Goal: Task Accomplishment & Management: Complete application form

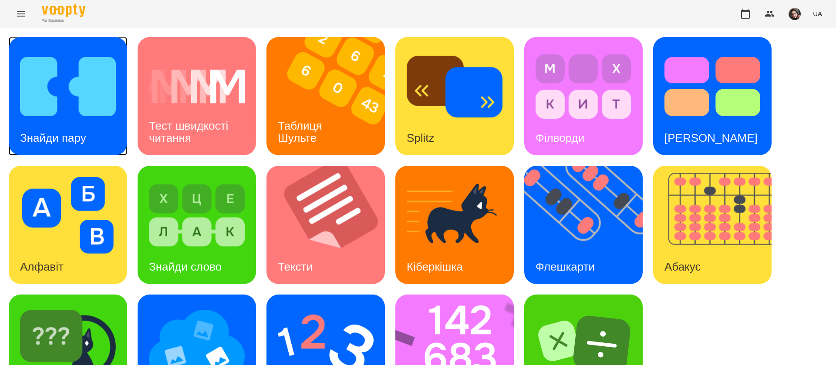
click at [60, 115] on img at bounding box center [68, 86] width 96 height 77
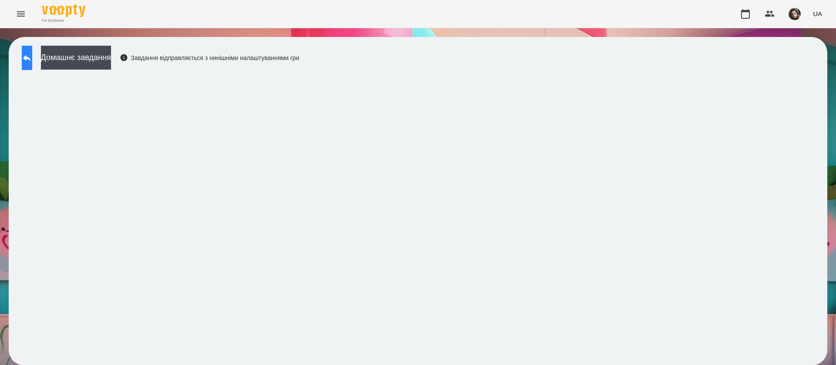
click at [31, 57] on icon at bounding box center [27, 58] width 8 height 7
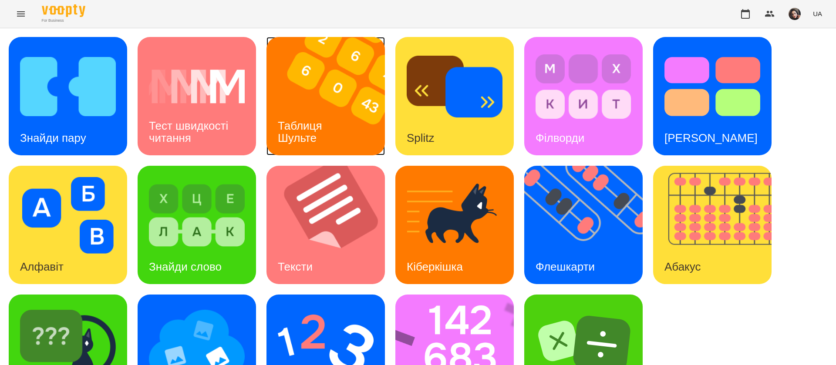
click at [335, 118] on div "Таблиця Шульте" at bounding box center [301, 132] width 70 height 47
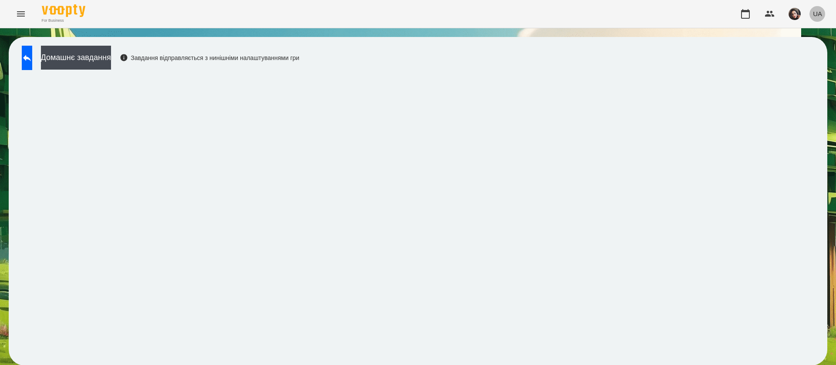
click at [815, 11] on span "UA" at bounding box center [817, 13] width 9 height 9
click at [797, 69] on div "Русский" at bounding box center [801, 65] width 44 height 16
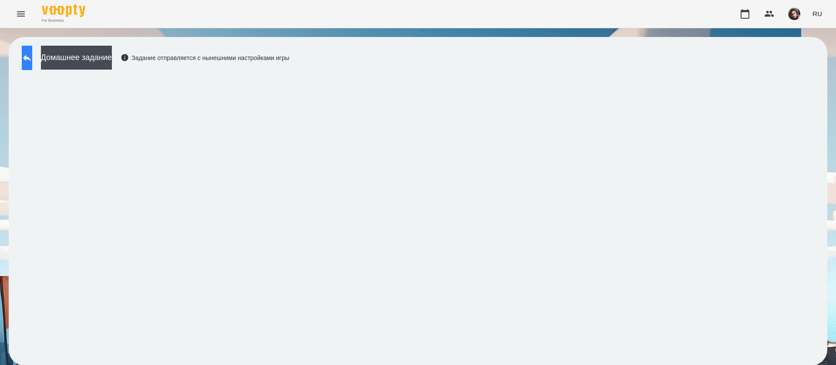
click at [32, 60] on icon at bounding box center [27, 58] width 10 height 10
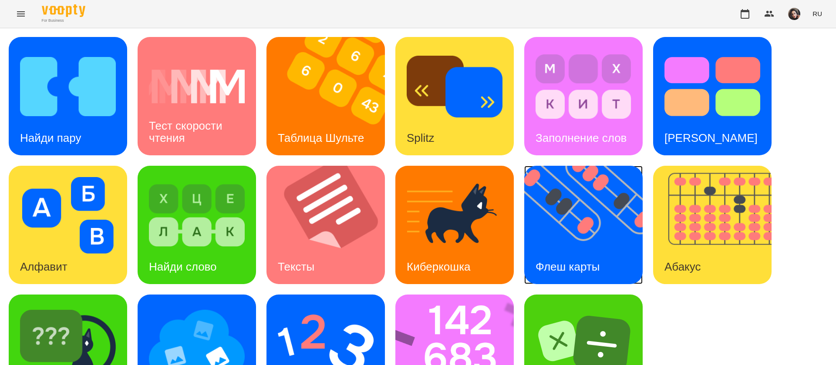
click at [568, 220] on img at bounding box center [588, 225] width 129 height 118
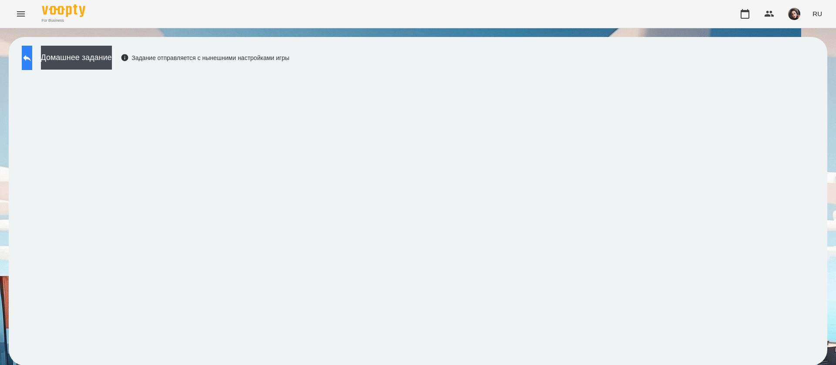
click at [32, 64] on button at bounding box center [27, 58] width 10 height 24
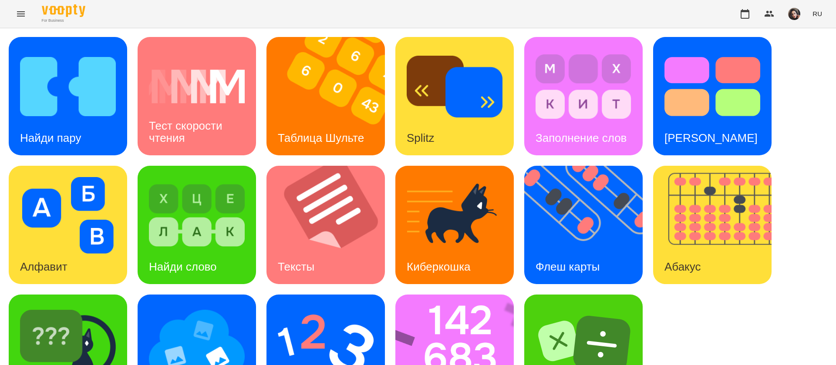
scroll to position [57, 0]
click at [466, 299] on img at bounding box center [460, 354] width 130 height 118
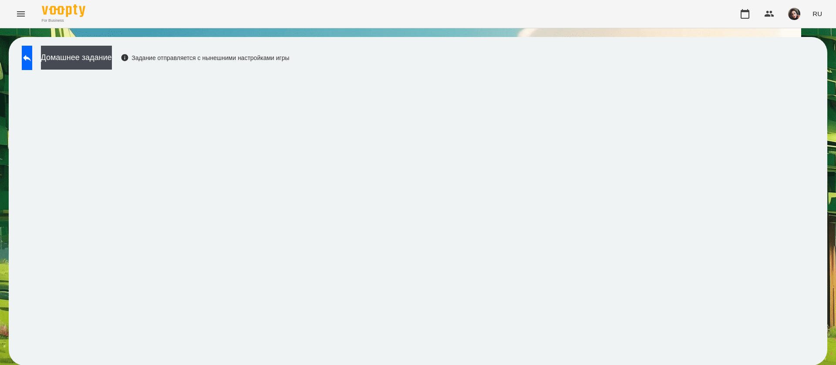
scroll to position [0, 0]
click at [32, 54] on icon at bounding box center [27, 58] width 10 height 10
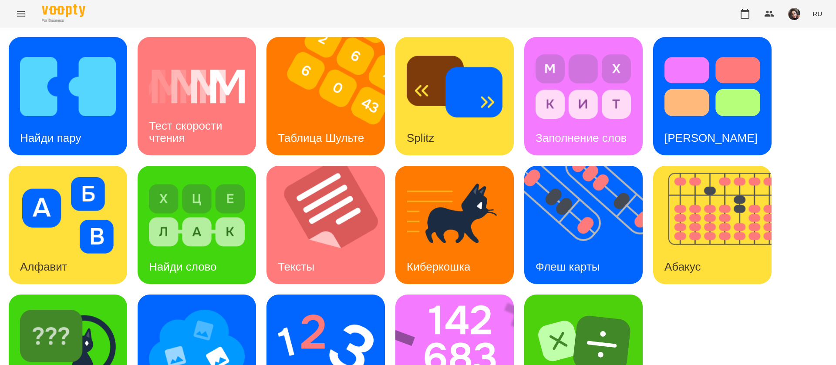
scroll to position [57, 0]
click at [335, 306] on img at bounding box center [326, 344] width 96 height 77
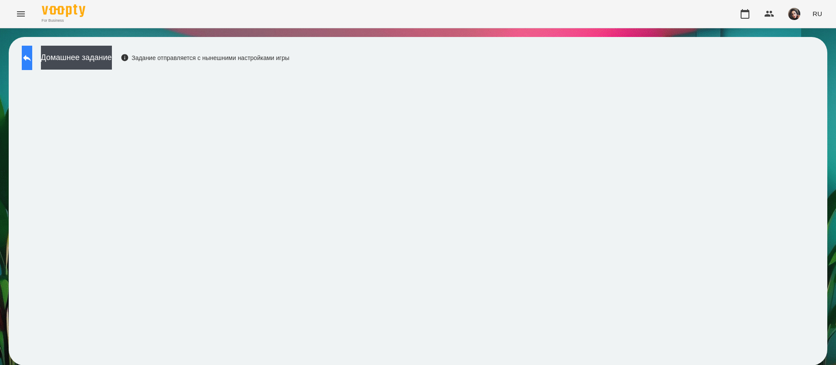
click at [29, 55] on button at bounding box center [27, 58] width 10 height 24
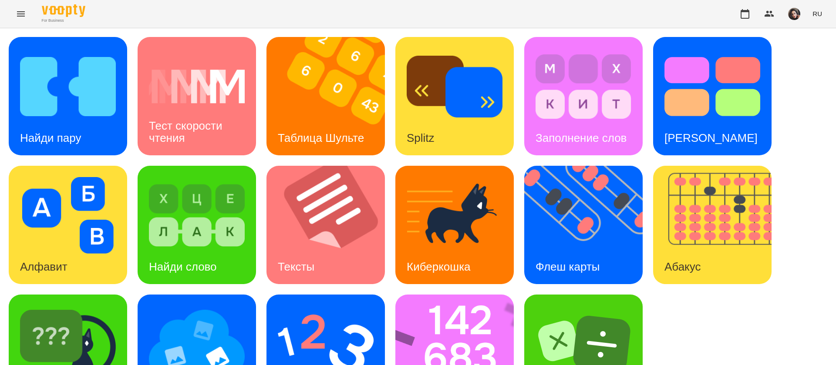
scroll to position [57, 0]
click at [198, 306] on img at bounding box center [197, 344] width 96 height 77
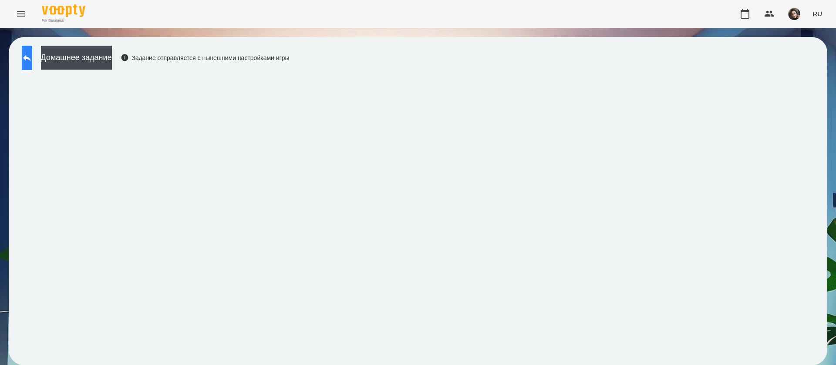
click at [32, 56] on icon at bounding box center [27, 58] width 10 height 10
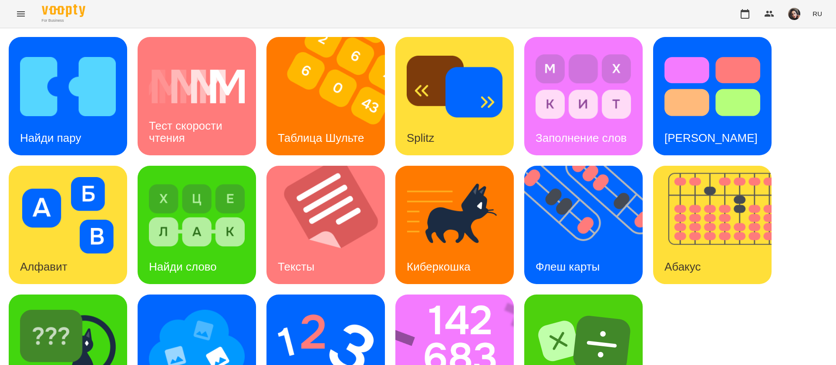
scroll to position [57, 0]
click at [114, 306] on img at bounding box center [68, 344] width 96 height 77
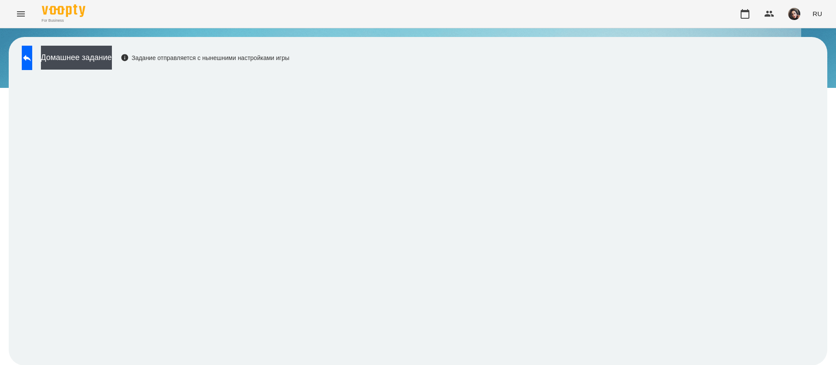
scroll to position [0, 0]
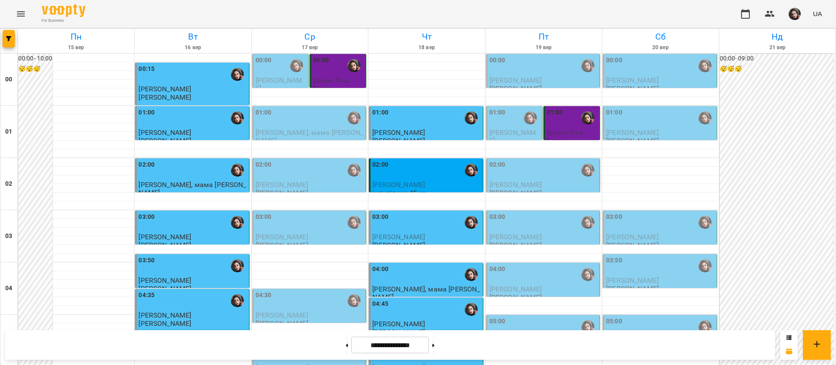
scroll to position [784, 0]
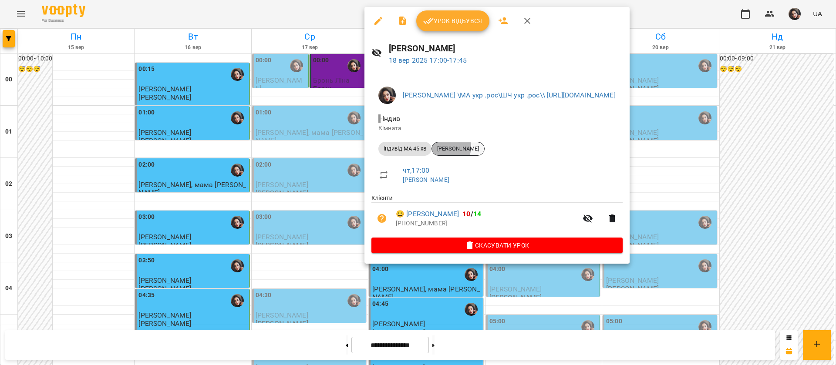
click at [447, 147] on span "[PERSON_NAME]" at bounding box center [458, 149] width 52 height 8
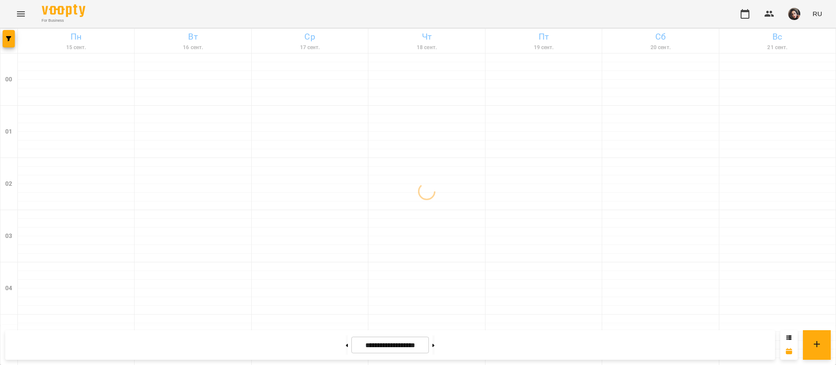
click at [19, 15] on icon "Menu" at bounding box center [21, 14] width 10 height 10
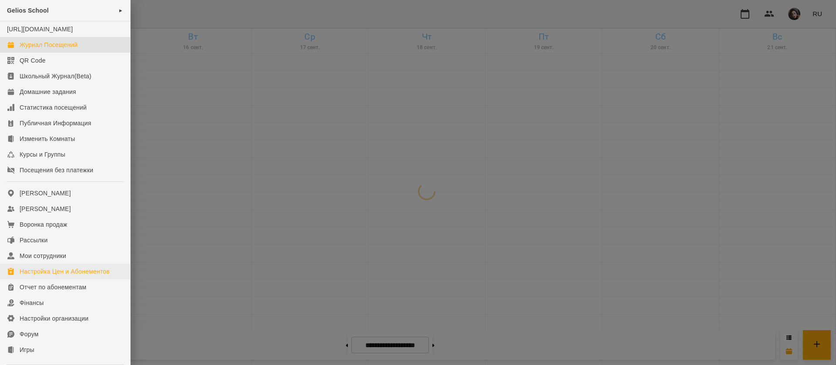
scroll to position [91, 0]
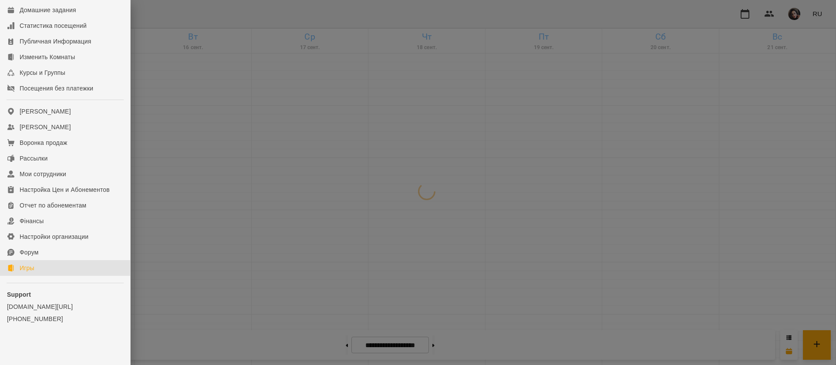
click at [34, 267] on div "Игры" at bounding box center [27, 268] width 15 height 9
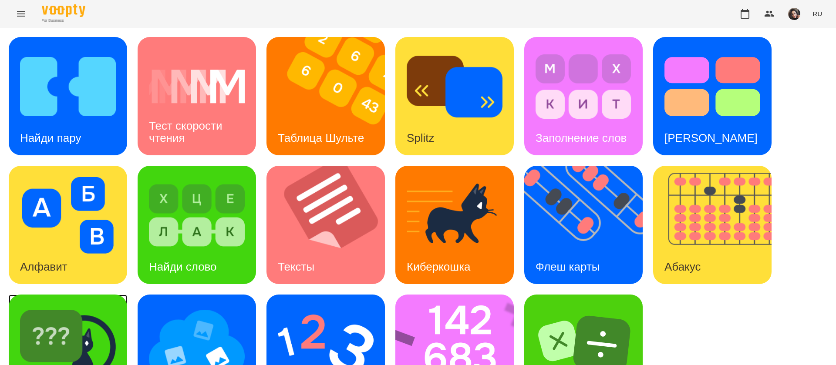
click at [119, 313] on div "Найди Киберкошку" at bounding box center [68, 354] width 118 height 118
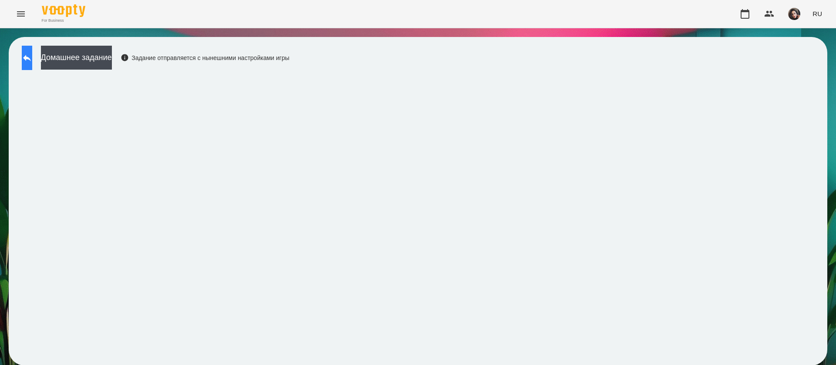
click at [32, 56] on icon at bounding box center [27, 58] width 10 height 10
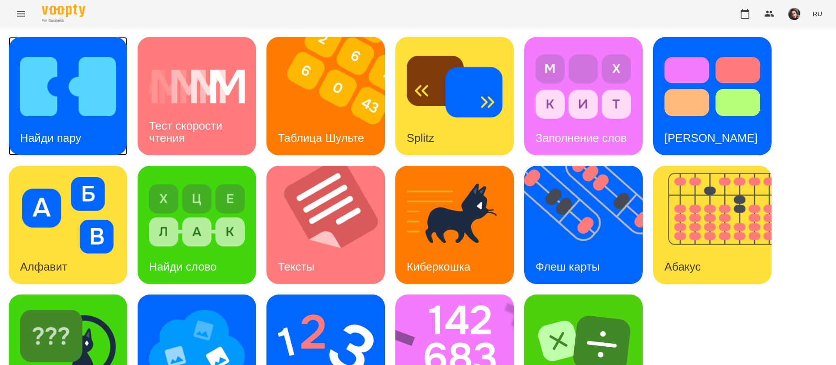
click at [97, 114] on img at bounding box center [68, 86] width 96 height 77
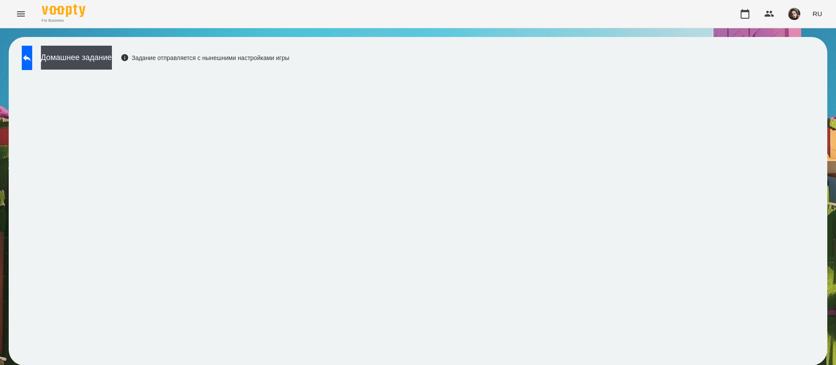
scroll to position [0, 0]
click at [818, 13] on span "RU" at bounding box center [817, 13] width 10 height 9
click at [801, 53] on div "Українська" at bounding box center [801, 49] width 44 height 16
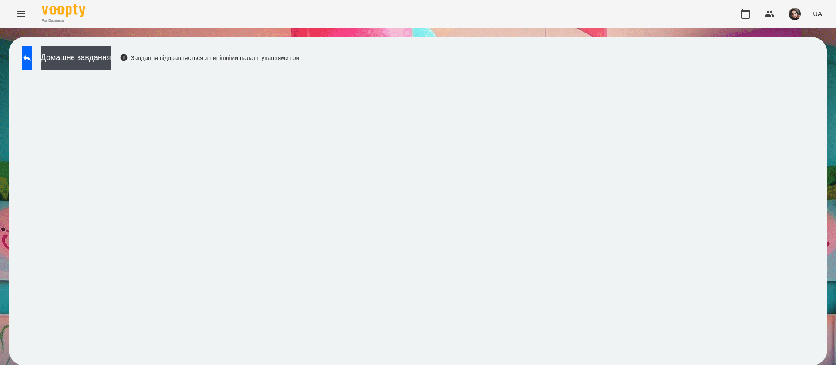
click at [815, 15] on span "UA" at bounding box center [817, 13] width 9 height 9
click at [811, 67] on div "Русский" at bounding box center [801, 65] width 44 height 16
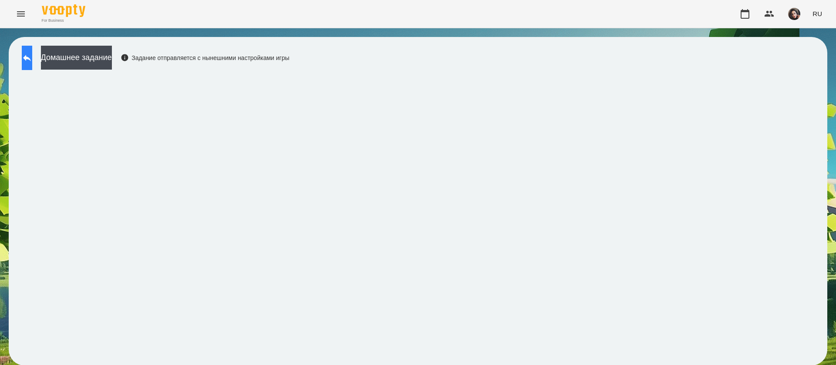
click at [32, 60] on icon at bounding box center [27, 58] width 10 height 10
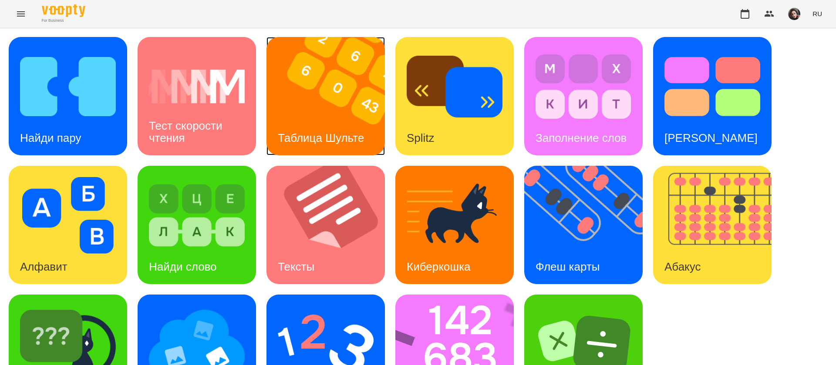
click at [287, 115] on img at bounding box center [330, 96] width 129 height 118
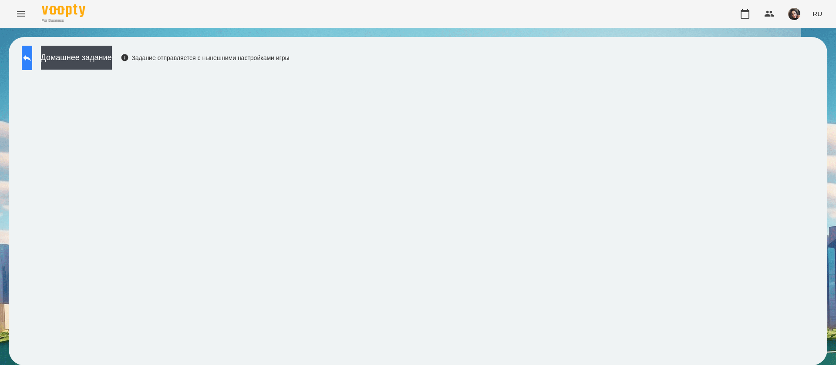
click at [31, 57] on icon at bounding box center [27, 58] width 8 height 7
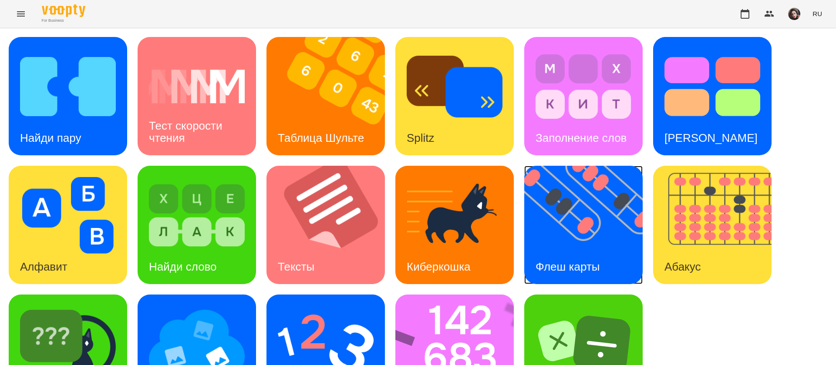
click at [618, 222] on img at bounding box center [588, 225] width 129 height 118
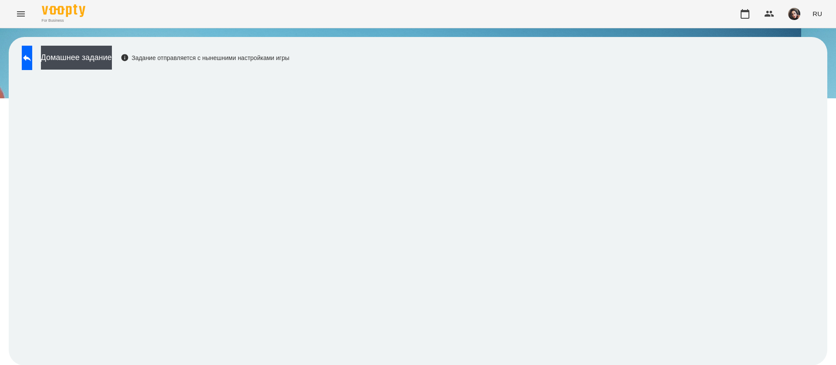
scroll to position [0, 0]
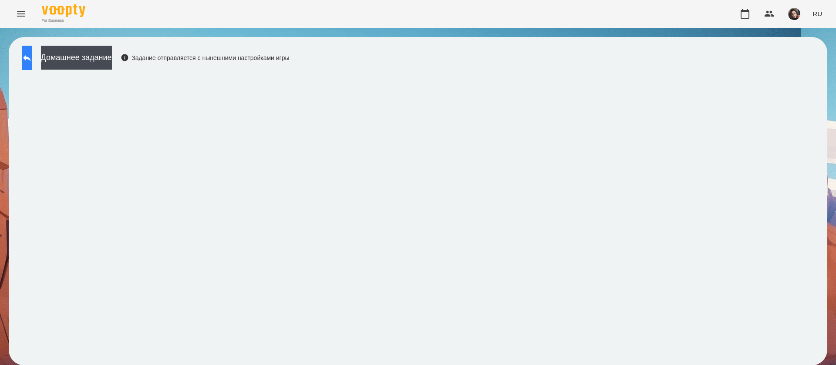
click at [31, 58] on icon at bounding box center [27, 58] width 8 height 7
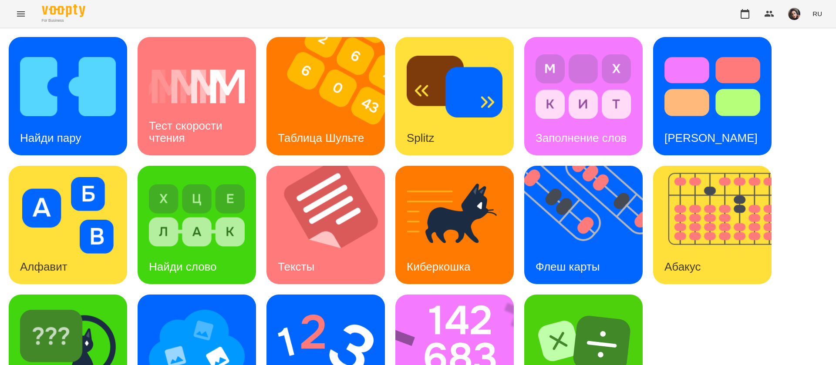
scroll to position [57, 0]
click at [454, 310] on img at bounding box center [460, 354] width 130 height 118
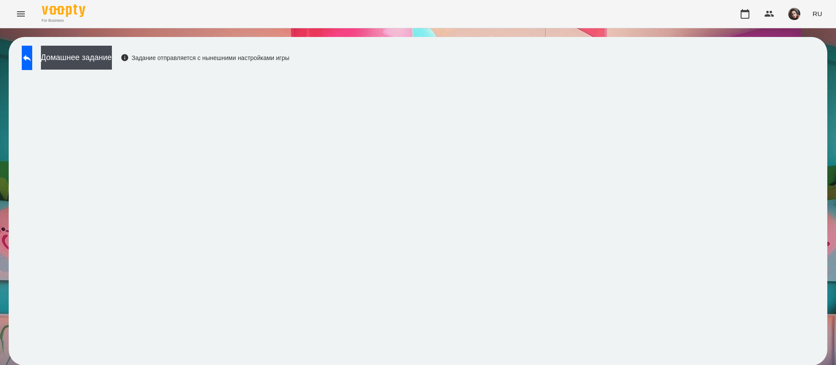
scroll to position [0, 0]
click at [31, 57] on icon at bounding box center [27, 58] width 8 height 7
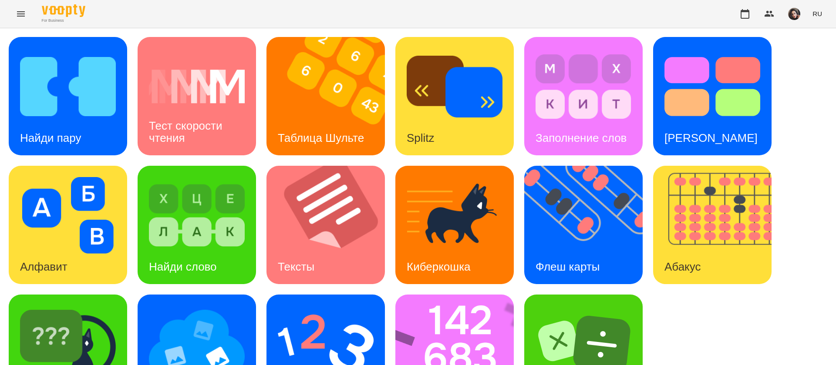
scroll to position [57, 0]
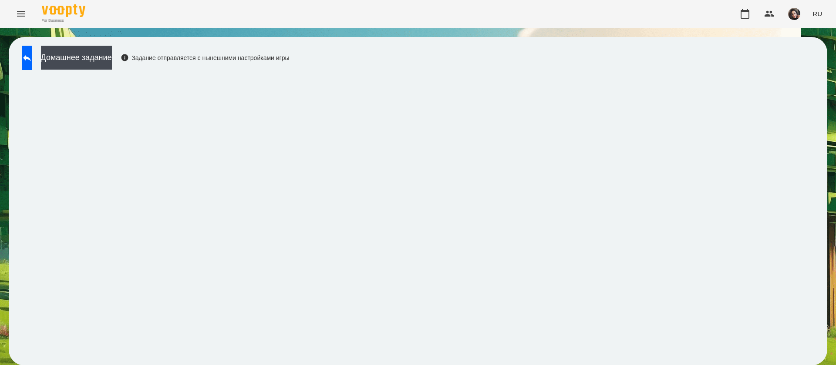
click at [818, 77] on div "Домашнее задание Задание отправляется с нынешними настройками игры" at bounding box center [418, 201] width 836 height 346
click at [32, 60] on icon at bounding box center [27, 58] width 10 height 10
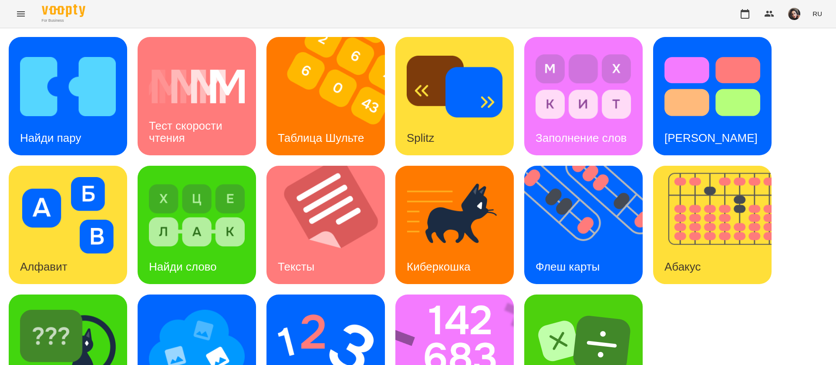
scroll to position [57, 0]
click at [209, 306] on img at bounding box center [197, 344] width 96 height 77
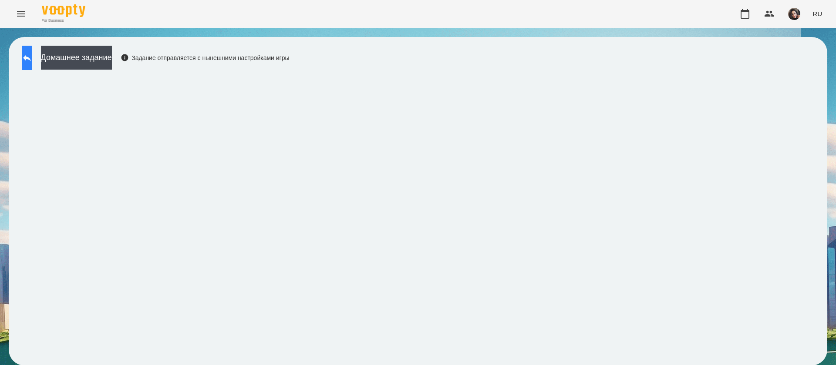
click at [28, 58] on button at bounding box center [27, 58] width 10 height 24
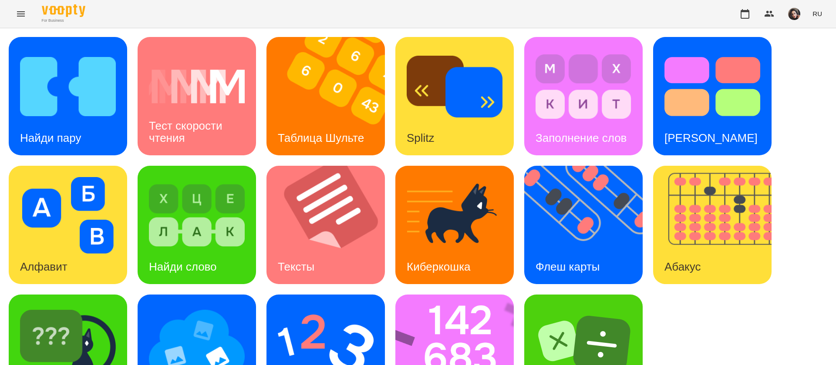
scroll to position [57, 0]
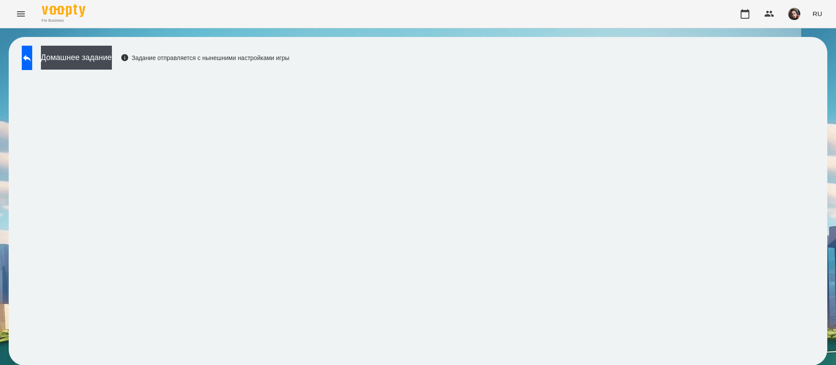
scroll to position [0, 0]
click at [112, 61] on button "Домашнее задание" at bounding box center [76, 58] width 71 height 24
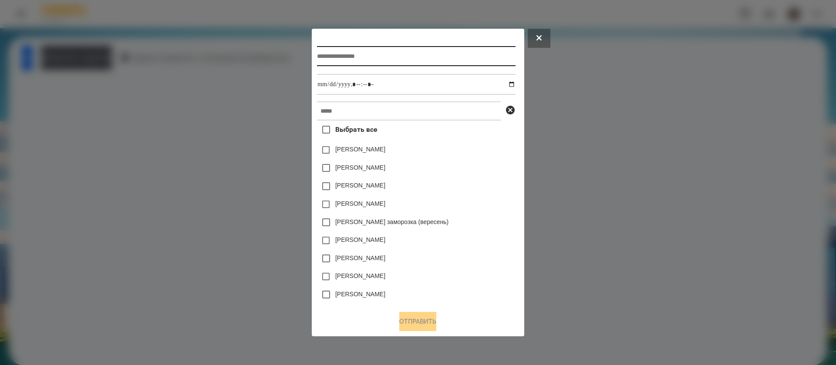
click at [343, 54] on input "text" at bounding box center [416, 56] width 198 height 20
type input "*"
type input "**********"
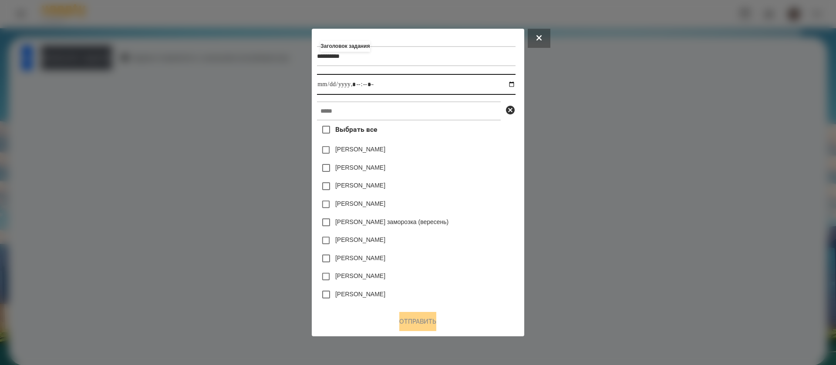
click at [514, 87] on input "datetime-local" at bounding box center [416, 84] width 198 height 21
click at [360, 87] on input "datetime-local" at bounding box center [416, 84] width 198 height 21
click at [370, 86] on input "datetime-local" at bounding box center [416, 84] width 198 height 21
type input "**********"
click at [360, 112] on input "text" at bounding box center [409, 110] width 184 height 19
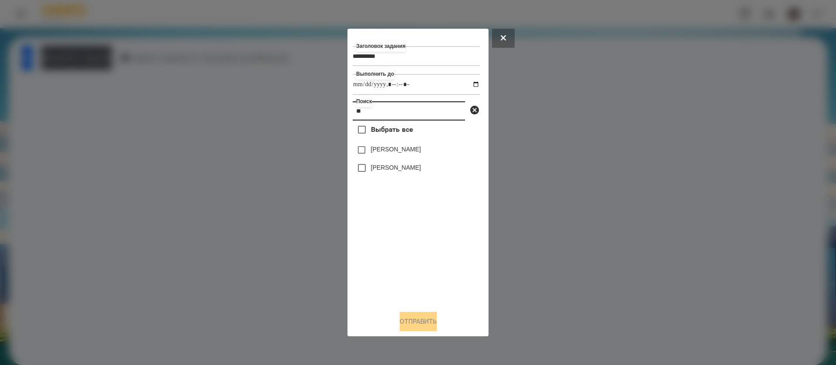
type input "**"
click at [374, 170] on label "[PERSON_NAME]" at bounding box center [396, 167] width 50 height 9
click at [420, 323] on button "Отправить" at bounding box center [418, 321] width 37 height 19
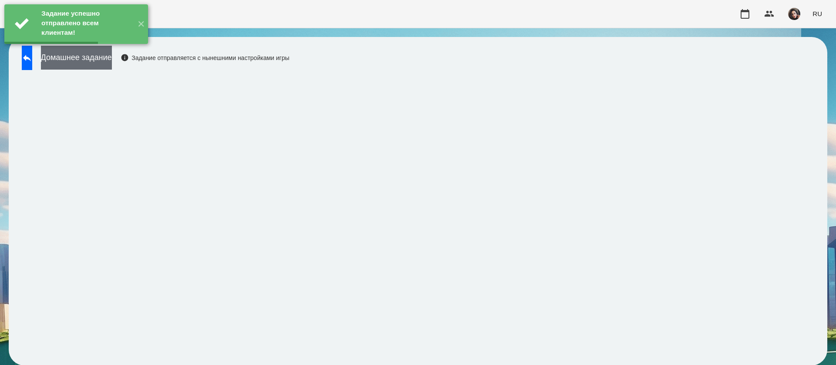
click at [105, 62] on button "Домашнее задание" at bounding box center [76, 58] width 71 height 24
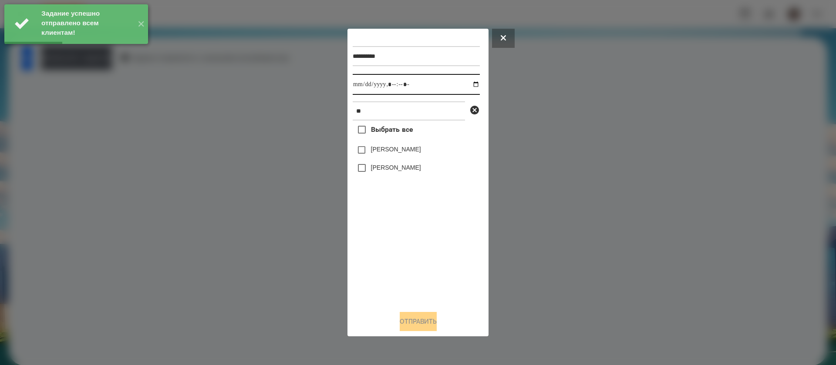
click at [362, 88] on input "datetime-local" at bounding box center [416, 84] width 127 height 21
type input "**********"
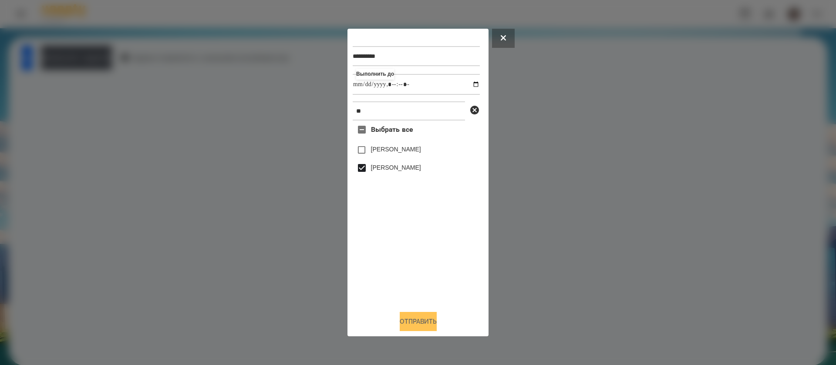
click at [400, 320] on button "Отправить" at bounding box center [418, 321] width 37 height 19
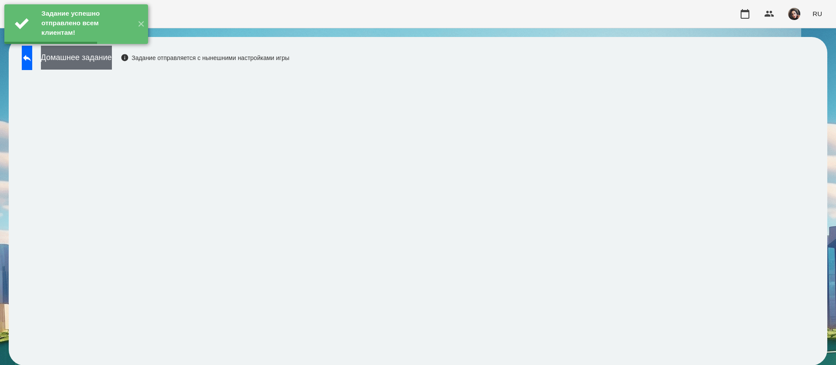
click at [104, 59] on button "Домашнее задание" at bounding box center [76, 58] width 71 height 24
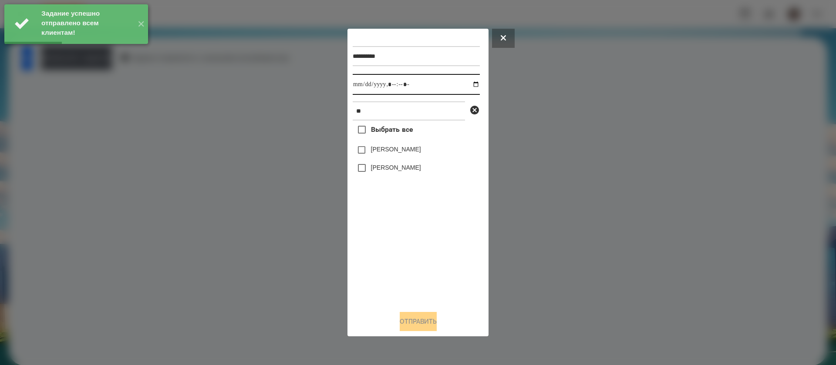
click at [367, 86] on input "datetime-local" at bounding box center [416, 84] width 127 height 21
type input "**********"
click at [371, 167] on label "[PERSON_NAME]" at bounding box center [396, 167] width 50 height 9
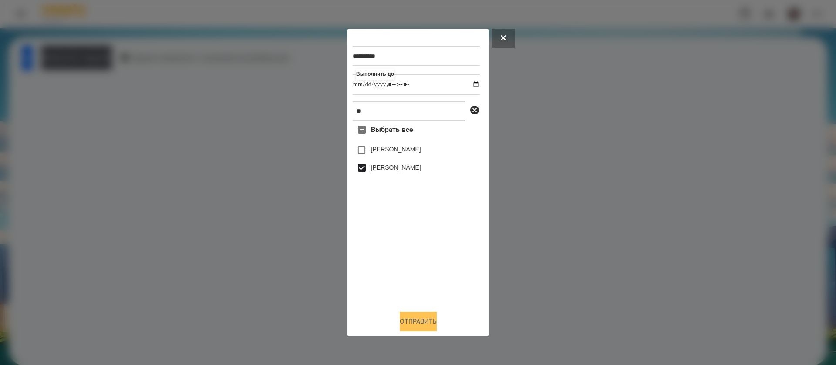
click at [406, 320] on button "Отправить" at bounding box center [418, 321] width 37 height 19
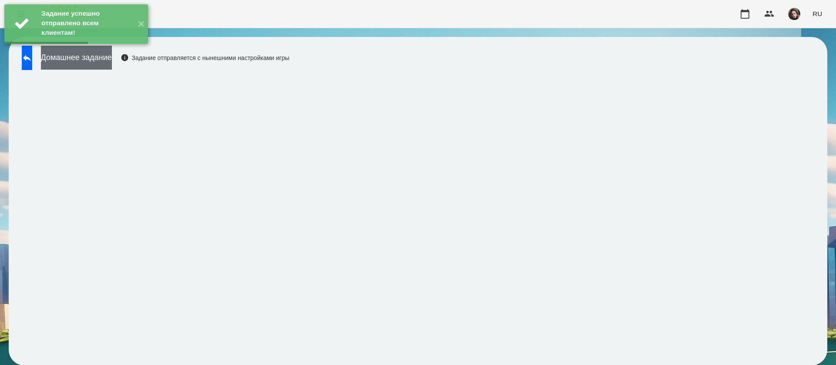
click at [112, 57] on button "Домашнее задание" at bounding box center [76, 58] width 71 height 24
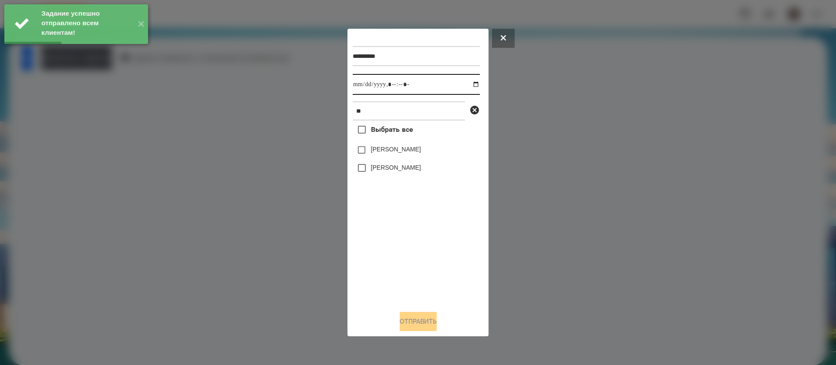
click at [360, 81] on input "datetime-local" at bounding box center [416, 84] width 127 height 21
type input "**********"
click at [372, 165] on label "[PERSON_NAME]" at bounding box center [396, 167] width 50 height 9
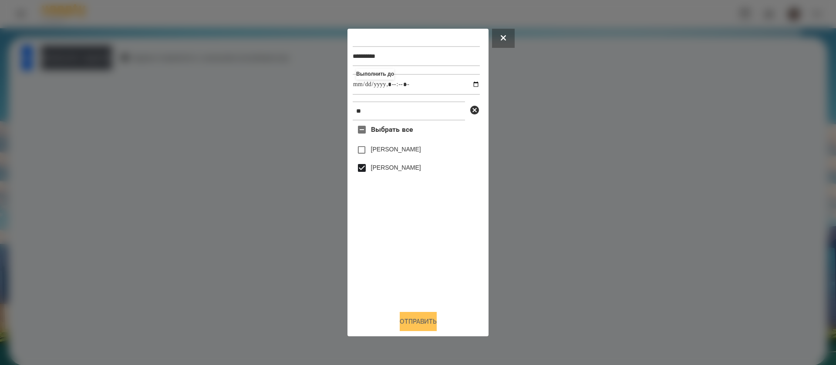
click at [401, 320] on button "Отправить" at bounding box center [418, 321] width 37 height 19
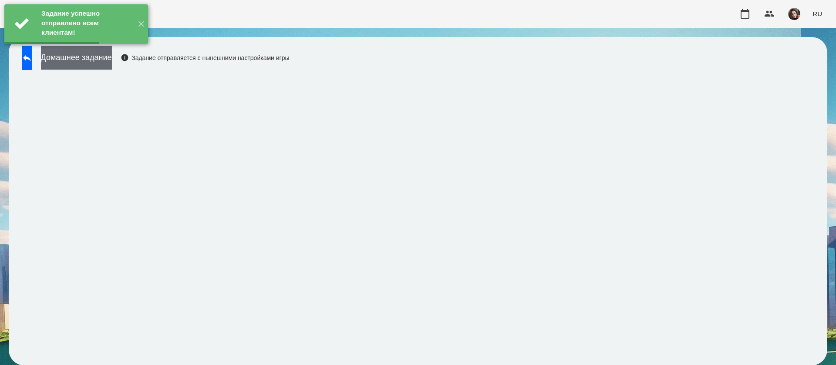
click at [112, 56] on button "Домашнее задание" at bounding box center [76, 58] width 71 height 24
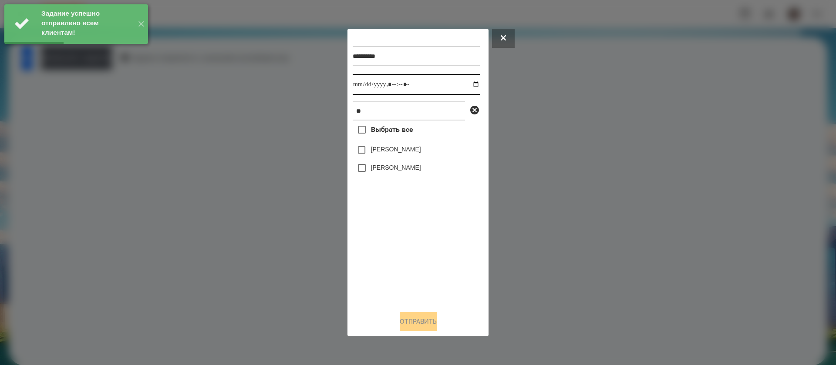
click at [354, 82] on input "datetime-local" at bounding box center [416, 84] width 127 height 21
type input "**********"
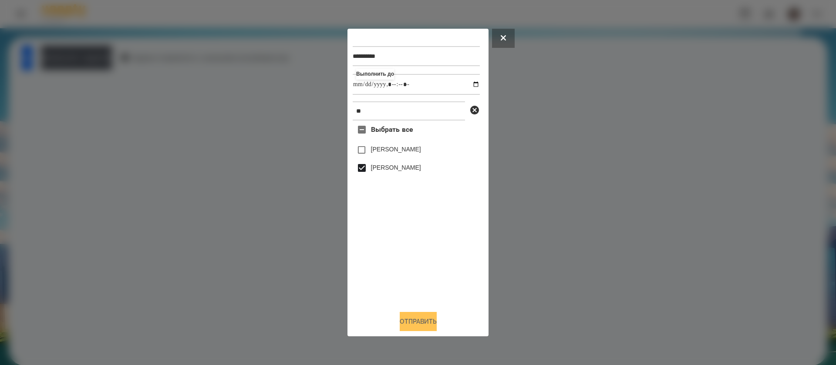
click at [416, 321] on button "Отправить" at bounding box center [418, 321] width 37 height 19
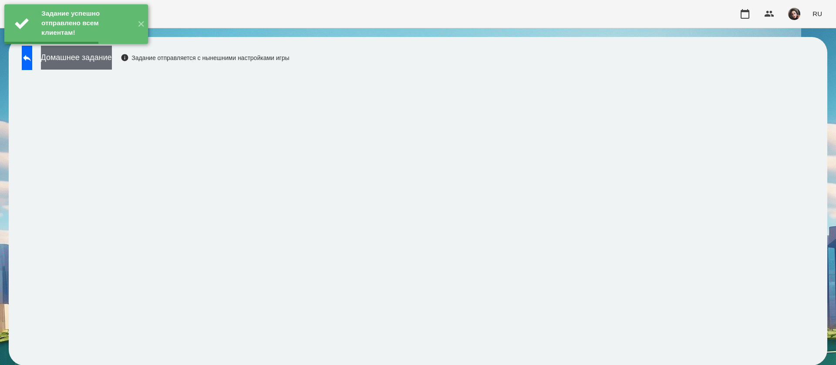
click at [108, 66] on button "Домашнее задание" at bounding box center [76, 58] width 71 height 24
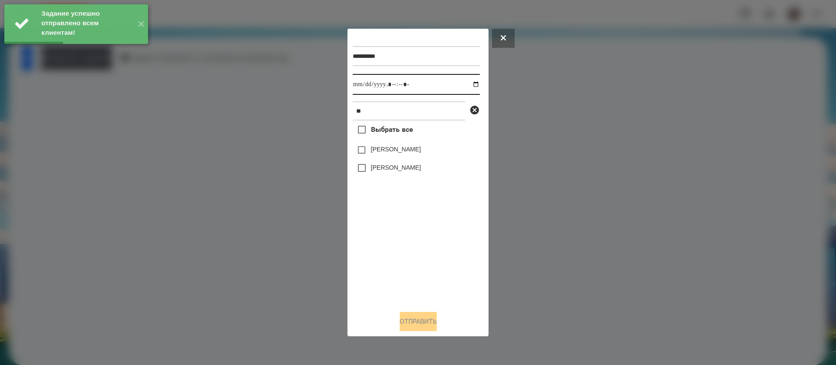
click at [362, 88] on input "datetime-local" at bounding box center [416, 84] width 127 height 21
type input "**********"
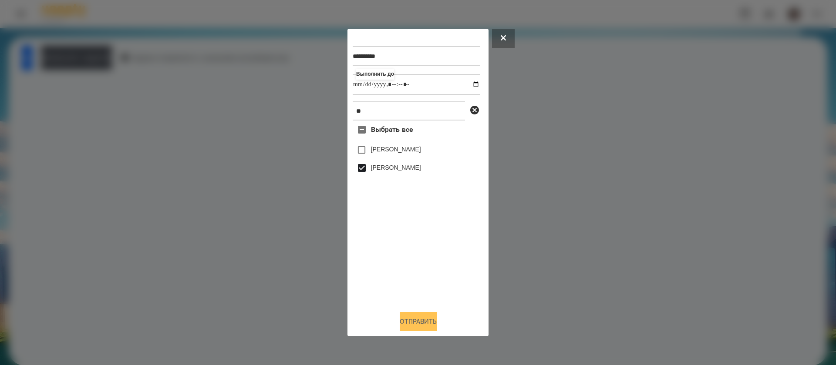
click at [413, 322] on button "Отправить" at bounding box center [418, 321] width 37 height 19
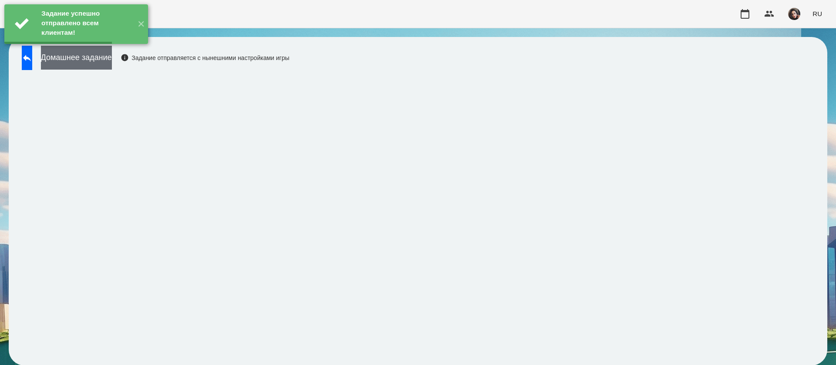
click at [112, 61] on button "Домашнее задание" at bounding box center [76, 58] width 71 height 24
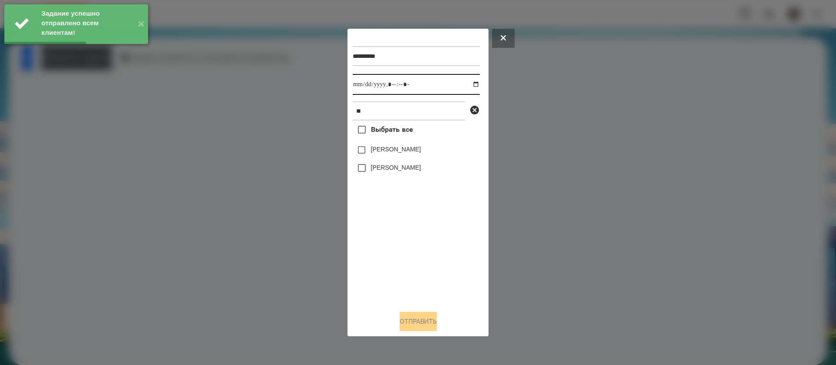
click at [361, 82] on input "datetime-local" at bounding box center [416, 84] width 127 height 21
type input "**********"
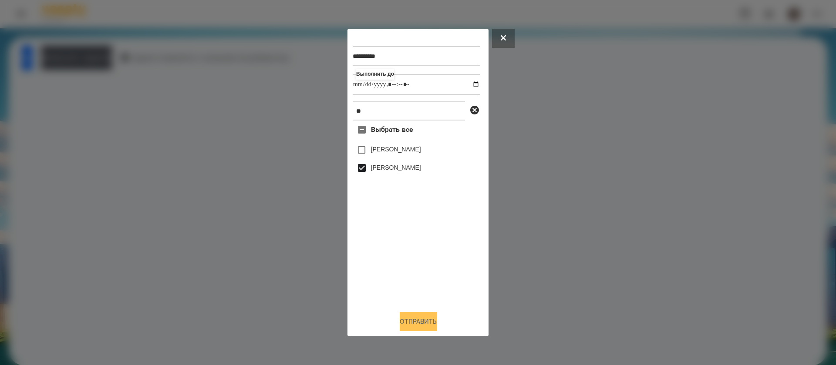
click at [400, 325] on button "Отправить" at bounding box center [418, 321] width 37 height 19
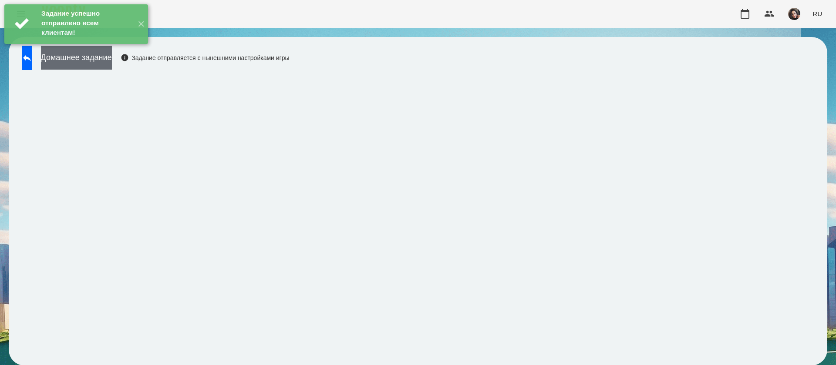
click at [112, 55] on button "Домашнее задание" at bounding box center [76, 58] width 71 height 24
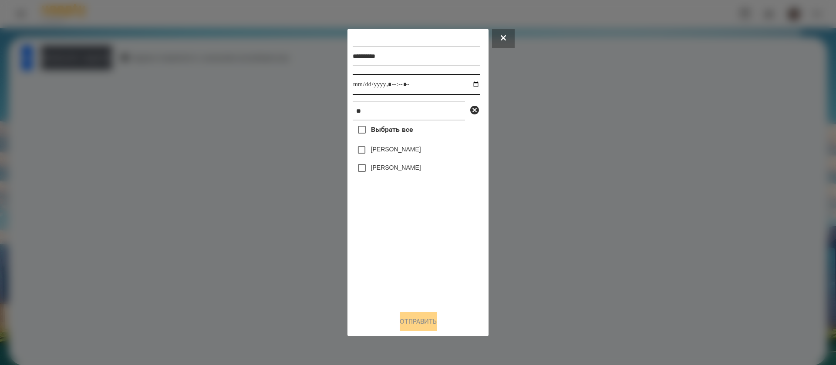
click at [361, 86] on input "datetime-local" at bounding box center [416, 84] width 127 height 21
type input "**********"
click at [406, 319] on button "Отправить" at bounding box center [418, 321] width 37 height 19
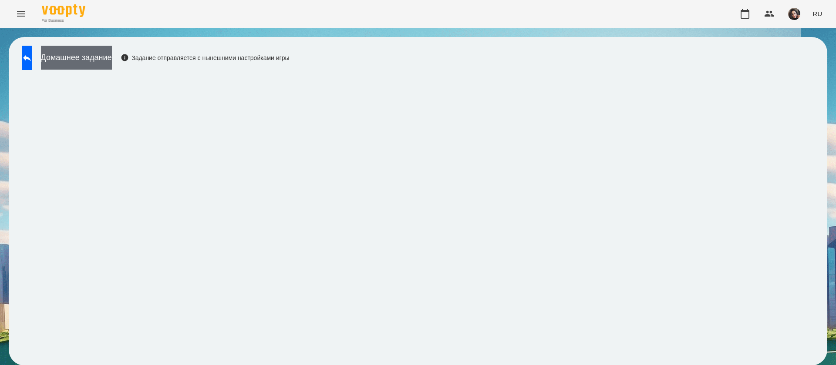
click at [93, 53] on button "Домашнее задание" at bounding box center [76, 58] width 71 height 24
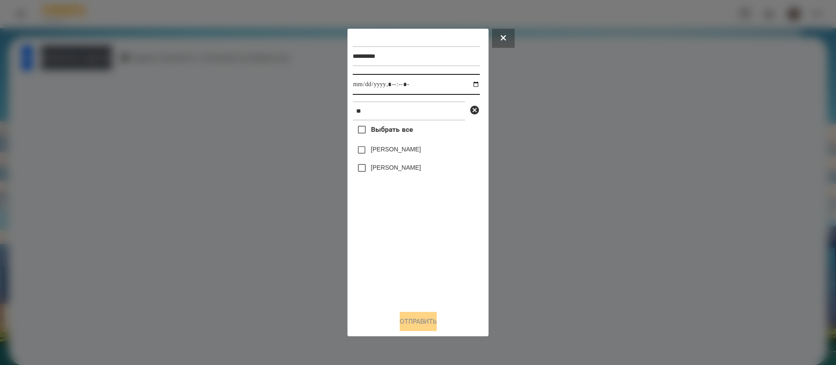
click at [361, 88] on input "datetime-local" at bounding box center [416, 84] width 127 height 21
type input "**********"
click at [390, 172] on label "[PERSON_NAME]" at bounding box center [396, 167] width 50 height 9
click at [405, 330] on button "Отправить" at bounding box center [418, 321] width 37 height 19
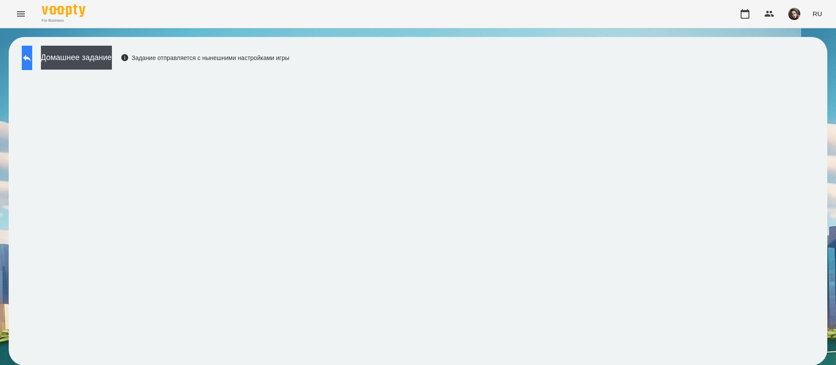
click at [32, 67] on button at bounding box center [27, 58] width 10 height 24
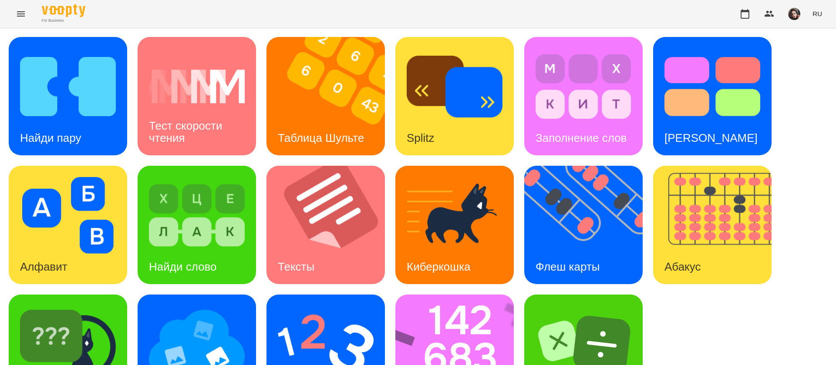
scroll to position [57, 0]
click at [435, 296] on img at bounding box center [460, 354] width 130 height 118
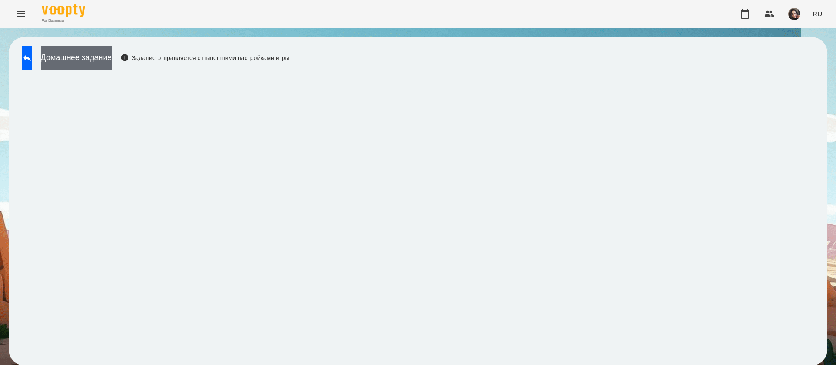
click at [106, 57] on button "Домашнее задание" at bounding box center [76, 58] width 71 height 24
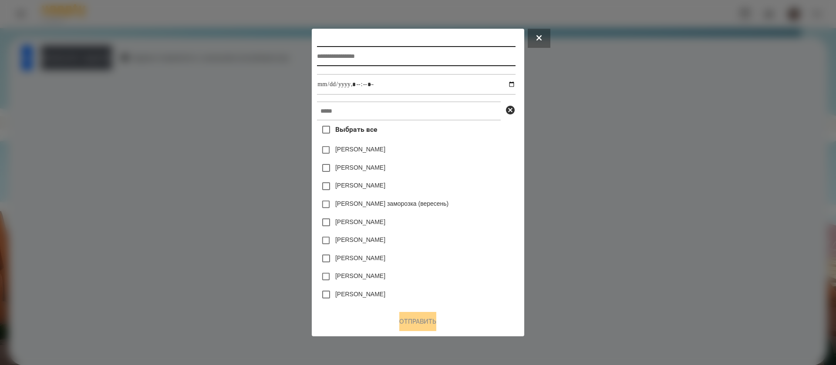
click at [374, 51] on input "text" at bounding box center [416, 56] width 198 height 20
type input "*"
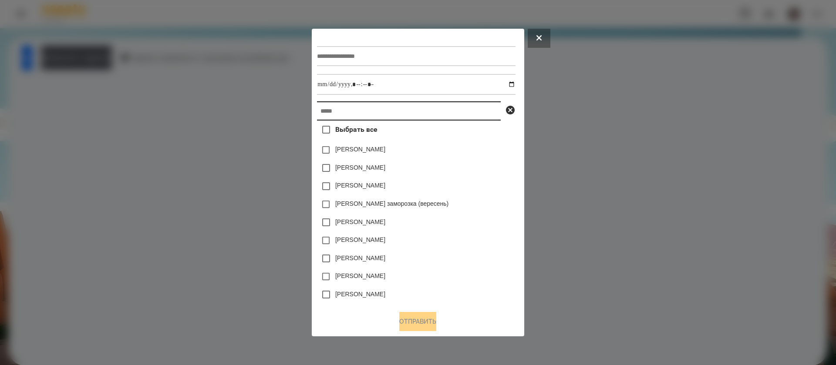
click at [377, 108] on input "text" at bounding box center [409, 110] width 184 height 19
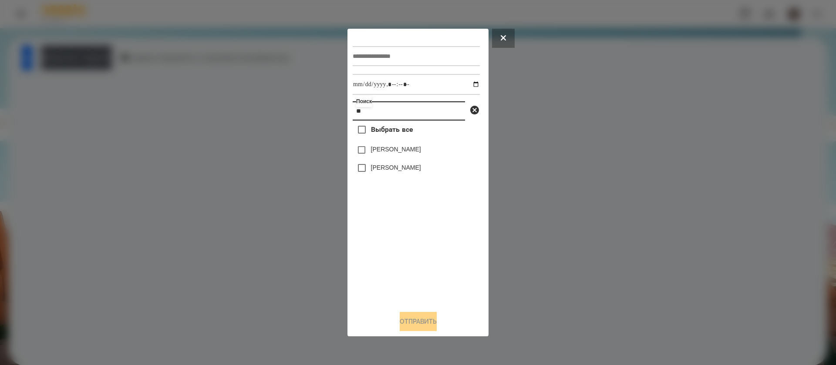
type input "**"
click at [370, 54] on input "text" at bounding box center [416, 56] width 127 height 20
type input "**********"
click at [470, 87] on input "datetime-local" at bounding box center [416, 84] width 127 height 21
click at [403, 86] on input "datetime-local" at bounding box center [416, 84] width 127 height 21
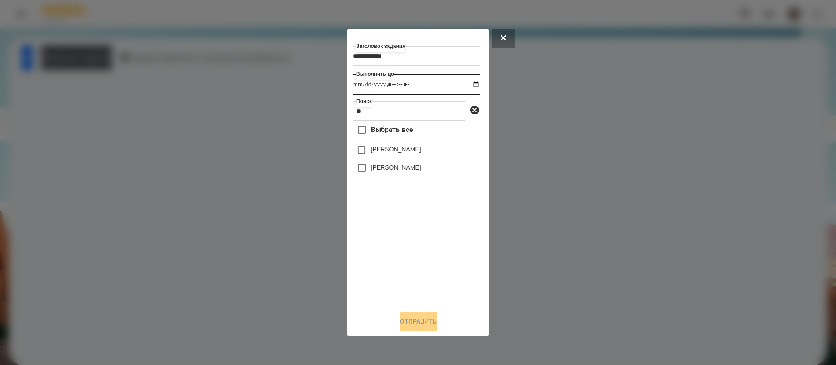
click at [411, 88] on input "datetime-local" at bounding box center [416, 84] width 127 height 21
type input "**********"
click at [386, 165] on label "[PERSON_NAME]" at bounding box center [396, 167] width 50 height 9
click at [410, 320] on button "Отправить" at bounding box center [418, 321] width 37 height 19
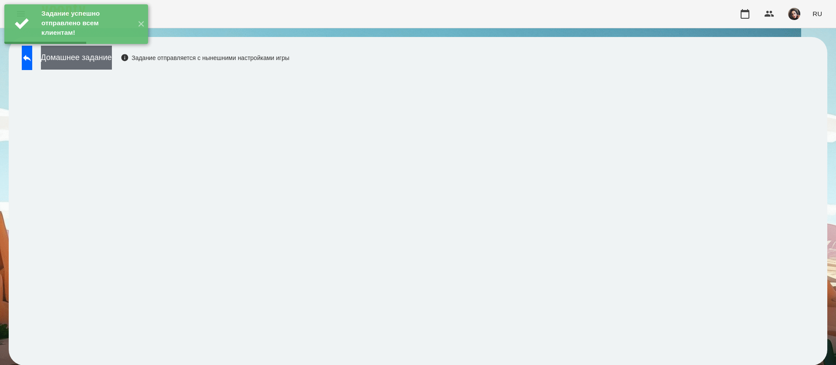
click at [94, 59] on button "Домашнее задание" at bounding box center [76, 58] width 71 height 24
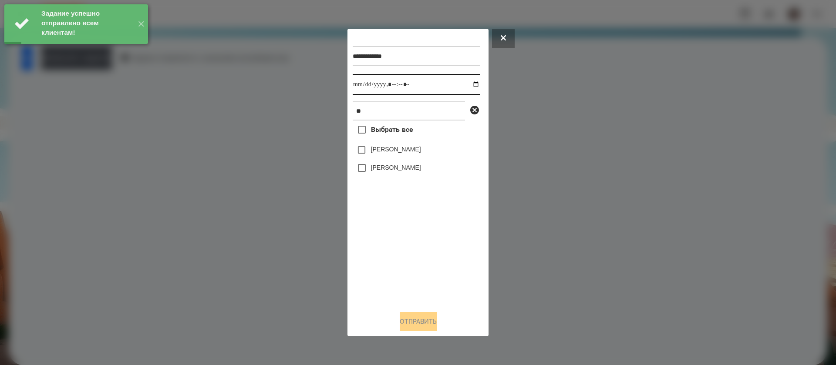
click at [361, 86] on input "datetime-local" at bounding box center [416, 84] width 127 height 21
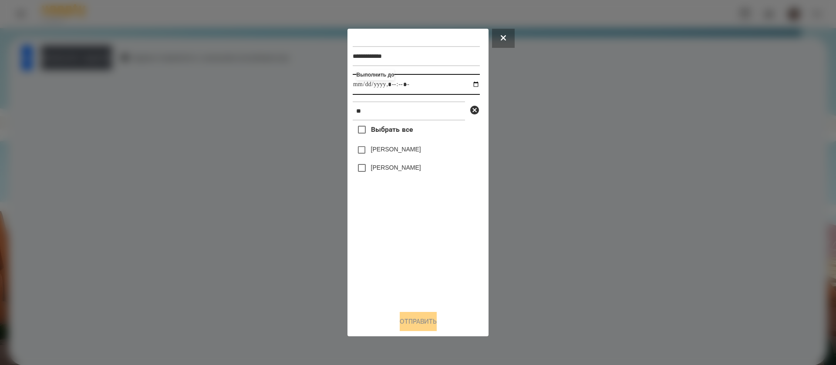
type input "**********"
click at [381, 167] on label "[PERSON_NAME]" at bounding box center [396, 167] width 50 height 9
click at [403, 324] on button "Отправить" at bounding box center [418, 321] width 37 height 19
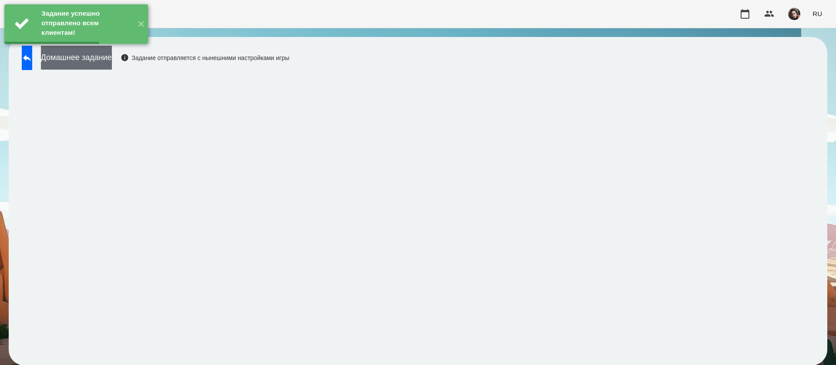
click at [108, 57] on button "Домашнее задание" at bounding box center [76, 58] width 71 height 24
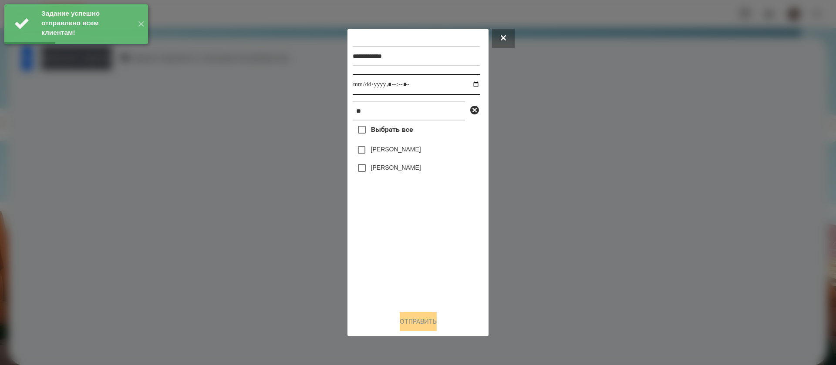
click at [360, 90] on input "datetime-local" at bounding box center [416, 84] width 127 height 21
type input "**********"
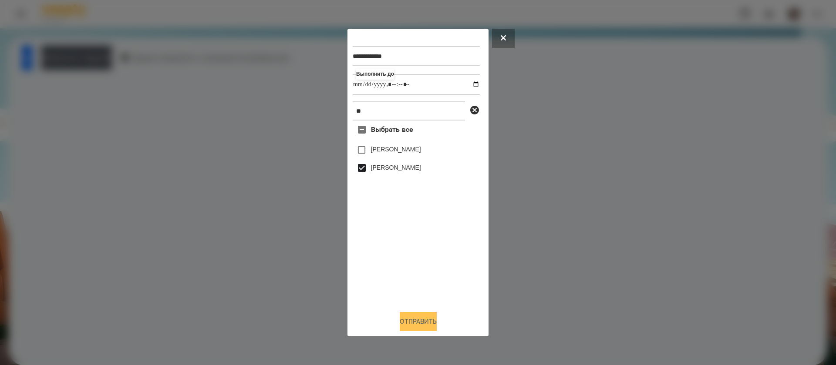
click at [417, 322] on button "Отправить" at bounding box center [418, 321] width 37 height 19
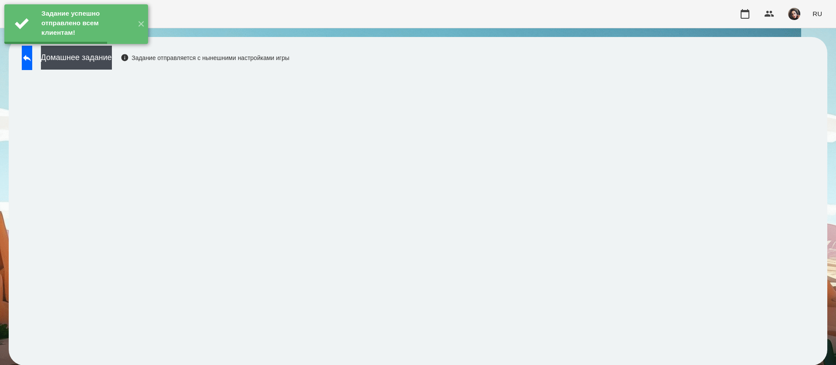
click at [84, 60] on button "Домашнее задание" at bounding box center [76, 58] width 71 height 24
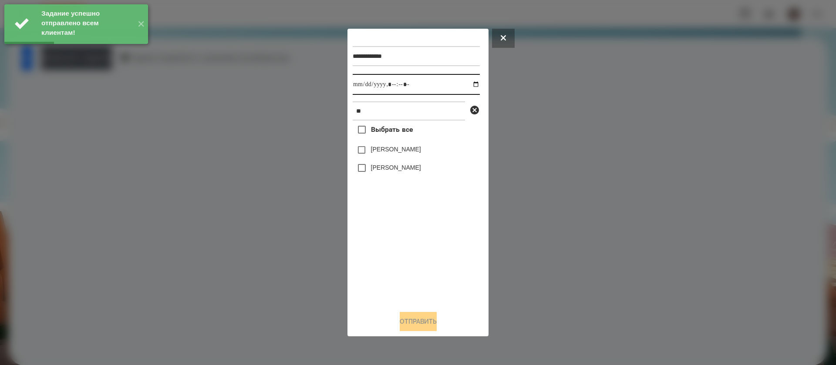
click at [362, 86] on input "datetime-local" at bounding box center [416, 84] width 127 height 21
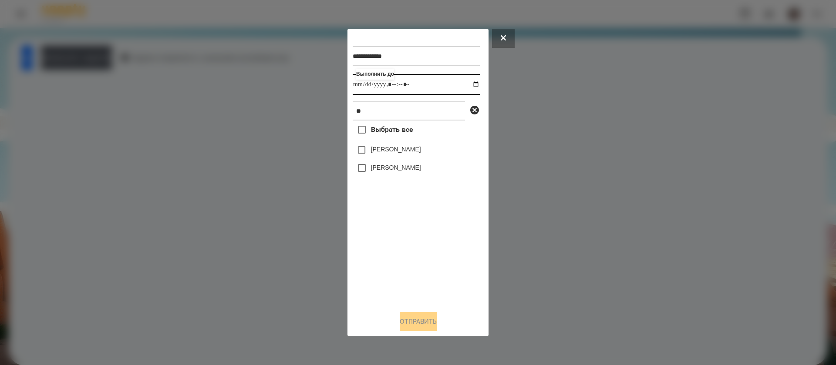
click at [362, 86] on input "datetime-local" at bounding box center [416, 84] width 127 height 21
type input "**********"
click at [380, 172] on label "[PERSON_NAME]" at bounding box center [396, 167] width 50 height 9
click at [405, 323] on button "Отправить" at bounding box center [418, 321] width 37 height 19
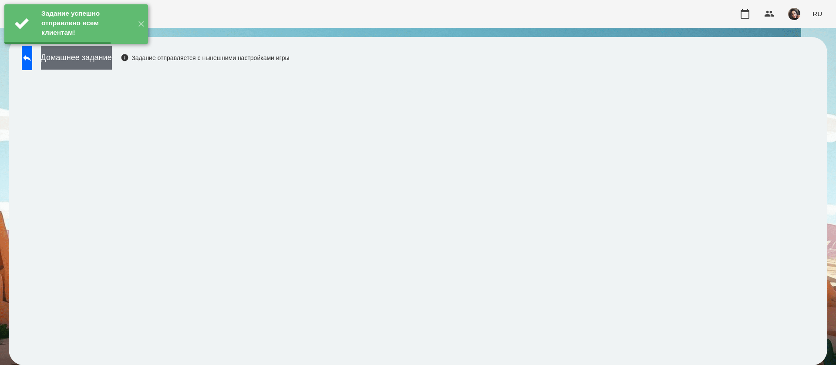
click at [88, 64] on button "Домашнее задание" at bounding box center [76, 58] width 71 height 24
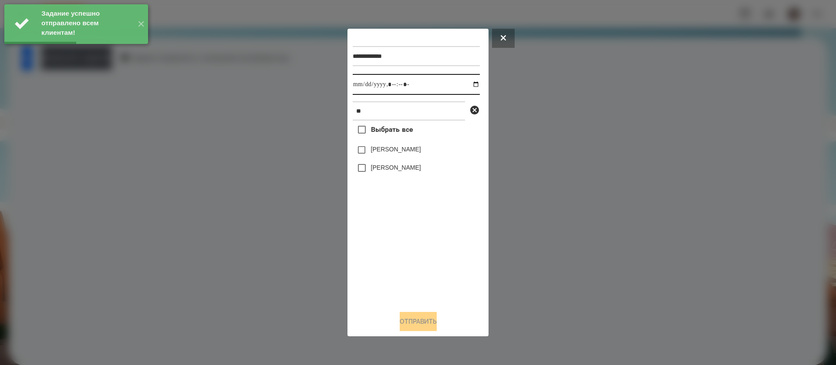
click at [362, 88] on input "datetime-local" at bounding box center [416, 84] width 127 height 21
type input "**********"
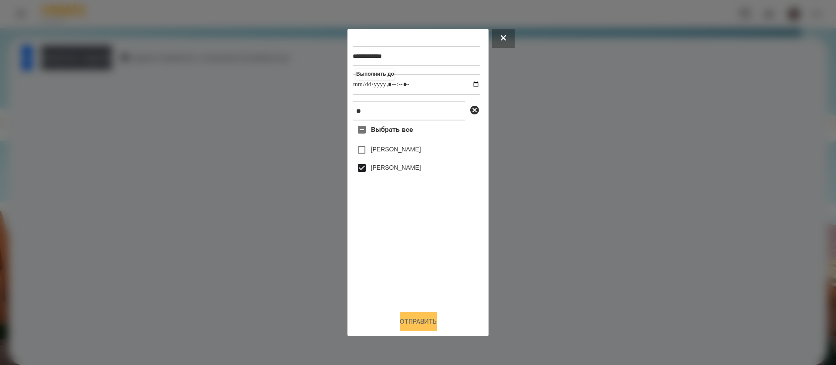
click at [400, 320] on button "Отправить" at bounding box center [418, 321] width 37 height 19
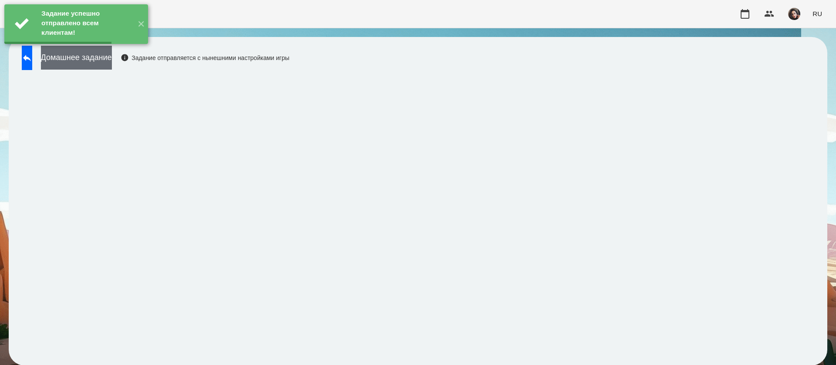
click at [112, 67] on button "Домашнее задание" at bounding box center [76, 58] width 71 height 24
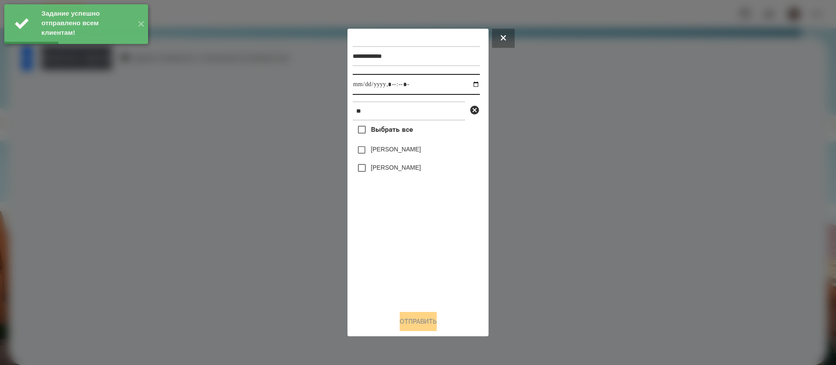
click at [360, 88] on input "datetime-local" at bounding box center [416, 84] width 127 height 21
type input "**********"
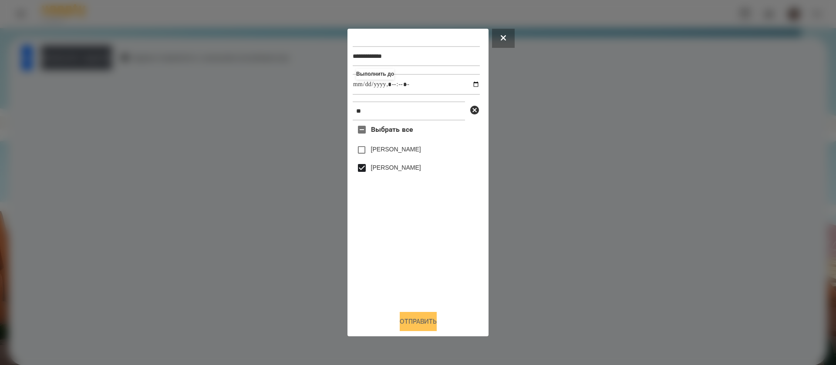
click at [412, 322] on button "Отправить" at bounding box center [418, 321] width 37 height 19
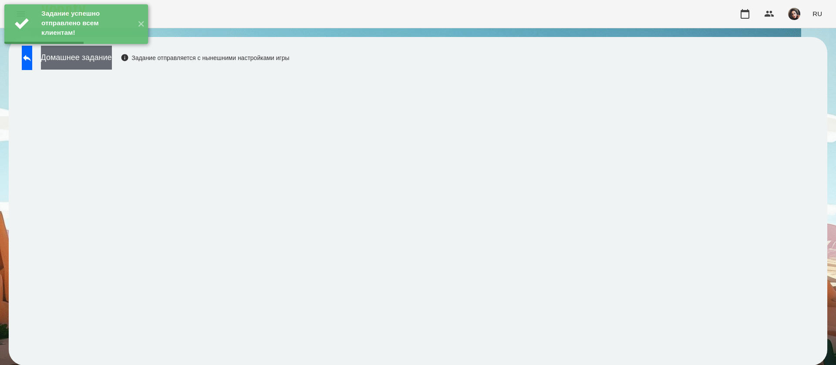
click at [112, 64] on button "Домашнее задание" at bounding box center [76, 58] width 71 height 24
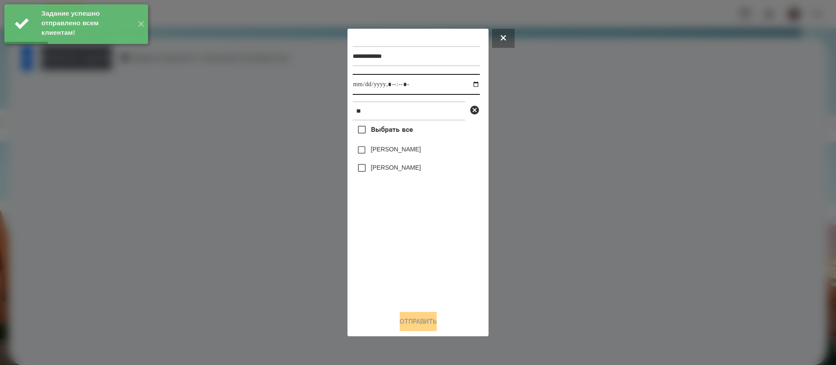
click at [359, 84] on input "datetime-local" at bounding box center [416, 84] width 127 height 21
type input "**********"
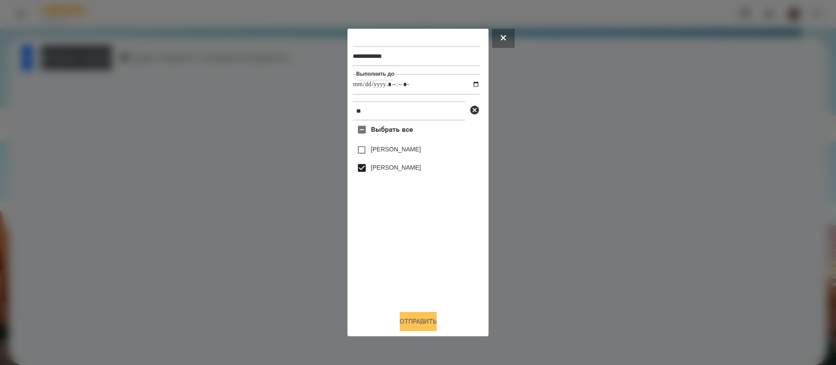
click at [400, 323] on button "Отправить" at bounding box center [418, 321] width 37 height 19
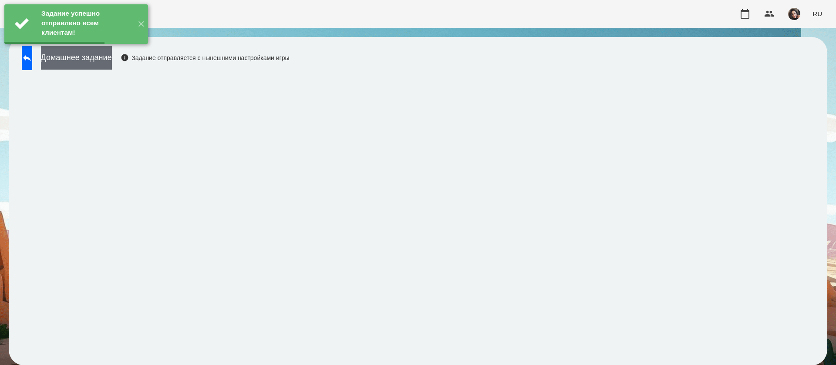
click at [87, 60] on button "Домашнее задание" at bounding box center [76, 58] width 71 height 24
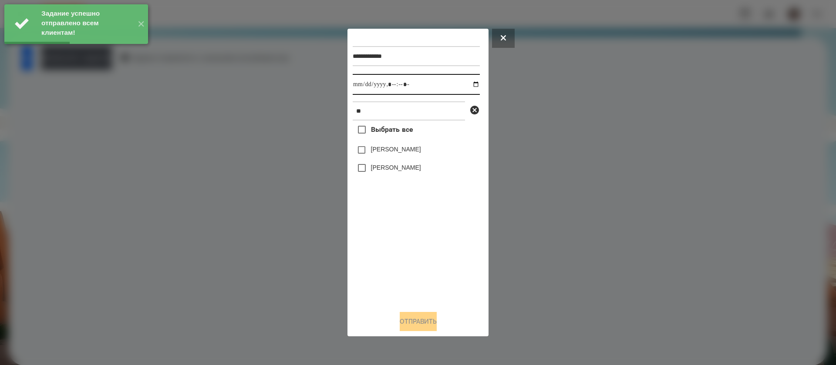
click at [363, 87] on input "datetime-local" at bounding box center [416, 84] width 127 height 21
type input "**********"
click at [374, 165] on label "[PERSON_NAME]" at bounding box center [396, 167] width 50 height 9
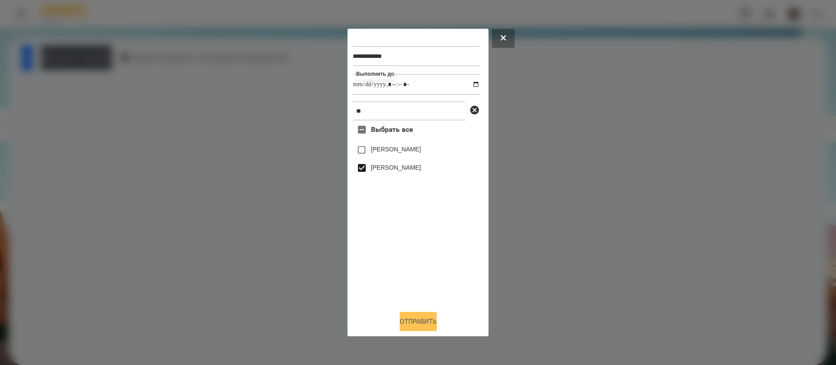
click at [408, 320] on button "Отправить" at bounding box center [418, 321] width 37 height 19
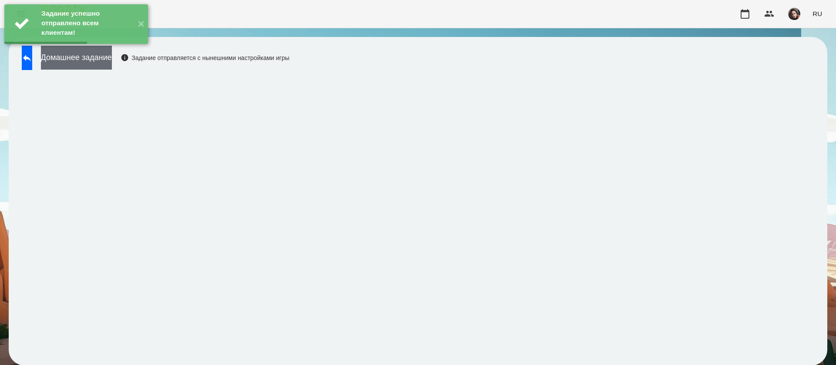
click at [112, 66] on button "Домашнее задание" at bounding box center [76, 58] width 71 height 24
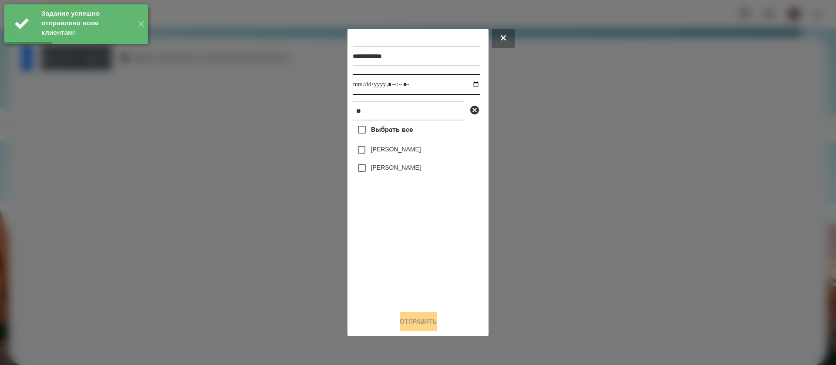
click at [362, 81] on input "datetime-local" at bounding box center [416, 84] width 127 height 21
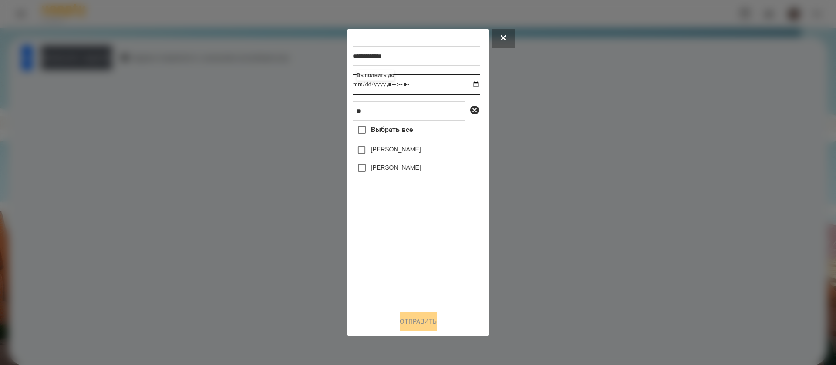
type input "**********"
click at [400, 317] on button "Отправить" at bounding box center [418, 321] width 37 height 19
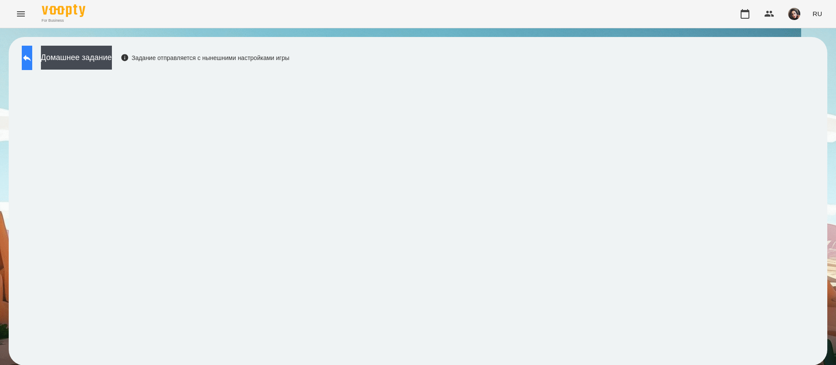
click at [31, 53] on icon at bounding box center [27, 58] width 10 height 10
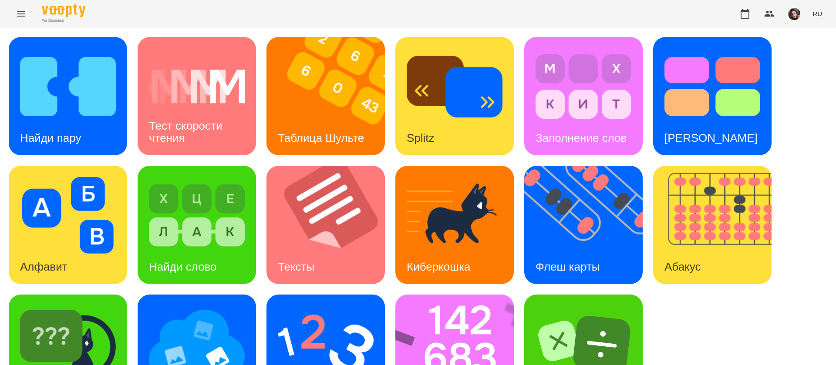
scroll to position [57, 0]
click at [301, 306] on img at bounding box center [326, 344] width 96 height 77
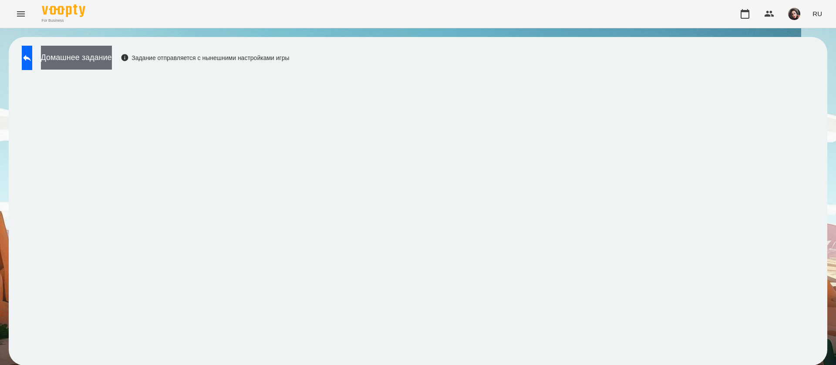
click at [112, 58] on button "Домашнее задание" at bounding box center [76, 58] width 71 height 24
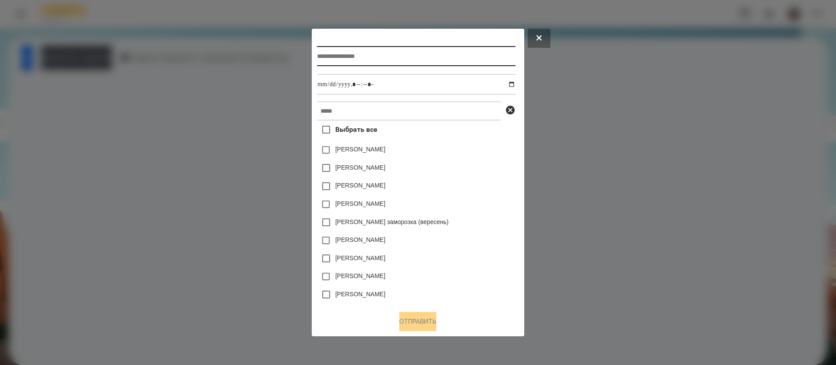
click at [322, 51] on input "text" at bounding box center [416, 56] width 198 height 20
type input "**********"
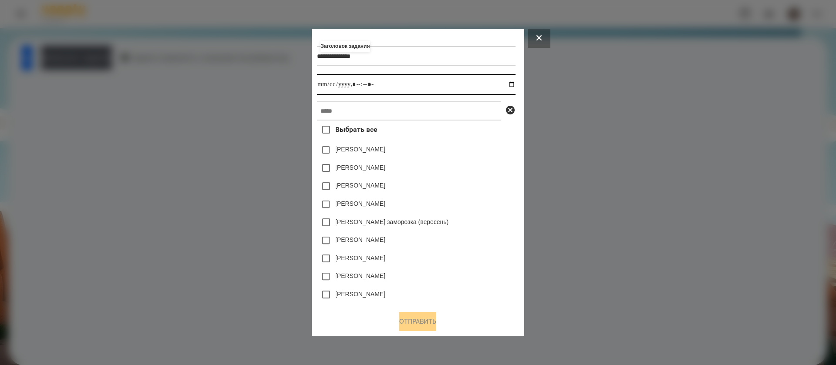
click at [513, 88] on input "datetime-local" at bounding box center [416, 84] width 198 height 21
click at [357, 79] on input "datetime-local" at bounding box center [416, 84] width 198 height 21
click at [360, 84] on input "datetime-local" at bounding box center [416, 84] width 198 height 21
click at [369, 85] on input "datetime-local" at bounding box center [416, 84] width 198 height 21
type input "**********"
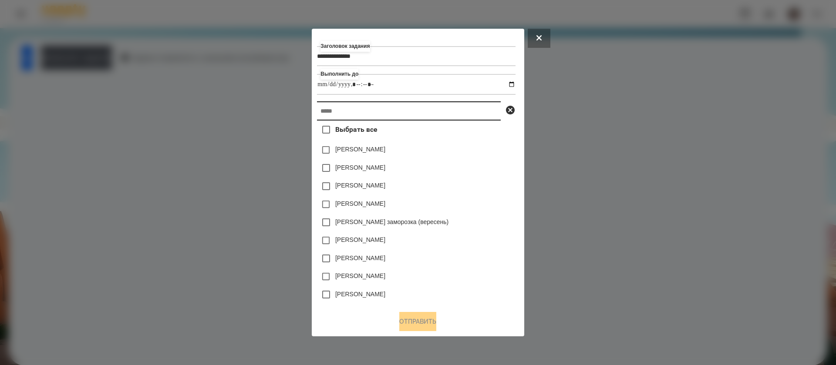
click at [363, 113] on input "text" at bounding box center [409, 110] width 184 height 19
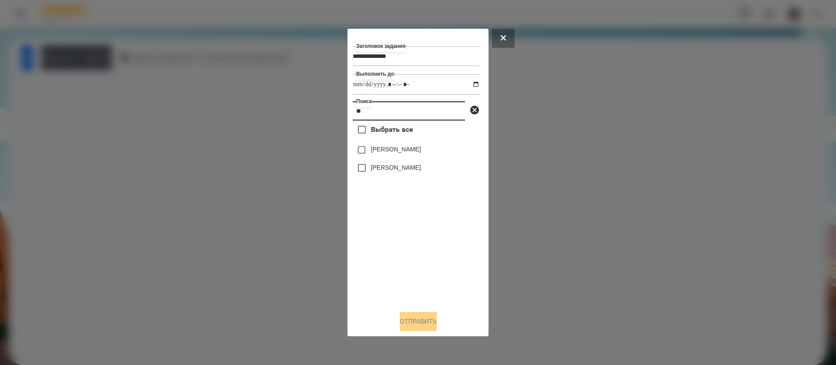
type input "**"
click at [405, 320] on button "Отправить" at bounding box center [418, 321] width 37 height 19
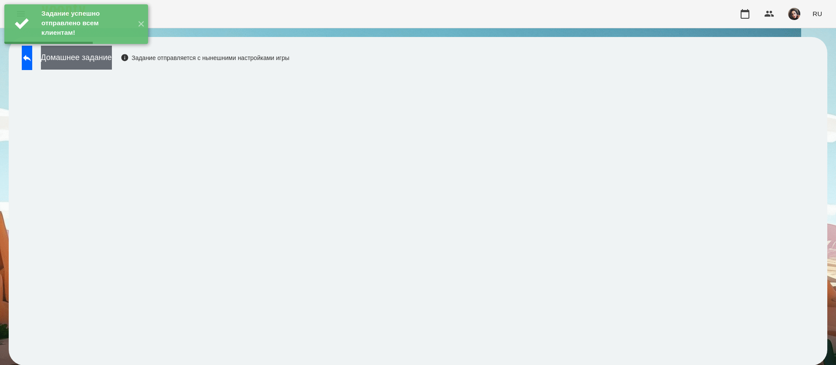
click at [92, 63] on button "Домашнее задание" at bounding box center [76, 58] width 71 height 24
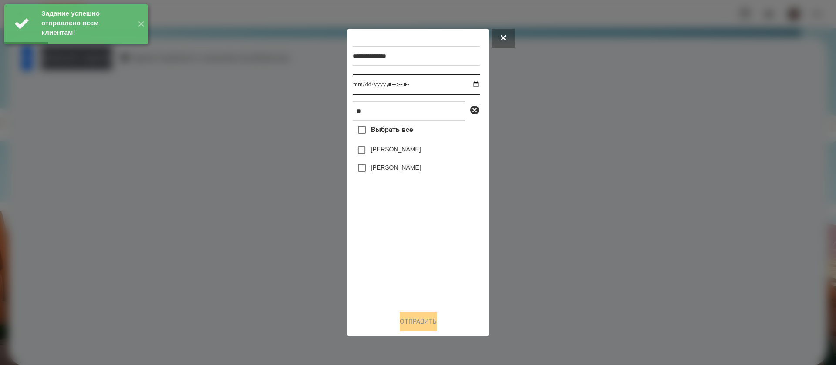
click at [362, 84] on input "datetime-local" at bounding box center [416, 84] width 127 height 21
type input "**********"
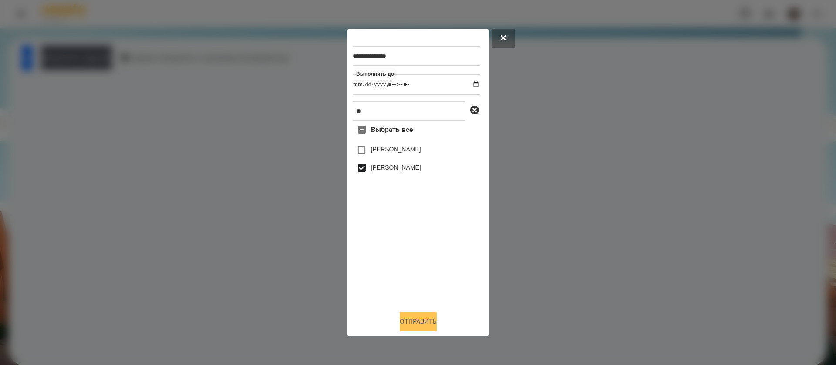
click at [427, 317] on button "Отправить" at bounding box center [418, 321] width 37 height 19
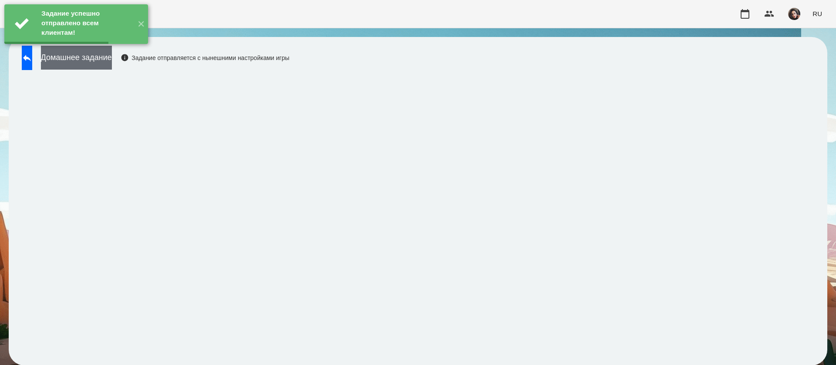
click at [112, 57] on button "Домашнее задание" at bounding box center [76, 58] width 71 height 24
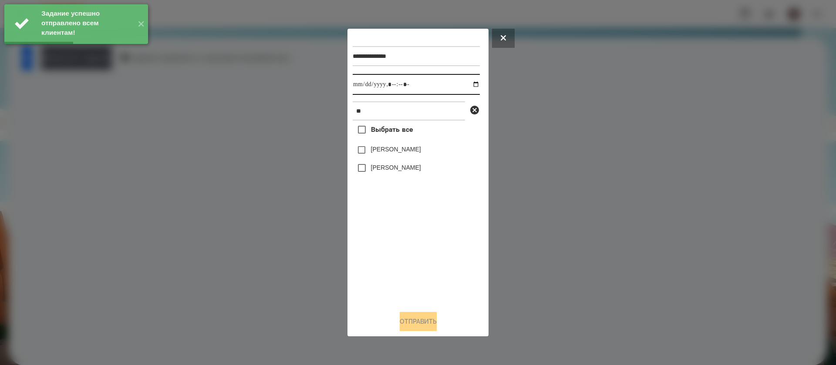
click at [358, 85] on input "datetime-local" at bounding box center [416, 84] width 127 height 21
type input "**********"
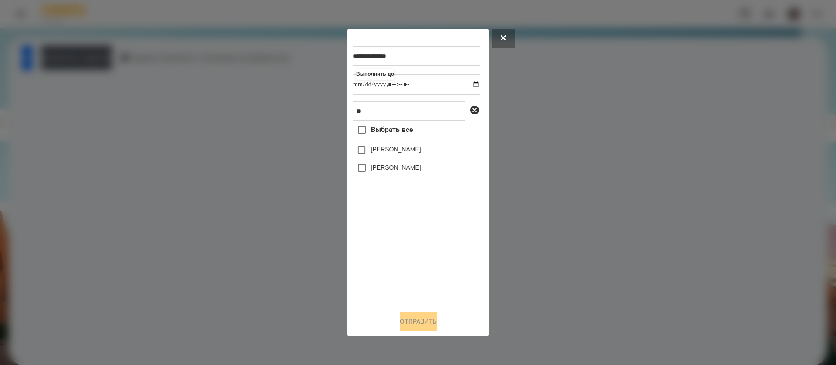
click at [373, 170] on label "[PERSON_NAME]" at bounding box center [396, 167] width 50 height 9
click at [428, 320] on button "Отправить" at bounding box center [418, 321] width 37 height 19
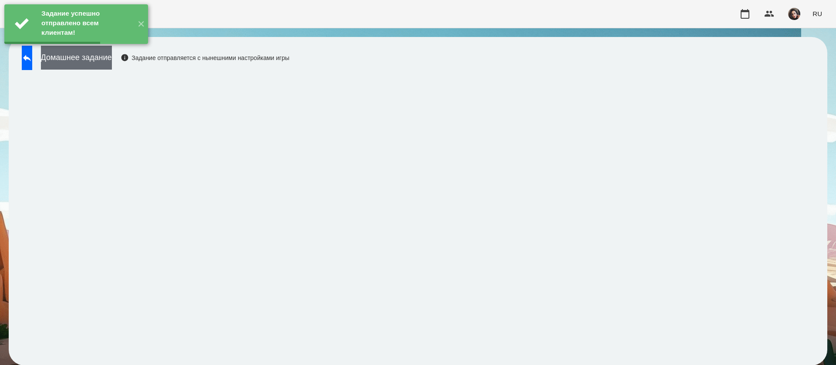
click at [71, 60] on button "Домашнее задание" at bounding box center [76, 58] width 71 height 24
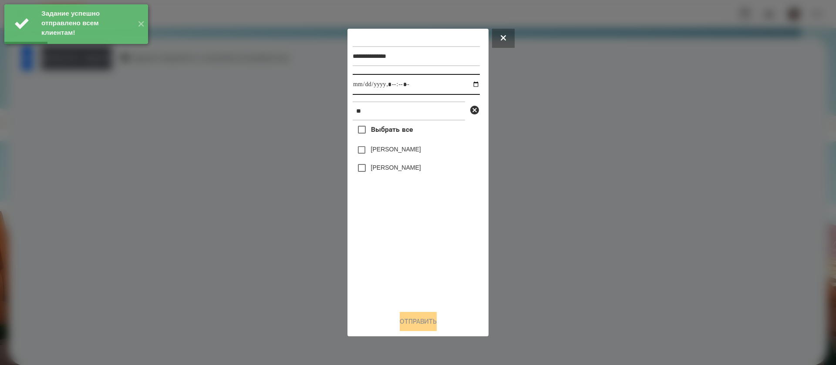
click at [361, 81] on input "datetime-local" at bounding box center [416, 84] width 127 height 21
type input "**********"
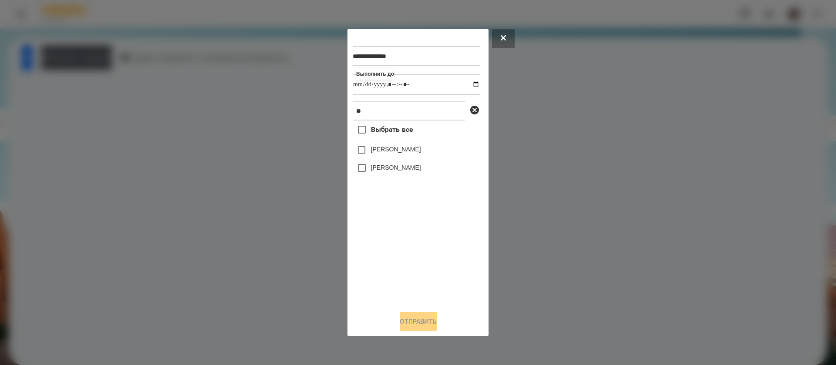
click at [377, 171] on label "[PERSON_NAME]" at bounding box center [396, 167] width 50 height 9
click at [409, 325] on button "Отправить" at bounding box center [418, 321] width 37 height 19
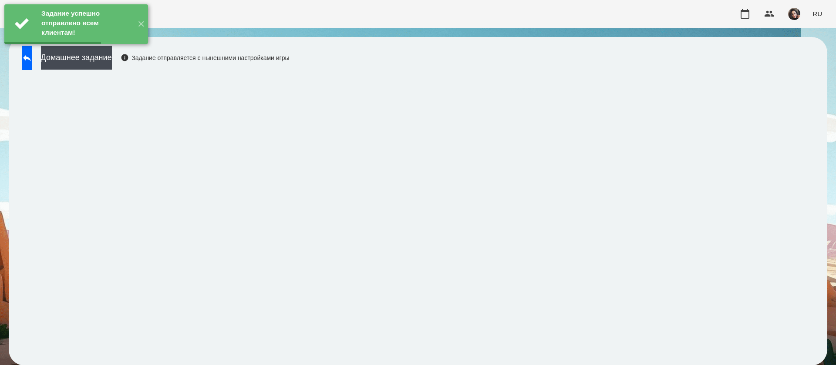
click at [112, 63] on button "Домашнее задание" at bounding box center [76, 58] width 71 height 24
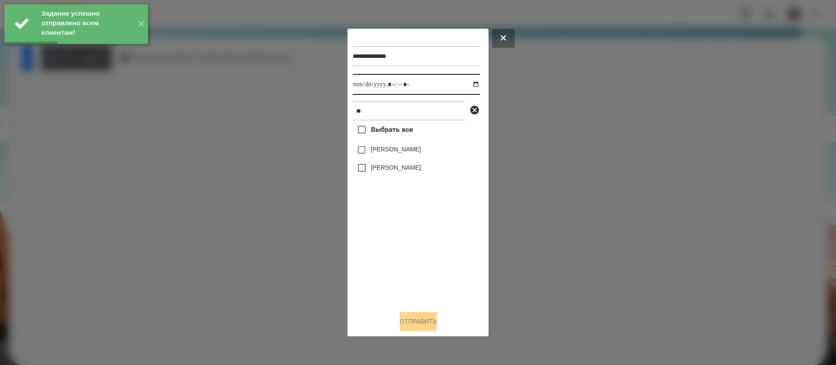
click at [362, 88] on input "datetime-local" at bounding box center [416, 84] width 127 height 21
type input "**********"
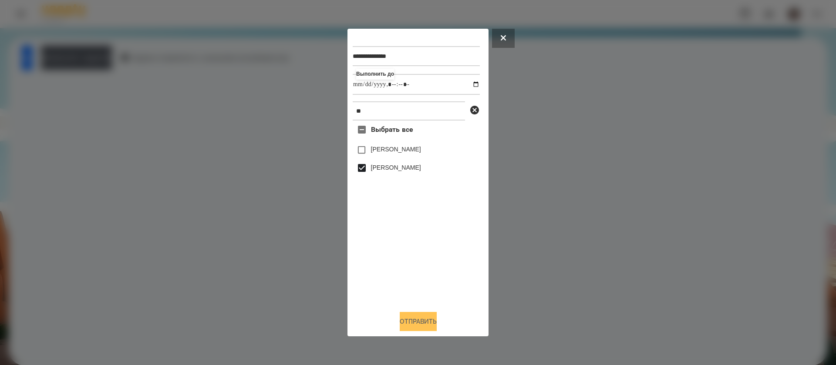
click at [410, 319] on button "Отправить" at bounding box center [418, 321] width 37 height 19
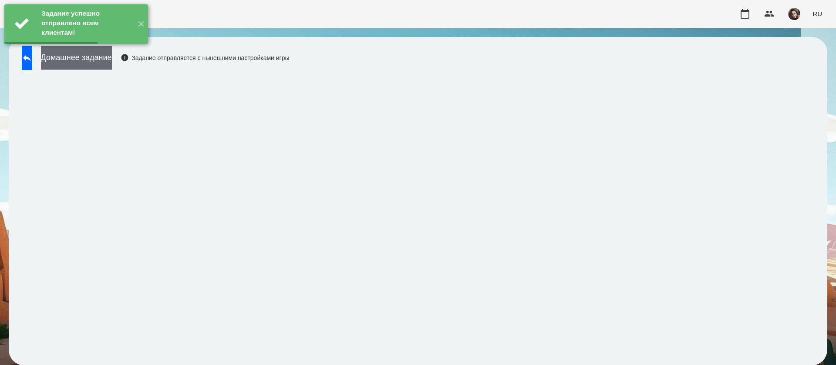
click at [112, 66] on button "Домашнее задание" at bounding box center [76, 58] width 71 height 24
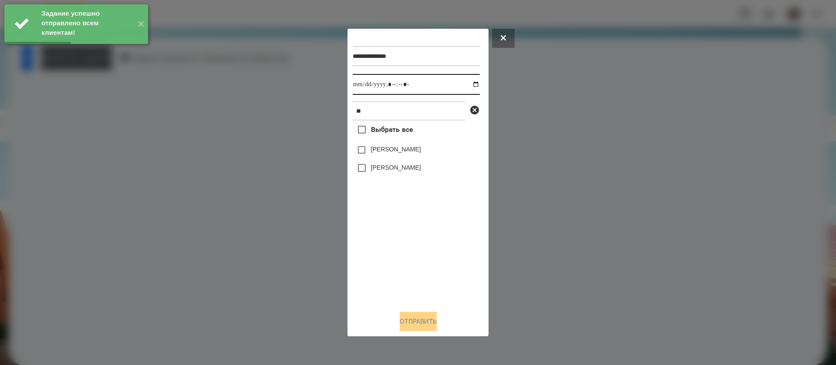
click at [360, 85] on input "datetime-local" at bounding box center [416, 84] width 127 height 21
type input "**********"
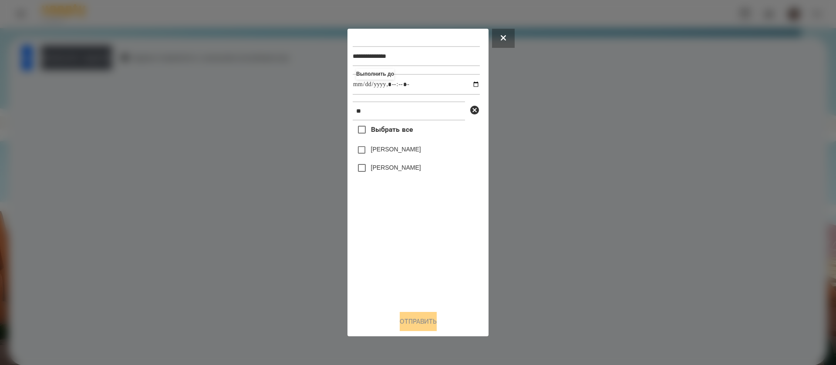
click at [373, 170] on label "[PERSON_NAME]" at bounding box center [396, 167] width 50 height 9
click at [405, 320] on button "Отправить" at bounding box center [418, 321] width 37 height 19
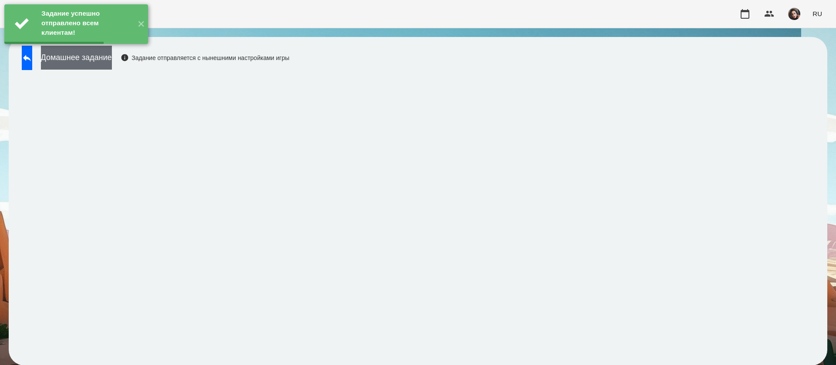
click at [84, 64] on button "Домашнее задание" at bounding box center [76, 58] width 71 height 24
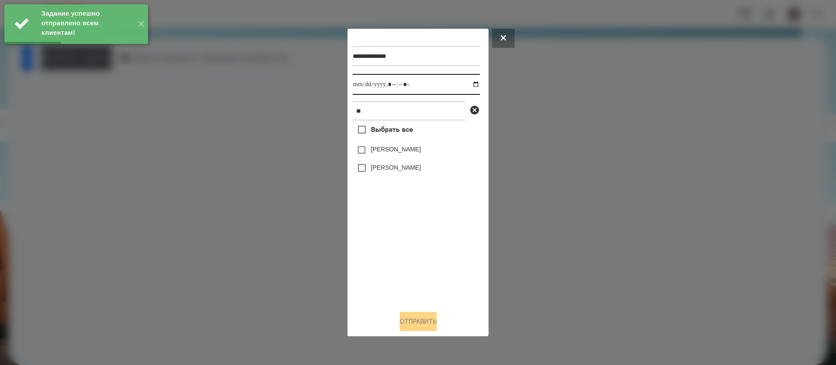
click at [367, 90] on input "datetime-local" at bounding box center [416, 84] width 127 height 21
type input "**********"
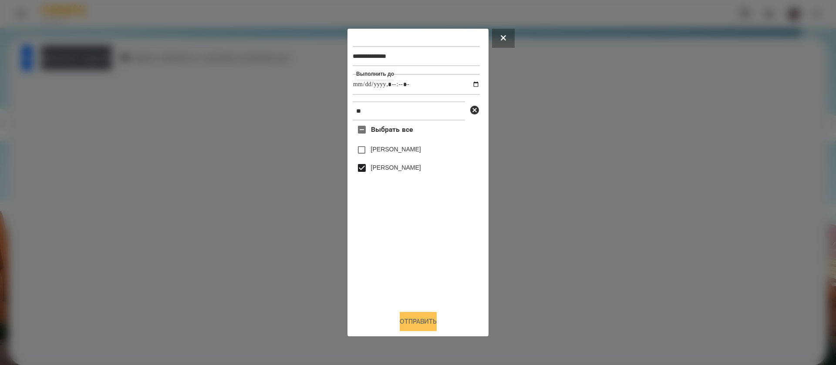
click at [408, 326] on button "Отправить" at bounding box center [418, 321] width 37 height 19
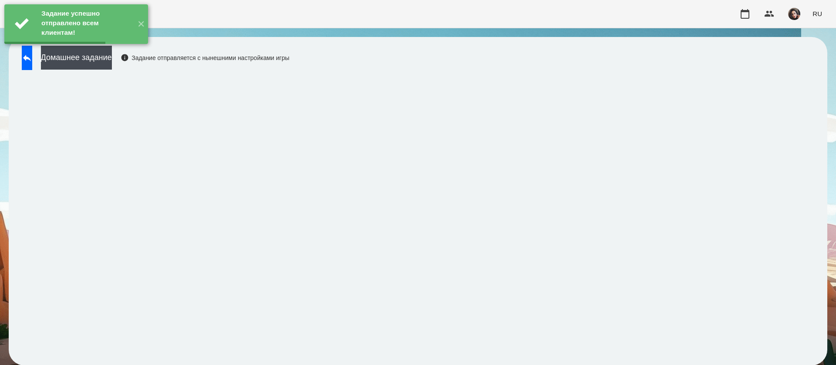
click at [92, 57] on button "Домашнее задание" at bounding box center [76, 58] width 71 height 24
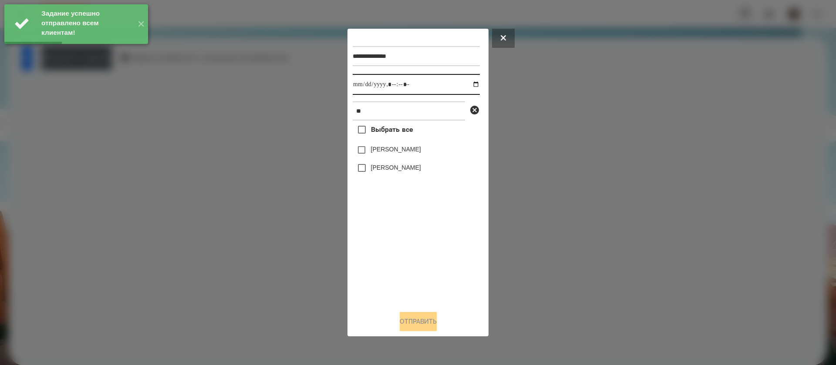
click at [364, 83] on input "datetime-local" at bounding box center [416, 84] width 127 height 21
type input "**********"
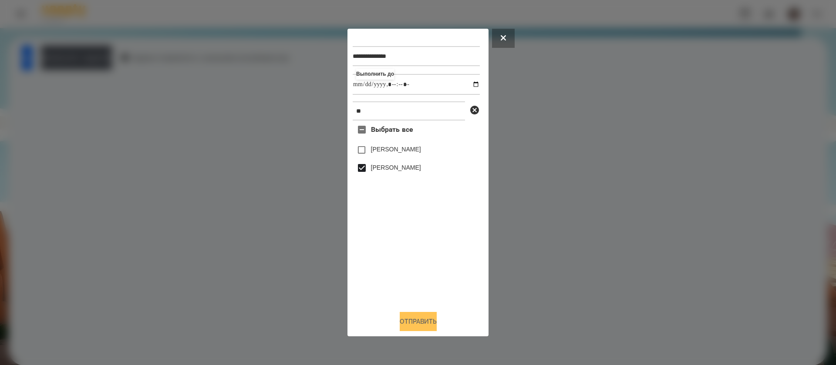
click at [418, 321] on button "Отправить" at bounding box center [418, 321] width 37 height 19
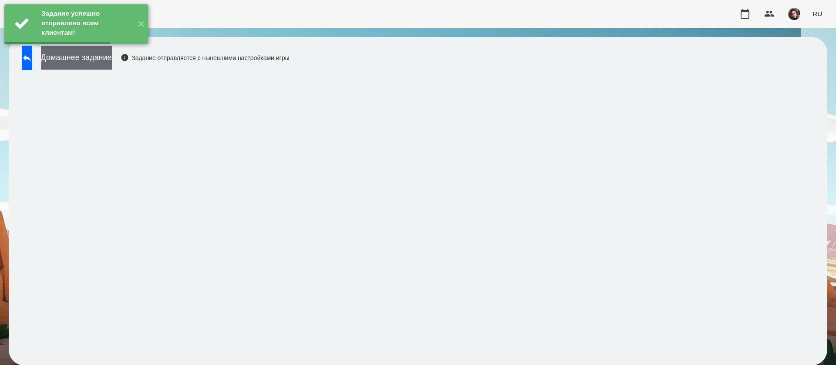
click at [112, 60] on button "Домашнее задание" at bounding box center [76, 58] width 71 height 24
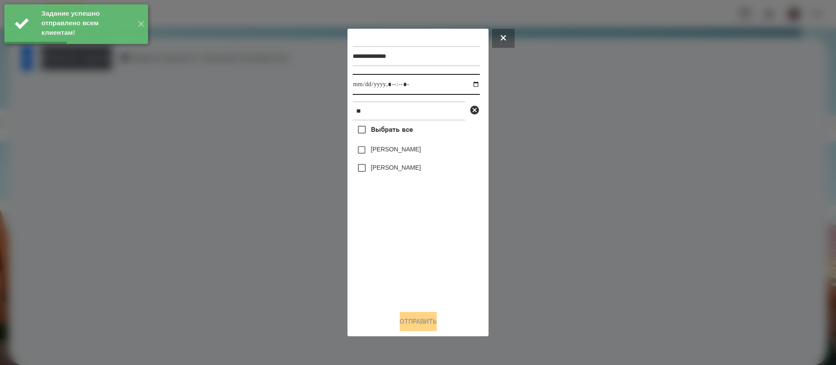
click at [364, 85] on input "datetime-local" at bounding box center [416, 84] width 127 height 21
type input "**********"
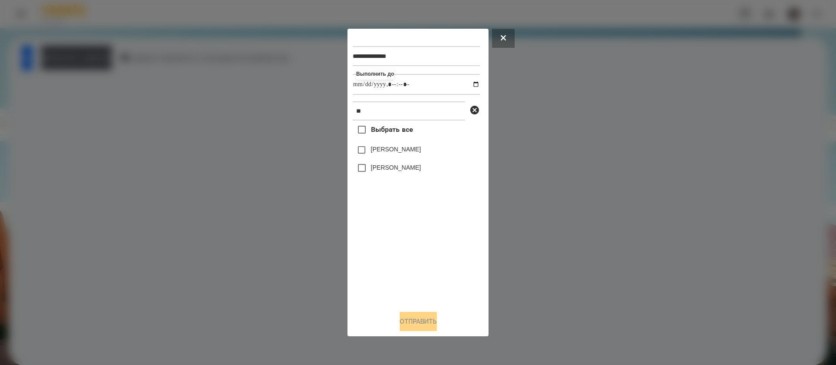
click at [376, 168] on label "[PERSON_NAME]" at bounding box center [396, 167] width 50 height 9
click at [408, 324] on button "Отправить" at bounding box center [418, 321] width 37 height 19
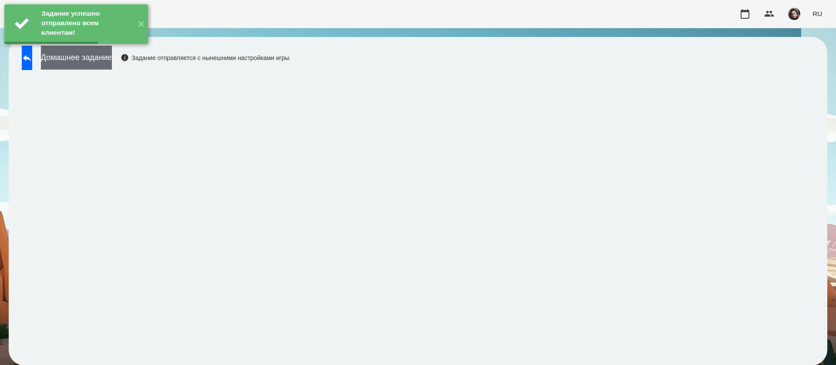
click at [99, 61] on button "Домашнее задание" at bounding box center [76, 58] width 71 height 24
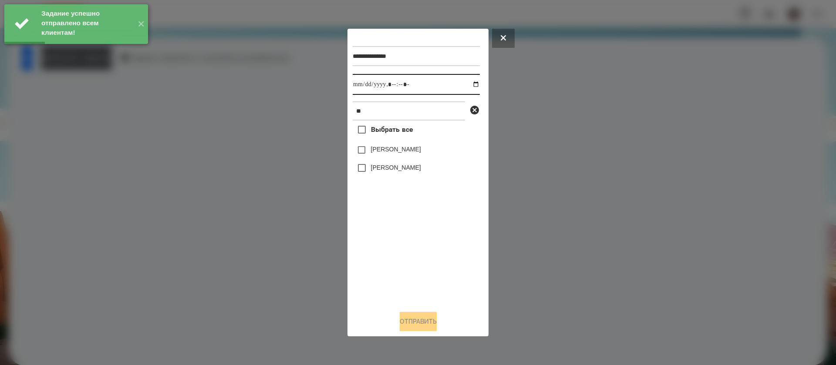
click at [360, 87] on input "datetime-local" at bounding box center [416, 84] width 127 height 21
type input "**********"
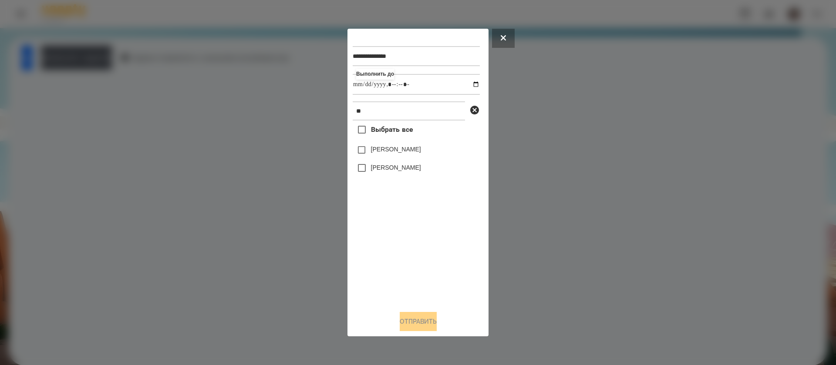
click at [373, 171] on label "[PERSON_NAME]" at bounding box center [396, 167] width 50 height 9
click at [404, 318] on button "Отправить" at bounding box center [418, 321] width 37 height 19
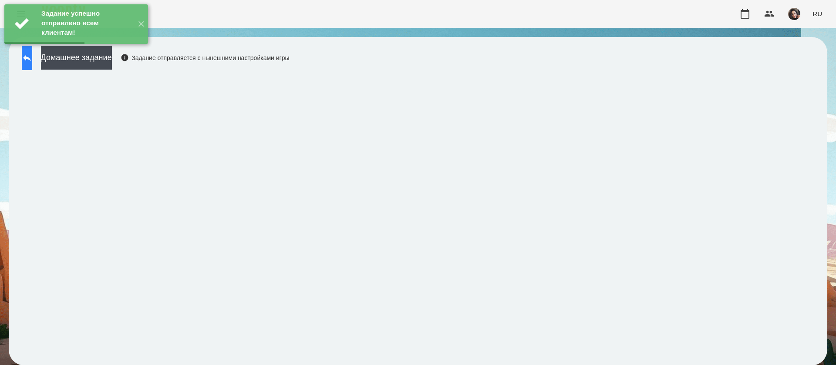
click at [32, 57] on icon at bounding box center [27, 58] width 10 height 10
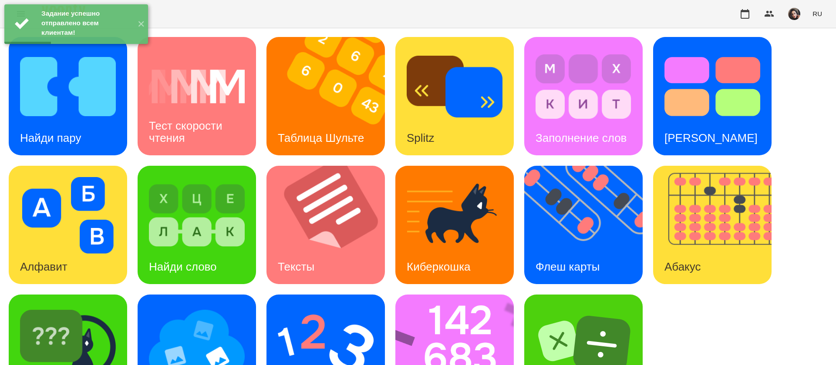
scroll to position [57, 0]
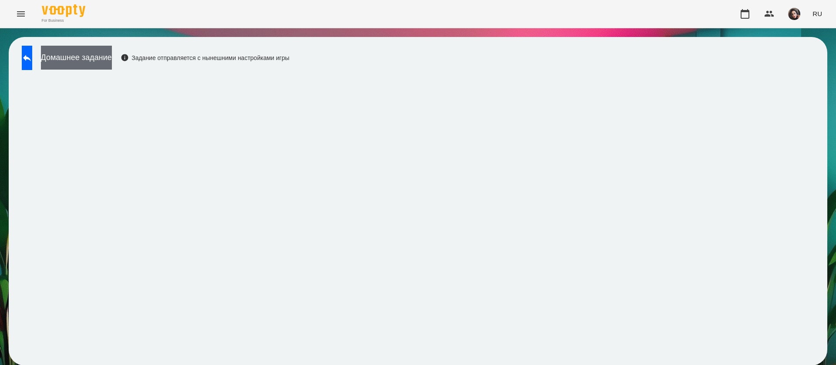
click at [87, 60] on button "Домашнее задание" at bounding box center [76, 58] width 71 height 24
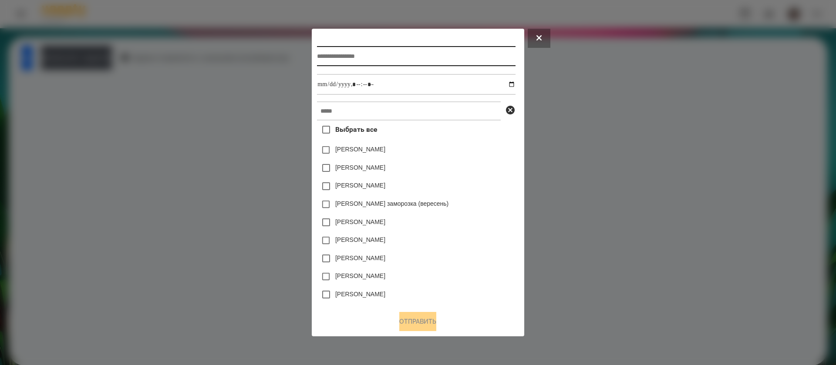
click at [329, 55] on input "text" at bounding box center [416, 56] width 198 height 20
type input "*"
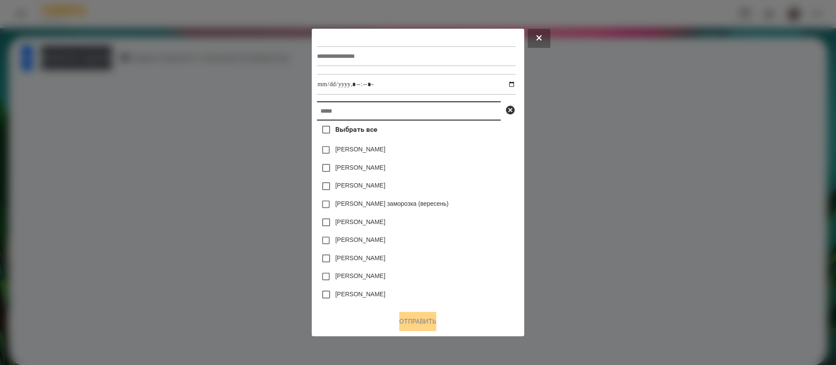
click at [337, 112] on input "text" at bounding box center [409, 110] width 184 height 19
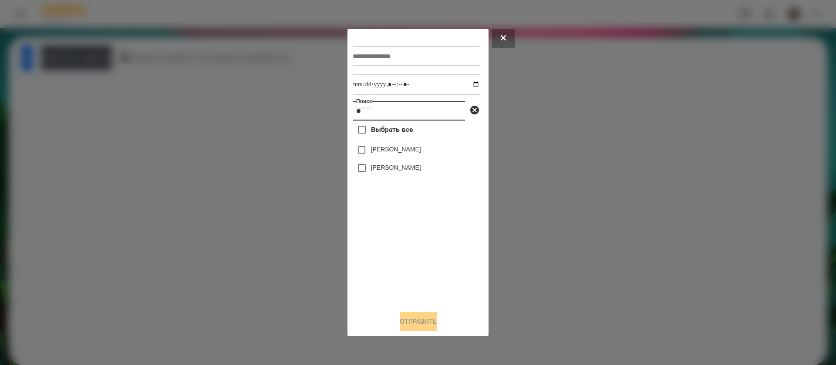
type input "**"
click at [380, 60] on input "text" at bounding box center [416, 56] width 127 height 20
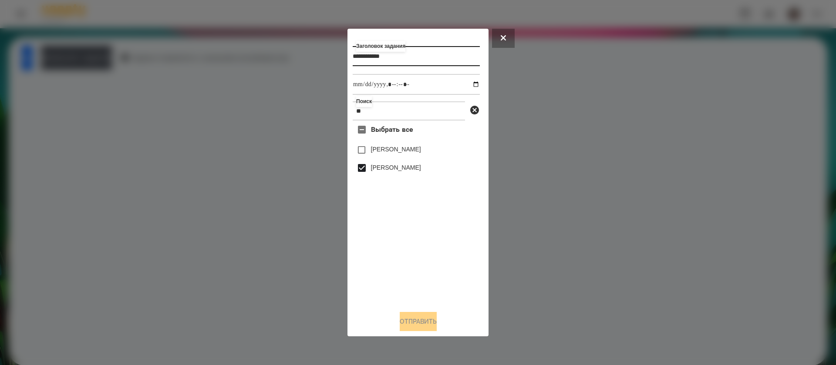
type input "**********"
click at [469, 84] on input "datetime-local" at bounding box center [416, 84] width 127 height 21
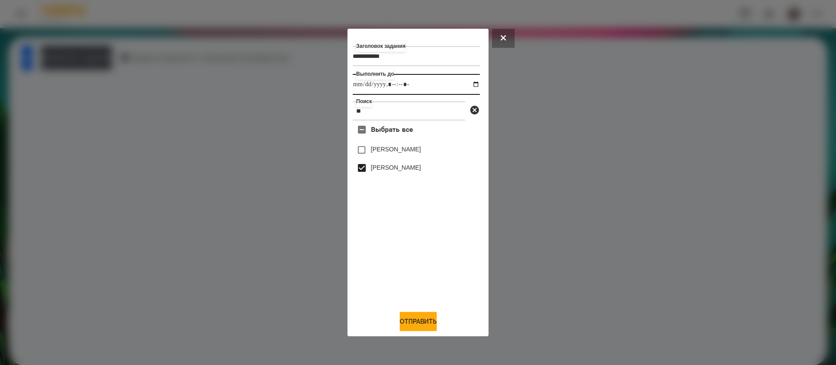
click at [405, 84] on input "datetime-local" at bounding box center [416, 84] width 127 height 21
click at [414, 87] on input "datetime-local" at bounding box center [416, 84] width 127 height 21
type input "**********"
click at [401, 329] on button "Отправить" at bounding box center [418, 321] width 37 height 19
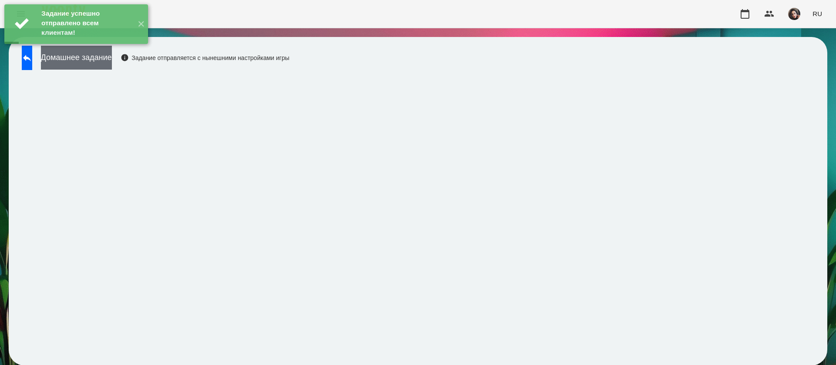
click at [112, 64] on button "Домашнее задание" at bounding box center [76, 58] width 71 height 24
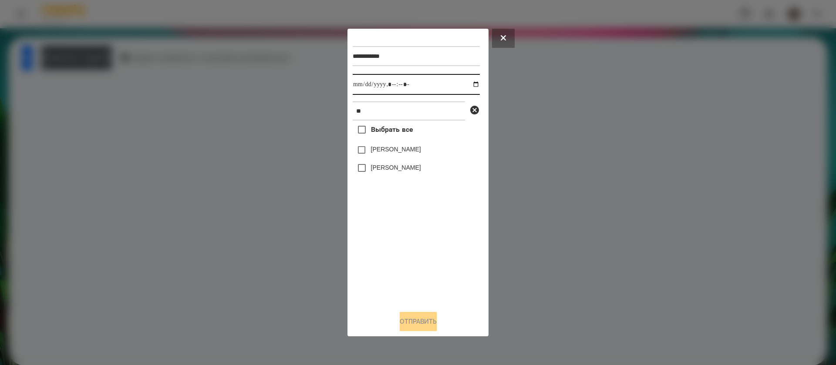
click at [364, 87] on input "datetime-local" at bounding box center [416, 84] width 127 height 21
type input "**********"
click at [408, 322] on button "Отправить" at bounding box center [418, 321] width 37 height 19
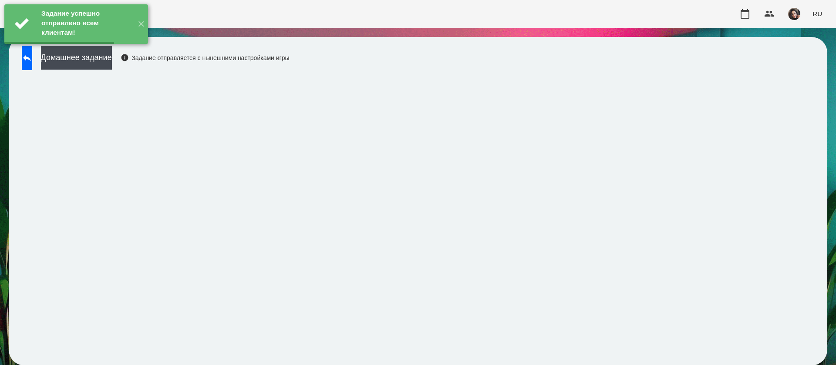
click at [112, 57] on button "Домашнее задание" at bounding box center [76, 58] width 71 height 24
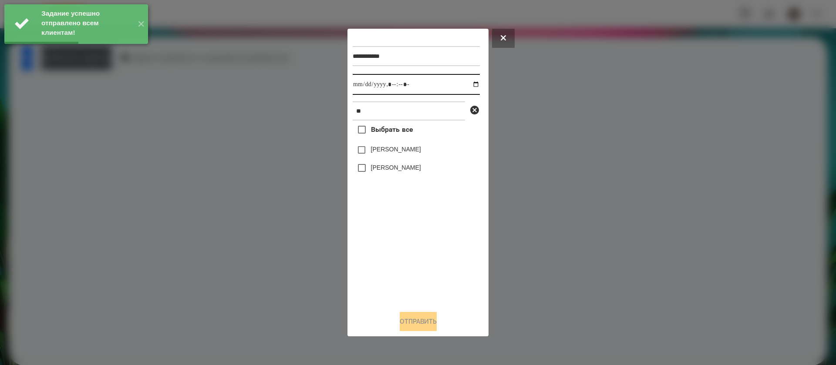
click at [359, 83] on input "datetime-local" at bounding box center [416, 84] width 127 height 21
type input "**********"
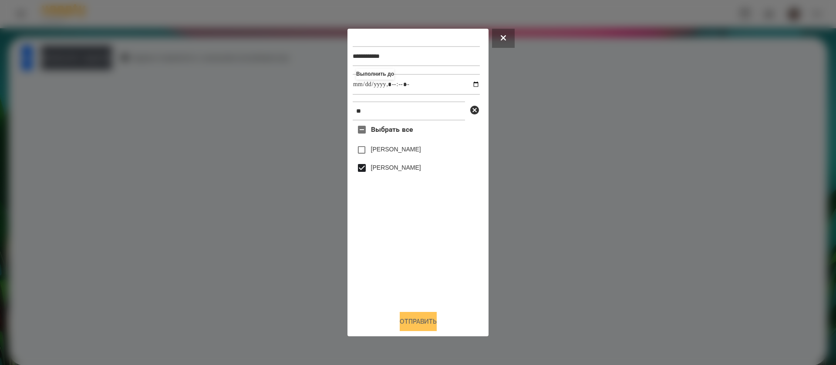
click at [404, 327] on button "Отправить" at bounding box center [418, 321] width 37 height 19
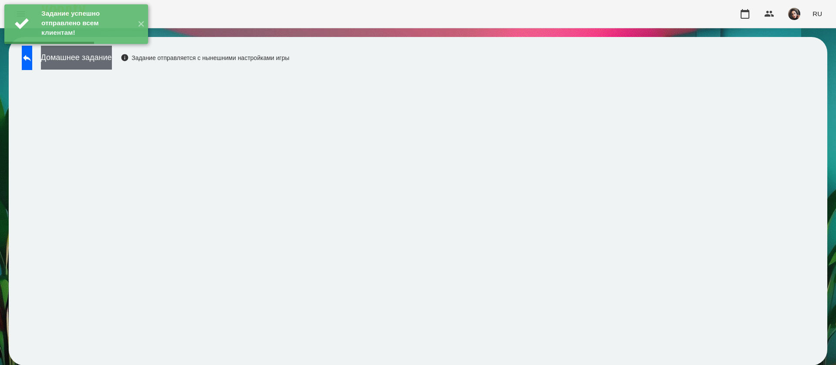
click at [112, 61] on button "Домашнее задание" at bounding box center [76, 58] width 71 height 24
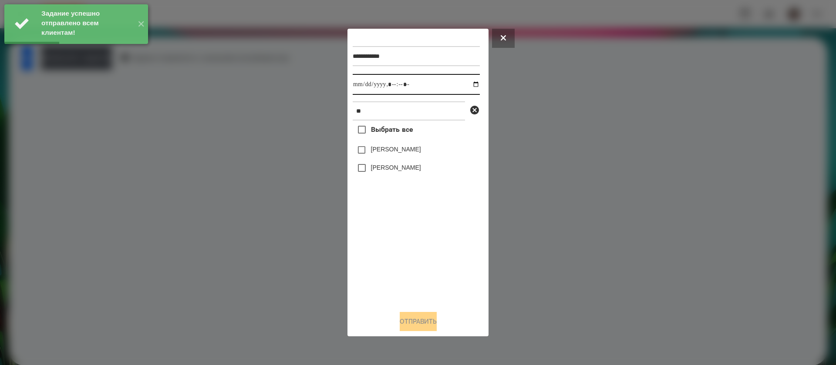
click at [360, 84] on input "datetime-local" at bounding box center [416, 84] width 127 height 21
type input "**********"
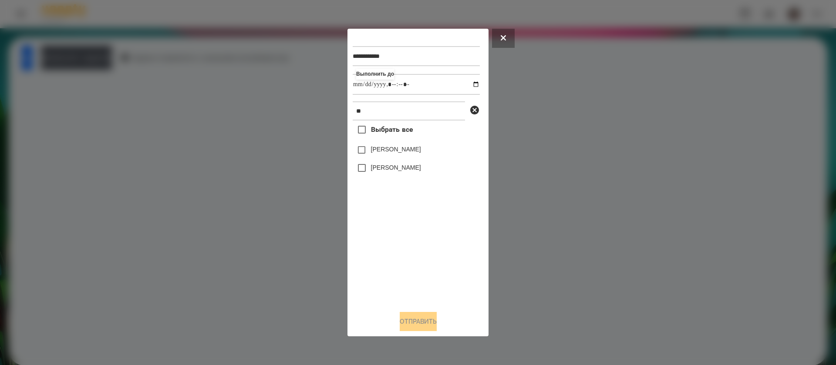
click at [375, 167] on label "[PERSON_NAME]" at bounding box center [396, 167] width 50 height 9
click at [404, 321] on button "Отправить" at bounding box center [418, 321] width 37 height 19
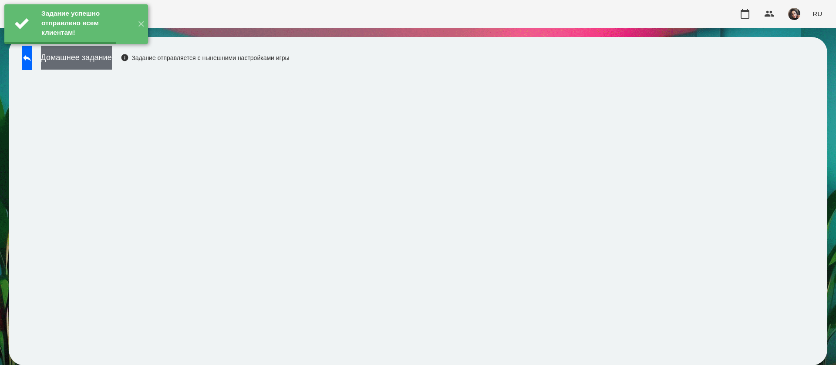
click at [112, 60] on button "Домашнее задание" at bounding box center [76, 58] width 71 height 24
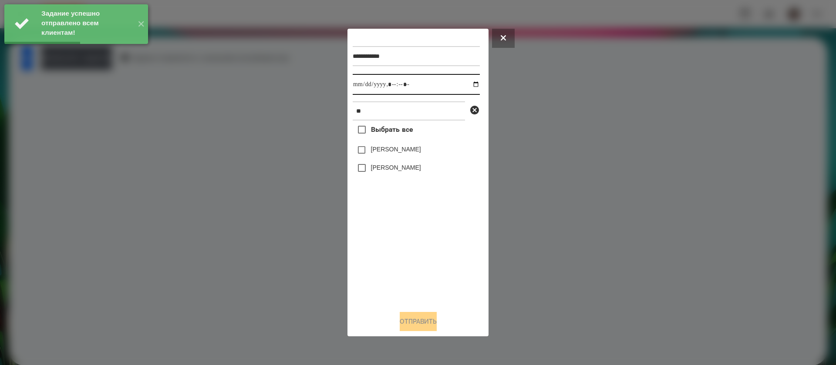
click at [362, 83] on input "datetime-local" at bounding box center [416, 84] width 127 height 21
type input "**********"
click at [375, 170] on label "[PERSON_NAME]" at bounding box center [396, 167] width 50 height 9
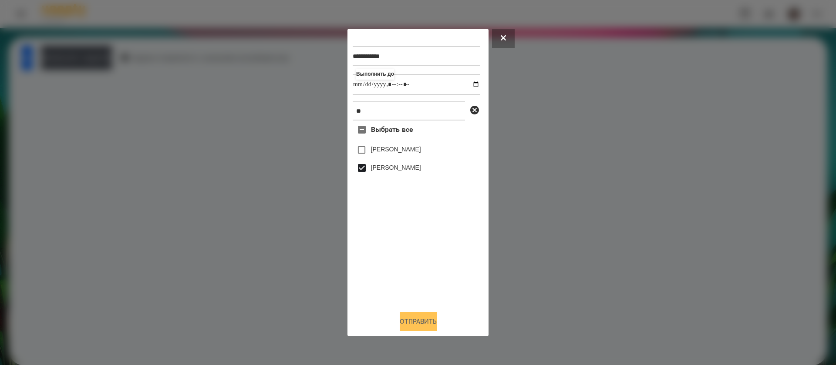
click at [415, 321] on button "Отправить" at bounding box center [418, 321] width 37 height 19
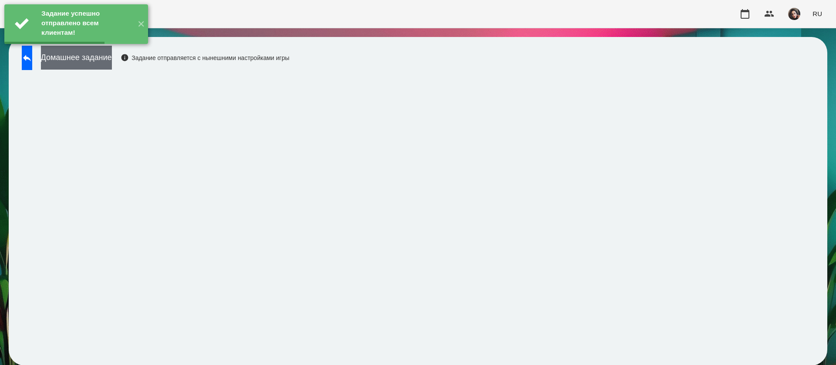
click at [112, 60] on button "Домашнее задание" at bounding box center [76, 58] width 71 height 24
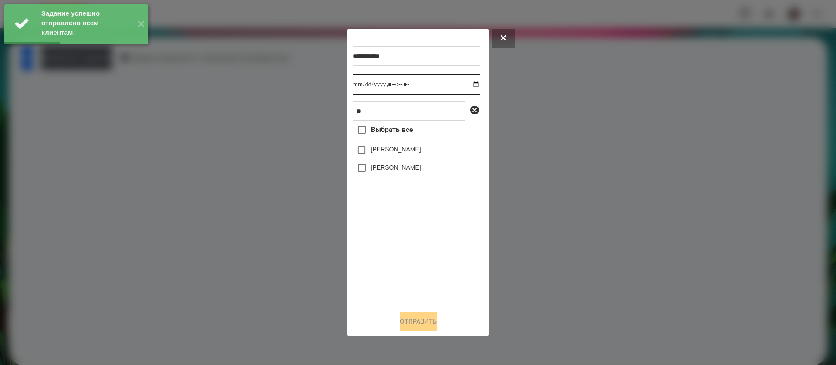
click at [358, 82] on input "datetime-local" at bounding box center [416, 84] width 127 height 21
type input "**********"
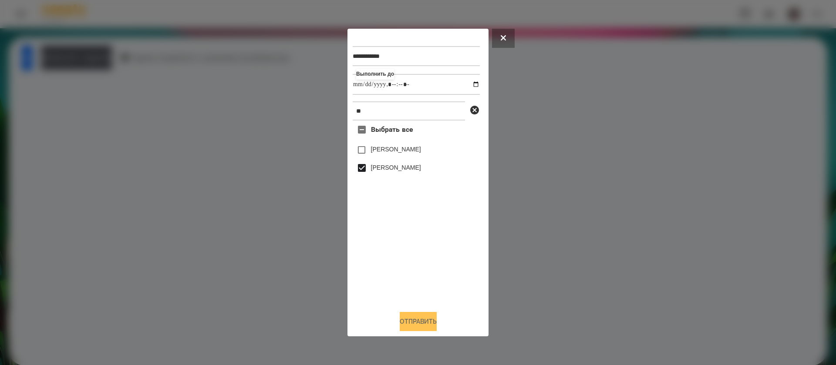
click at [404, 324] on button "Отправить" at bounding box center [418, 321] width 37 height 19
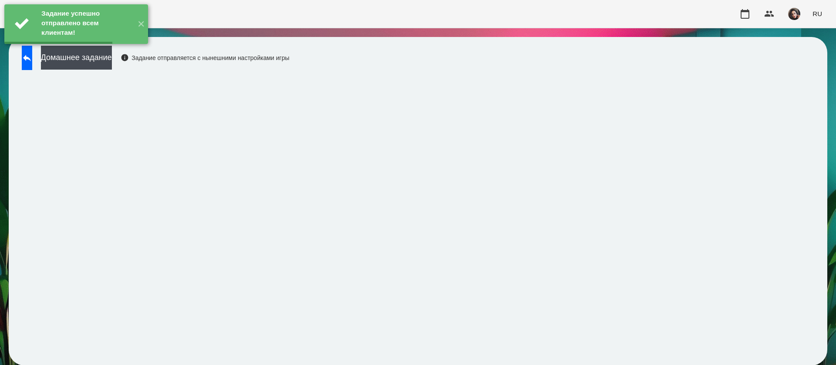
click at [112, 58] on button "Домашнее задание" at bounding box center [76, 58] width 71 height 24
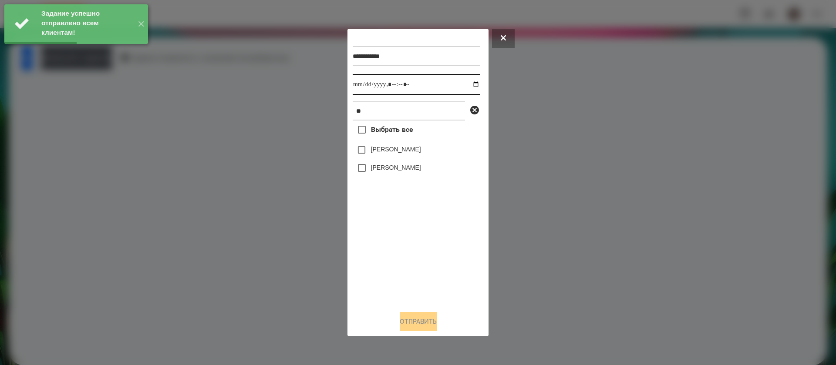
click at [361, 87] on input "datetime-local" at bounding box center [416, 84] width 127 height 21
type input "**********"
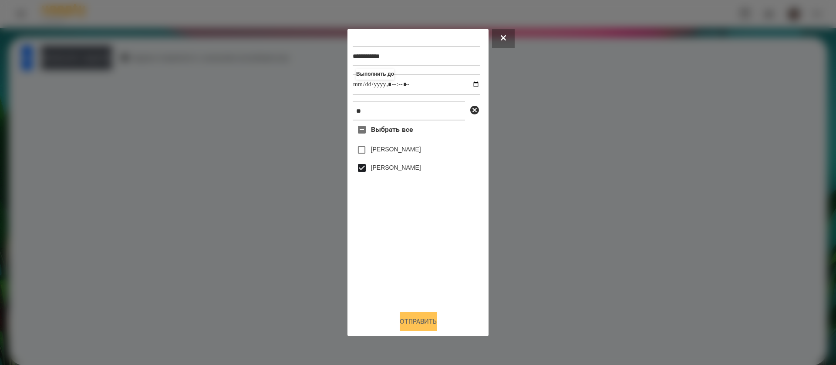
click at [403, 327] on button "Отправить" at bounding box center [418, 321] width 37 height 19
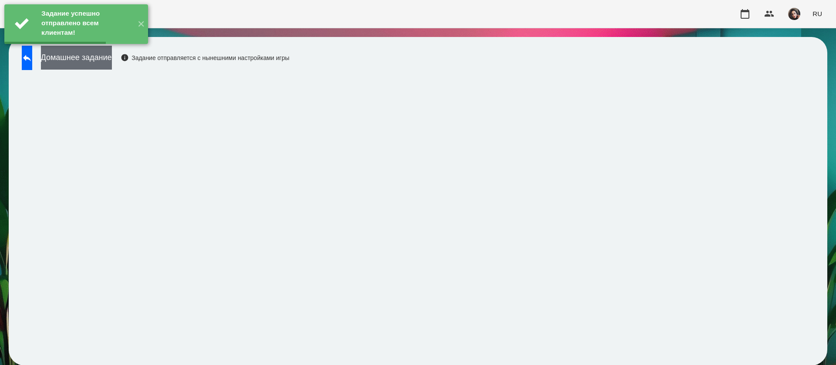
click at [94, 55] on button "Домашнее задание" at bounding box center [76, 58] width 71 height 24
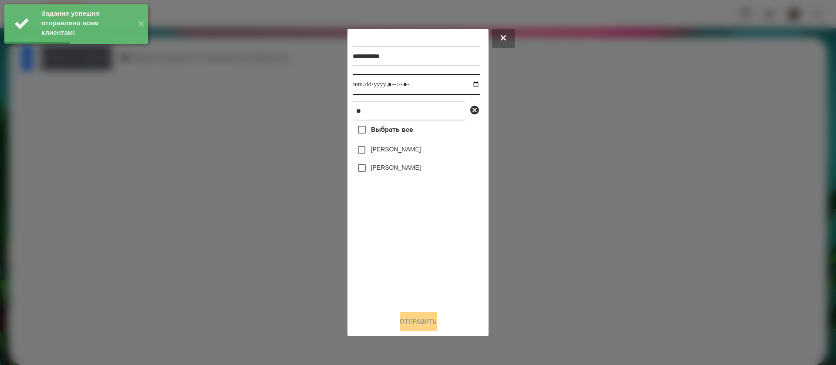
click at [353, 84] on input "datetime-local" at bounding box center [416, 84] width 127 height 21
type input "**********"
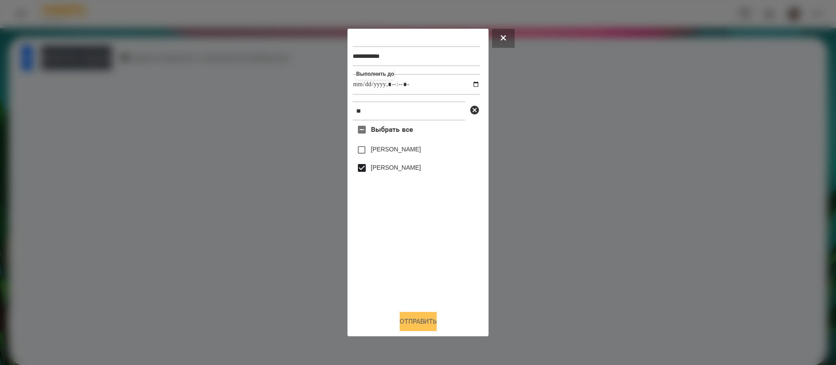
click at [407, 321] on button "Отправить" at bounding box center [418, 321] width 37 height 19
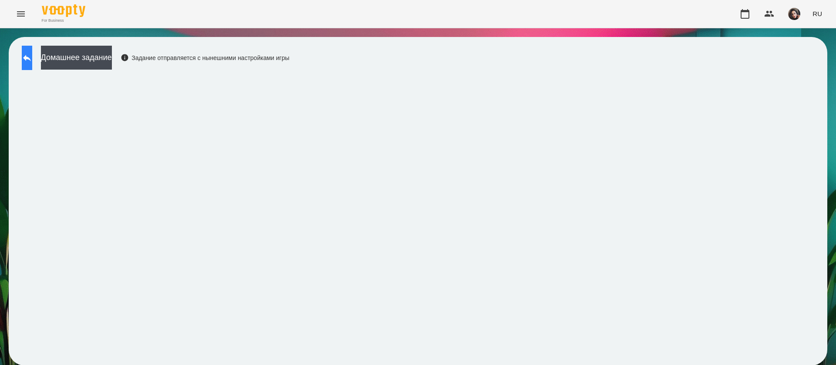
click at [32, 66] on button at bounding box center [27, 58] width 10 height 24
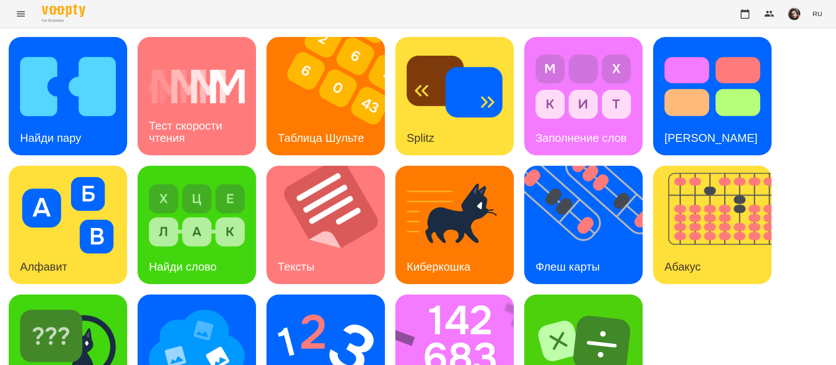
scroll to position [57, 0]
click at [102, 306] on img at bounding box center [68, 344] width 96 height 77
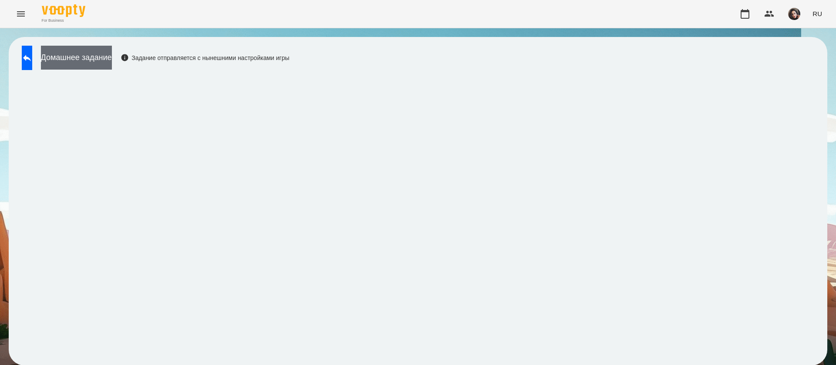
click at [112, 60] on button "Домашнее задание" at bounding box center [76, 58] width 71 height 24
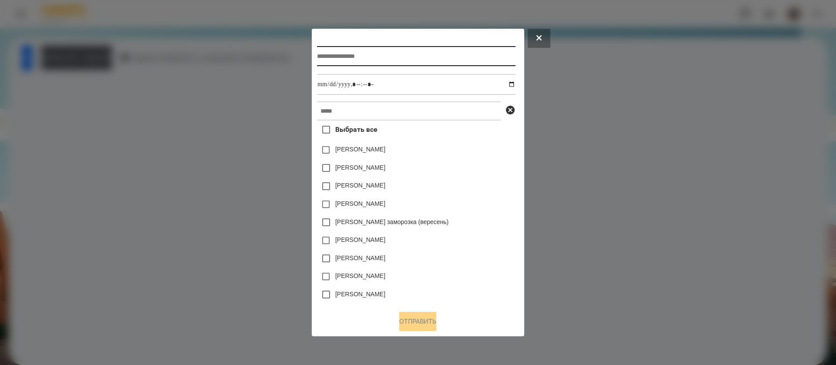
click at [346, 51] on input "text" at bounding box center [416, 56] width 198 height 20
click at [550, 33] on button at bounding box center [539, 38] width 23 height 19
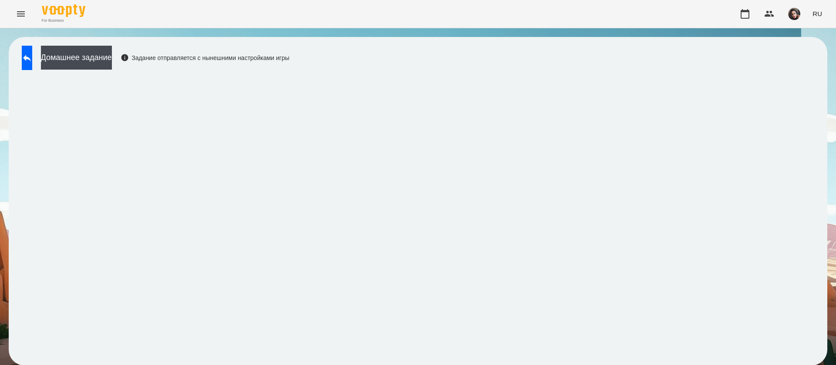
click at [39, 71] on div "Домашнее задание Задание отправляется с нынешними настройками игры" at bounding box center [153, 60] width 272 height 29
click at [32, 66] on button at bounding box center [27, 58] width 10 height 24
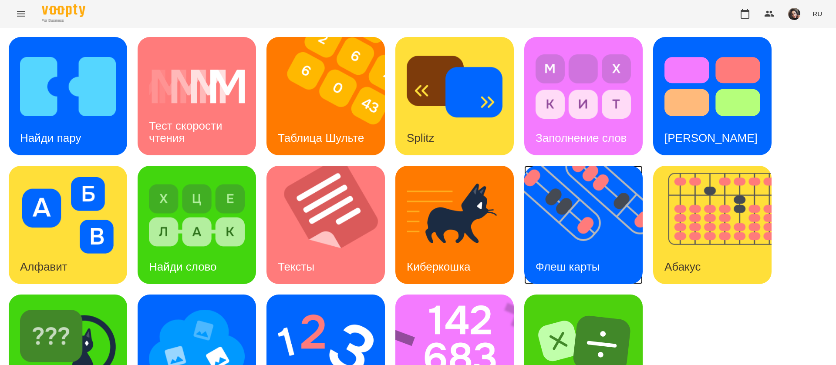
click at [540, 197] on img at bounding box center [588, 225] width 129 height 118
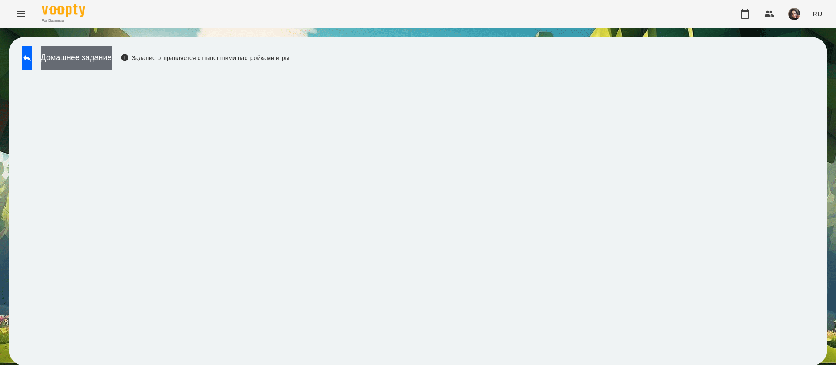
click at [97, 52] on button "Домашнее задание" at bounding box center [76, 58] width 71 height 24
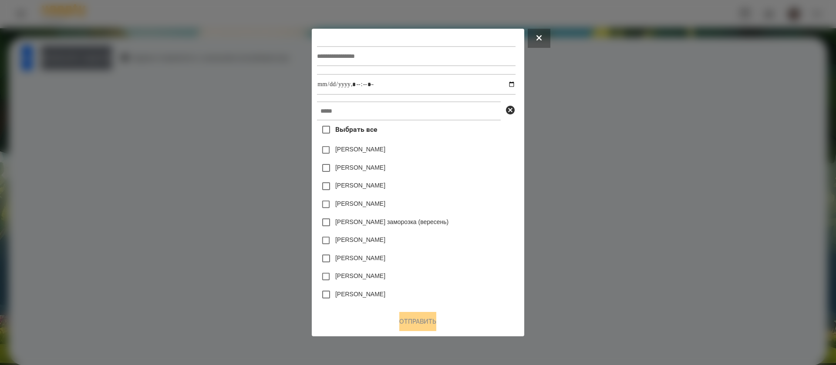
click at [345, 57] on input "text" at bounding box center [416, 56] width 198 height 20
type input "**********"
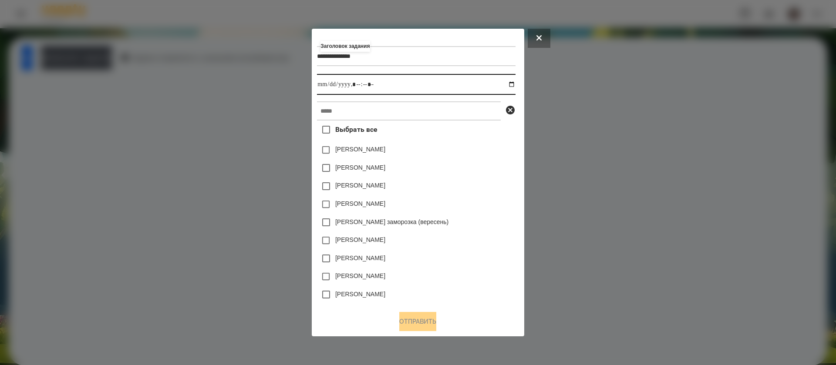
click at [515, 84] on input "datetime-local" at bounding box center [416, 84] width 198 height 21
click at [353, 84] on input "datetime-local" at bounding box center [416, 84] width 198 height 21
click at [369, 87] on input "datetime-local" at bounding box center [416, 84] width 198 height 21
type input "**********"
click at [357, 114] on input "text" at bounding box center [409, 110] width 184 height 19
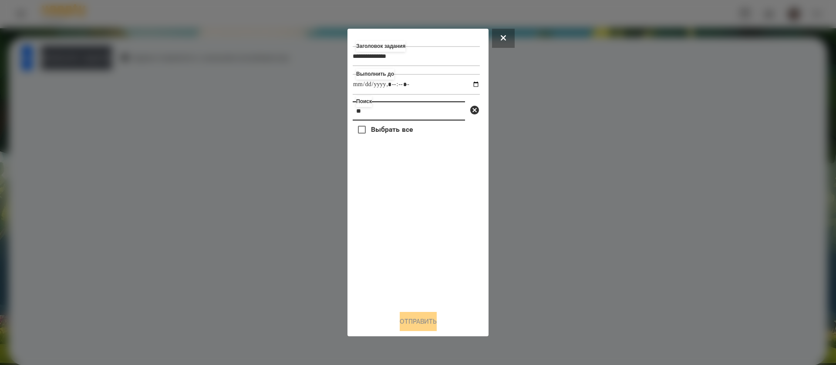
type input "*"
type input "**"
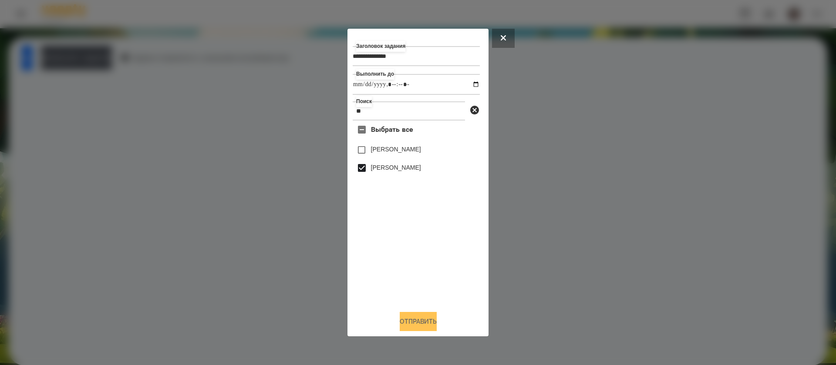
click at [409, 323] on button "Отправить" at bounding box center [418, 321] width 37 height 19
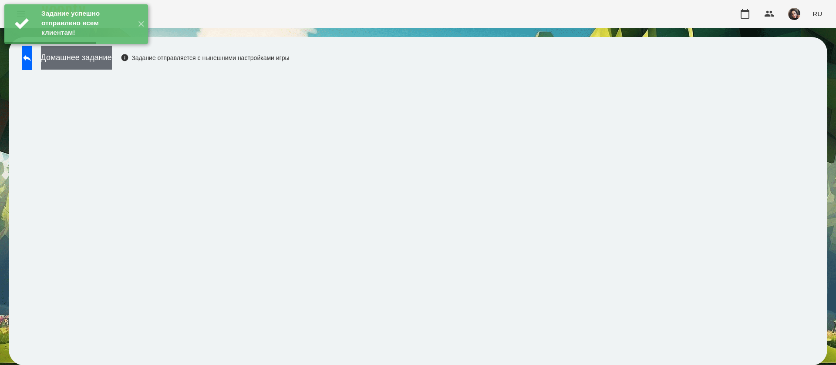
click at [112, 64] on button "Домашнее задание" at bounding box center [76, 58] width 71 height 24
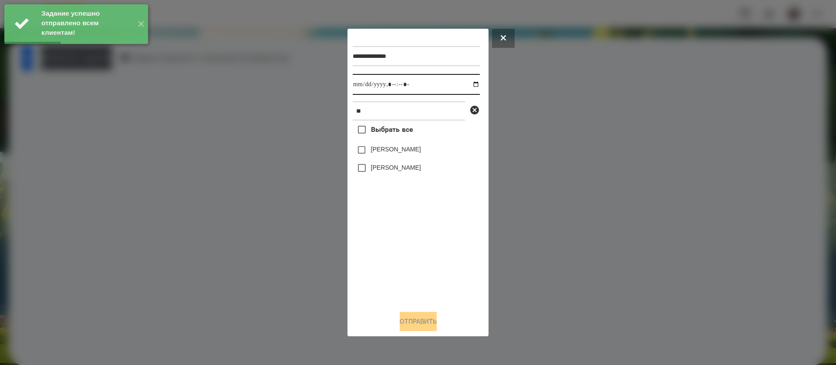
click at [364, 88] on input "datetime-local" at bounding box center [416, 84] width 127 height 21
type input "**********"
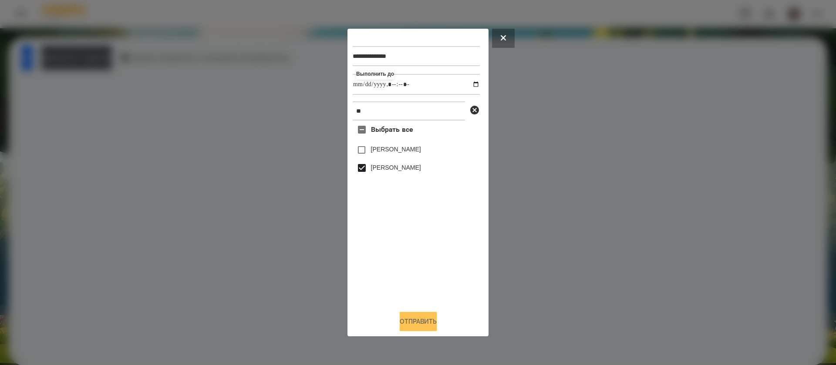
click at [411, 323] on button "Отправить" at bounding box center [418, 321] width 37 height 19
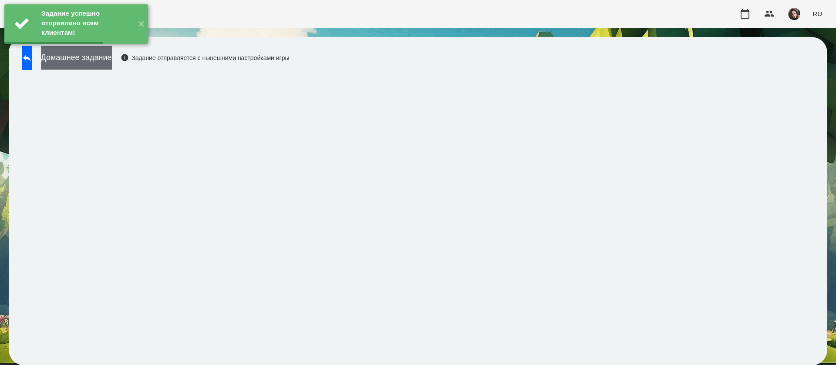
click at [112, 62] on button "Домашнее задание" at bounding box center [76, 58] width 71 height 24
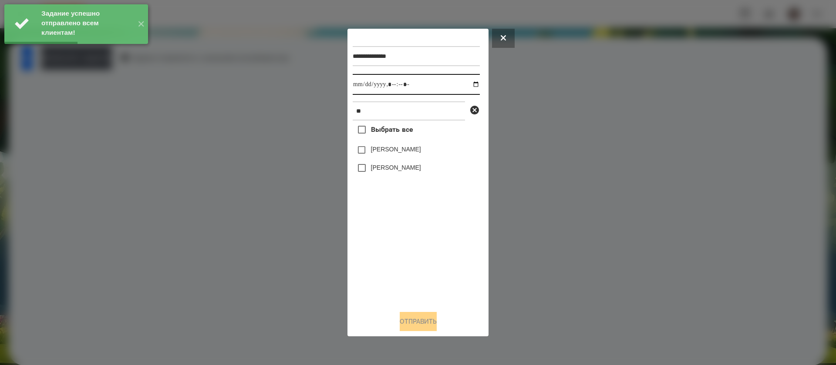
click at [366, 86] on input "datetime-local" at bounding box center [416, 84] width 127 height 21
type input "**********"
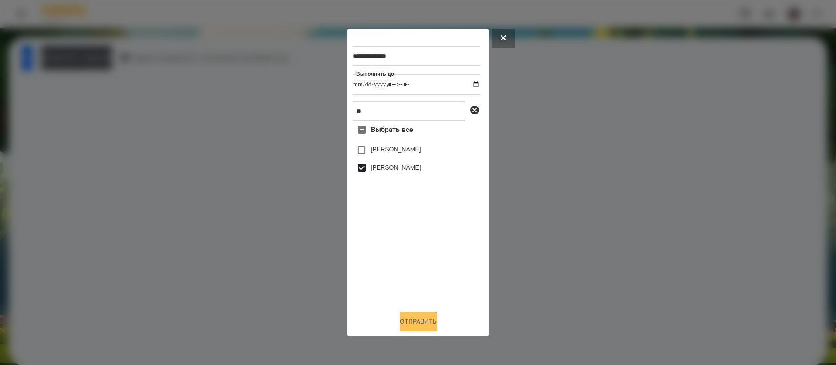
click at [402, 322] on button "Отправить" at bounding box center [418, 321] width 37 height 19
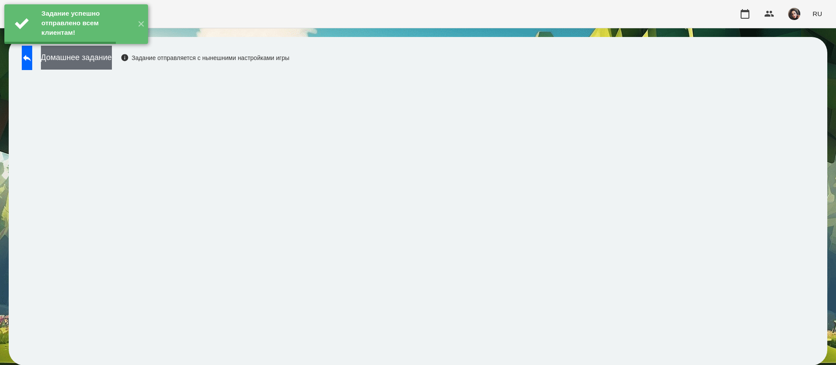
click at [112, 61] on button "Домашнее задание" at bounding box center [76, 58] width 71 height 24
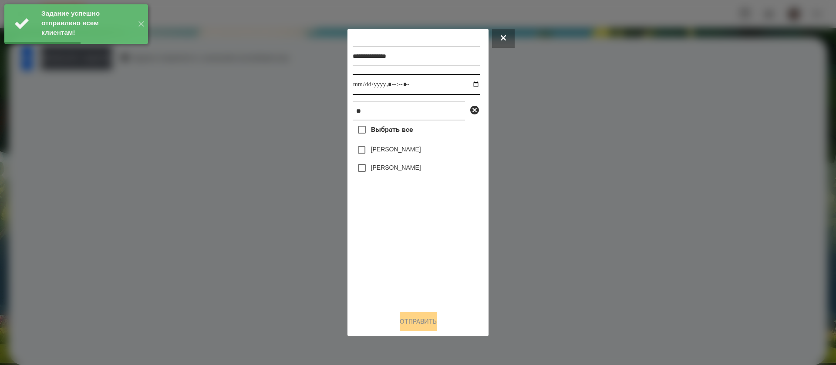
click at [364, 83] on input "datetime-local" at bounding box center [416, 84] width 127 height 21
type input "**********"
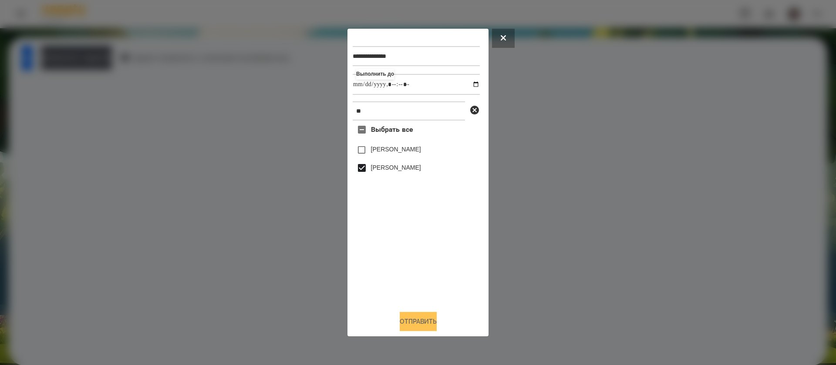
click at [400, 319] on button "Отправить" at bounding box center [418, 321] width 37 height 19
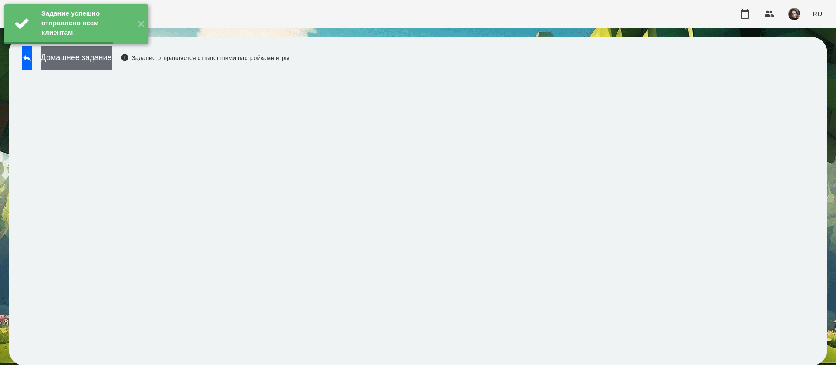
click at [112, 62] on button "Домашнее задание" at bounding box center [76, 58] width 71 height 24
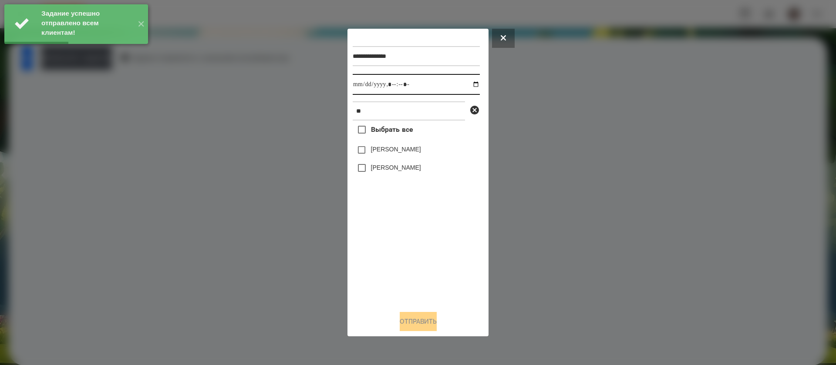
click at [367, 85] on input "datetime-local" at bounding box center [416, 84] width 127 height 21
type input "**********"
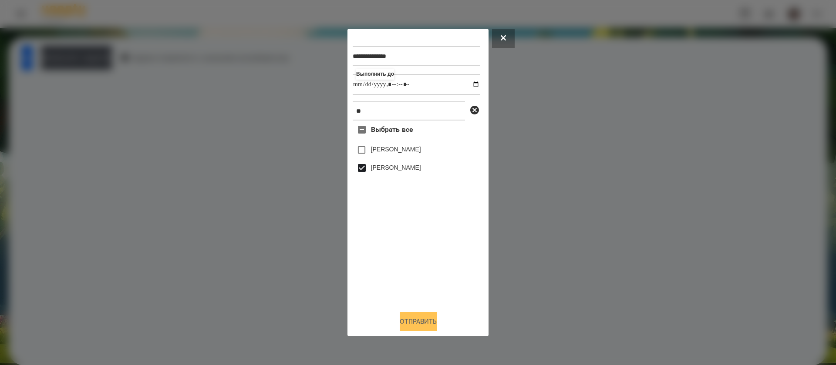
click at [401, 327] on button "Отправить" at bounding box center [418, 321] width 37 height 19
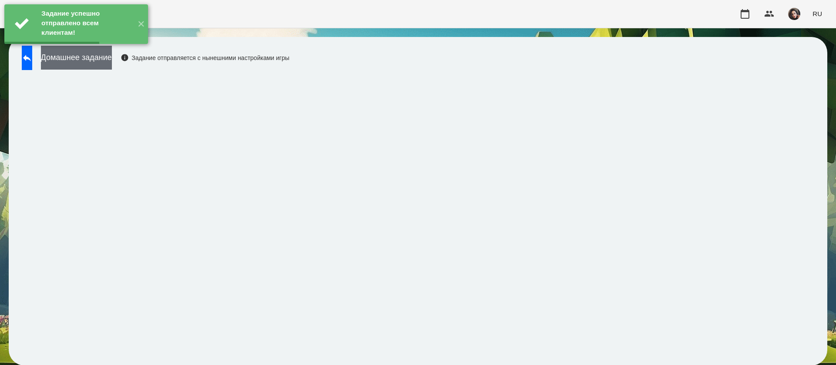
click at [112, 60] on button "Домашнее задание" at bounding box center [76, 58] width 71 height 24
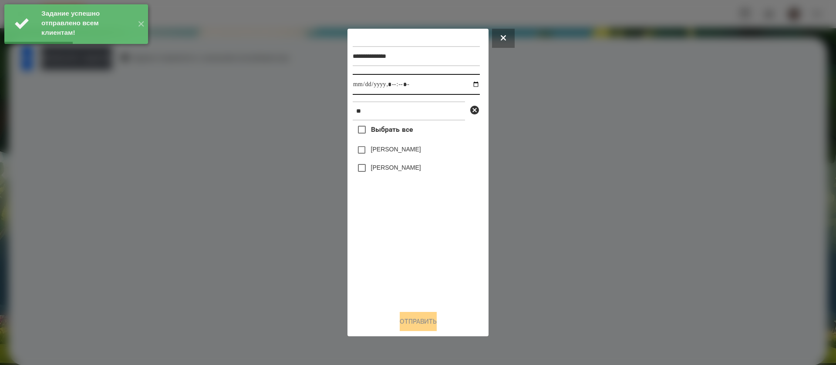
click at [362, 83] on input "datetime-local" at bounding box center [416, 84] width 127 height 21
type input "**********"
click at [371, 168] on label "[PERSON_NAME]" at bounding box center [396, 167] width 50 height 9
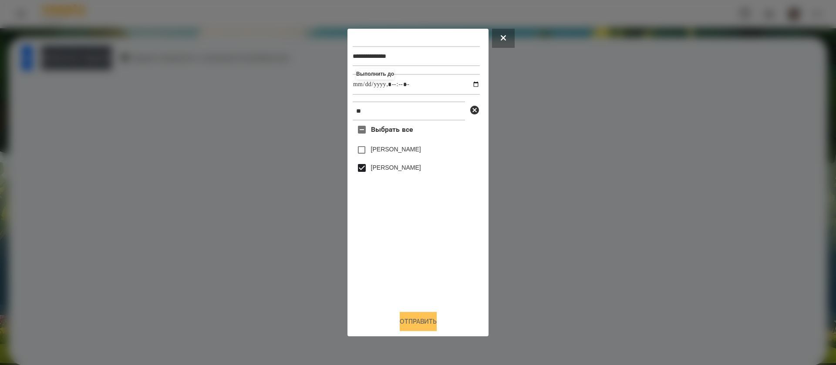
click at [400, 331] on button "Отправить" at bounding box center [418, 321] width 37 height 19
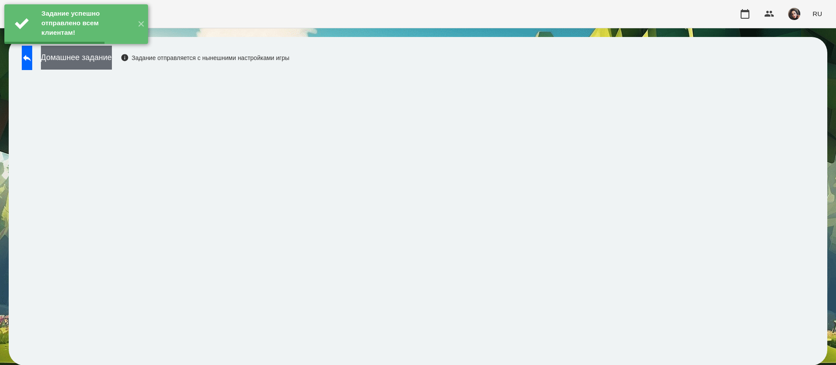
click at [105, 67] on button "Домашнее задание" at bounding box center [76, 58] width 71 height 24
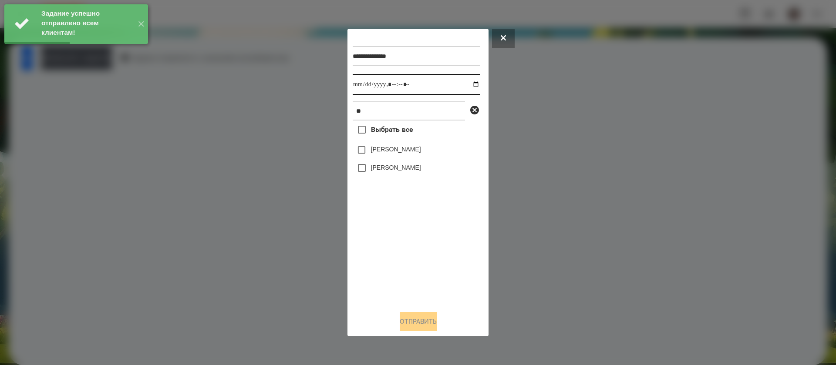
click at [364, 87] on input "datetime-local" at bounding box center [416, 84] width 127 height 21
type input "**********"
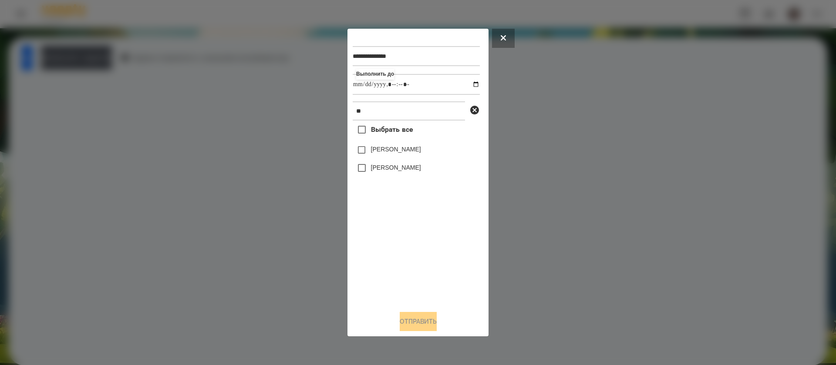
click at [380, 172] on label "[PERSON_NAME]" at bounding box center [396, 167] width 50 height 9
click at [414, 323] on button "Отправить" at bounding box center [418, 321] width 37 height 19
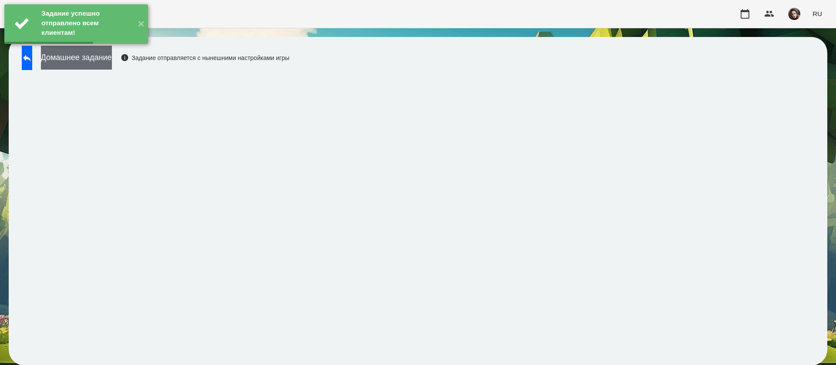
click at [105, 62] on button "Домашнее задание" at bounding box center [76, 58] width 71 height 24
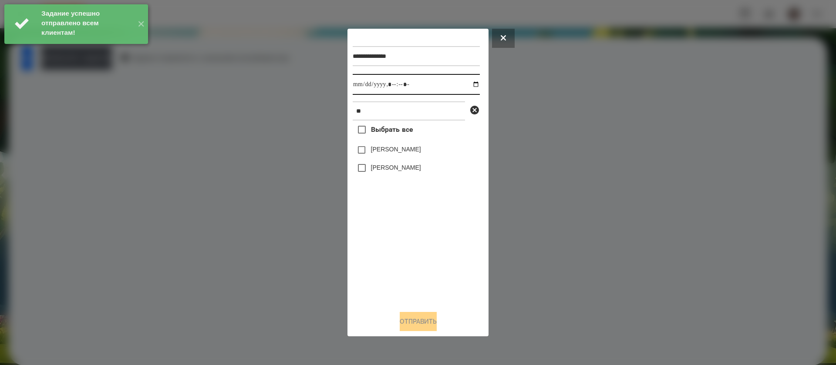
click at [366, 87] on input "datetime-local" at bounding box center [416, 84] width 127 height 21
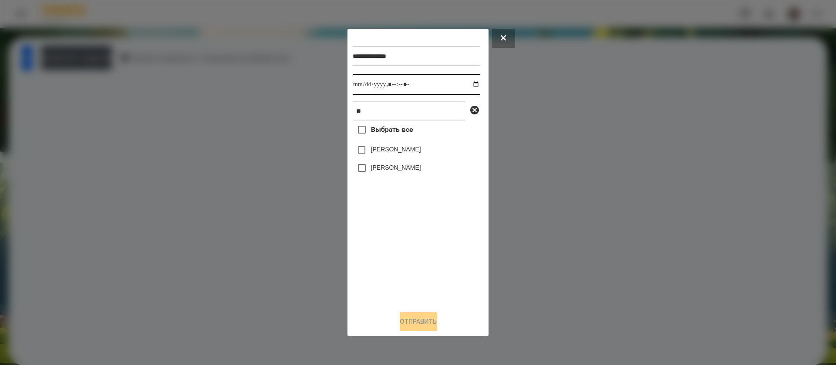
type input "**********"
click at [423, 323] on button "Отправить" at bounding box center [418, 321] width 37 height 19
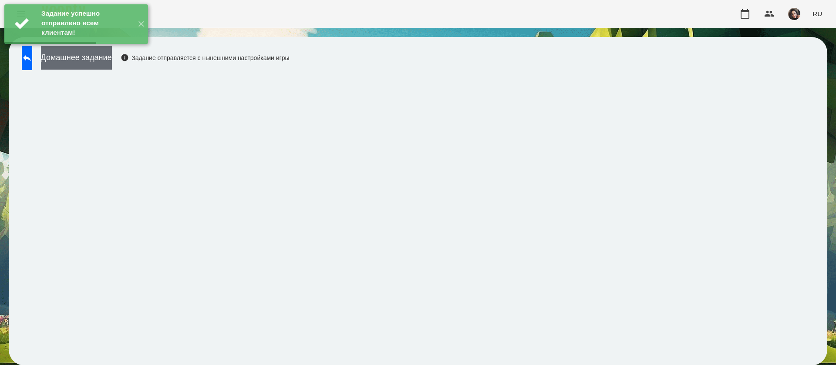
click at [112, 59] on button "Домашнее задание" at bounding box center [76, 58] width 71 height 24
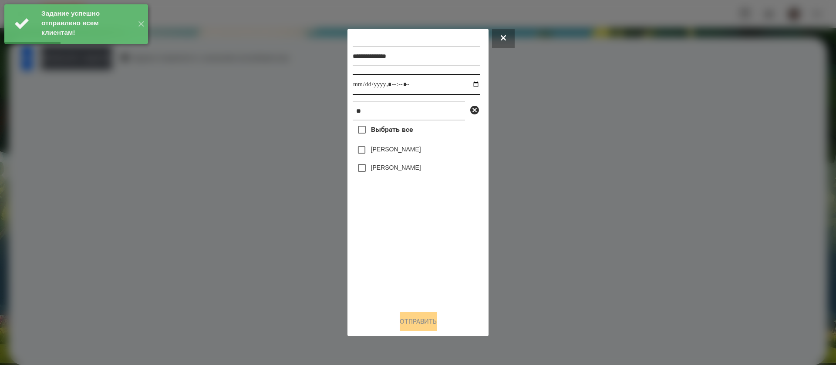
click at [363, 87] on input "datetime-local" at bounding box center [416, 84] width 127 height 21
type input "**********"
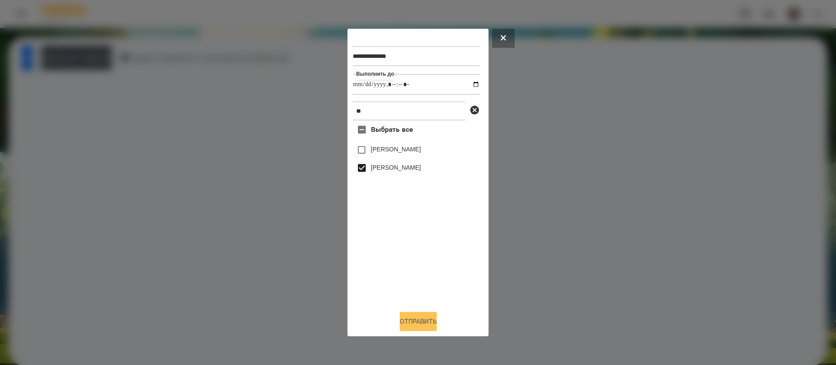
click at [404, 323] on button "Отправить" at bounding box center [418, 321] width 37 height 19
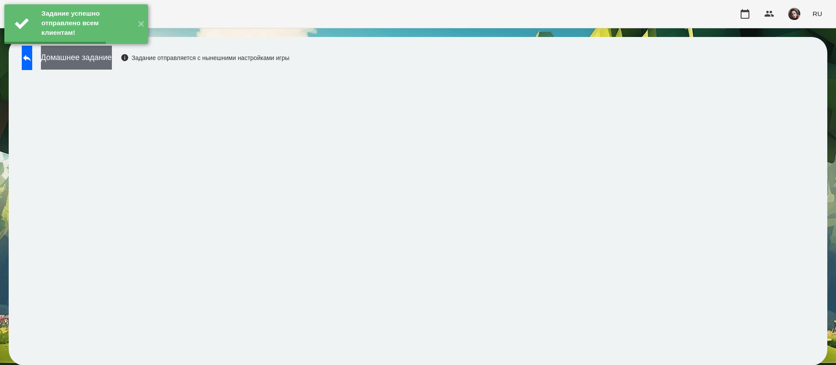
click at [112, 63] on button "Домашнее задание" at bounding box center [76, 58] width 71 height 24
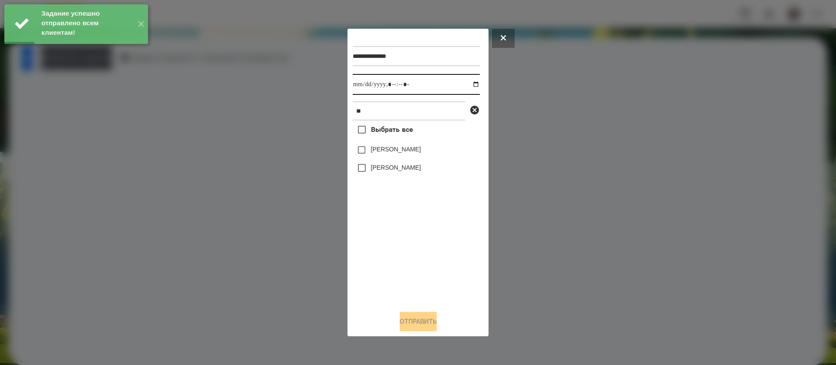
click at [363, 92] on input "datetime-local" at bounding box center [416, 84] width 127 height 21
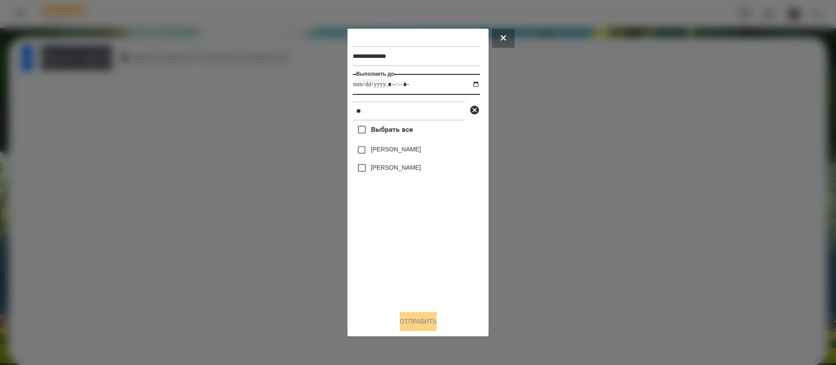
type input "**********"
click at [379, 168] on label "[PERSON_NAME]" at bounding box center [396, 167] width 50 height 9
click at [424, 323] on button "Отправить" at bounding box center [418, 321] width 37 height 19
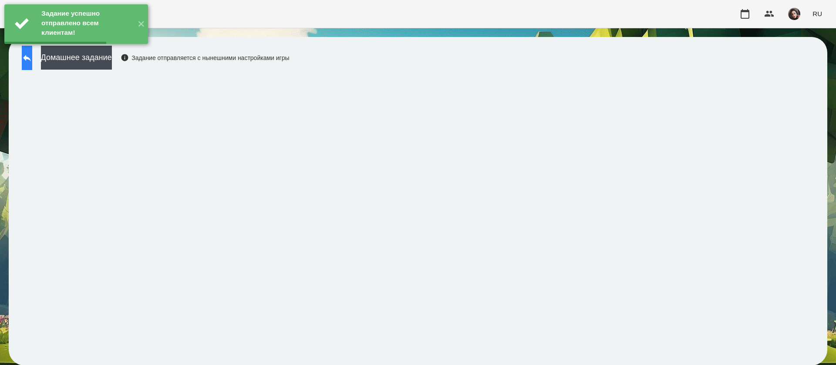
click at [32, 60] on icon at bounding box center [27, 58] width 10 height 10
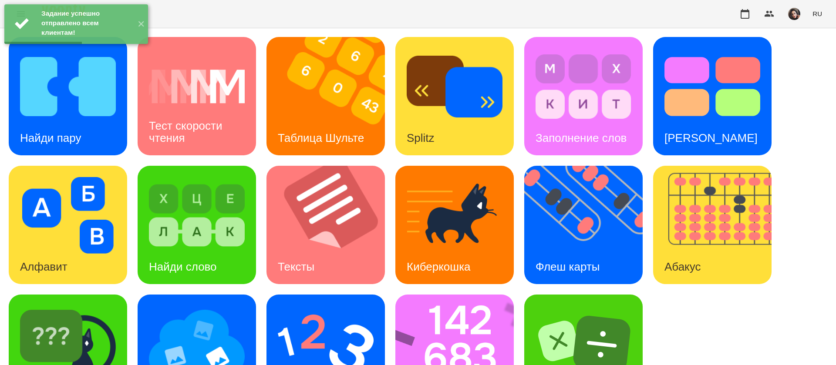
scroll to position [57, 0]
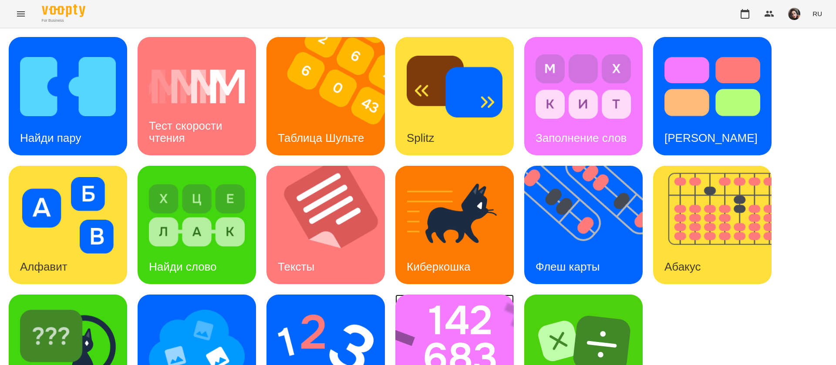
click at [451, 295] on img at bounding box center [460, 354] width 130 height 118
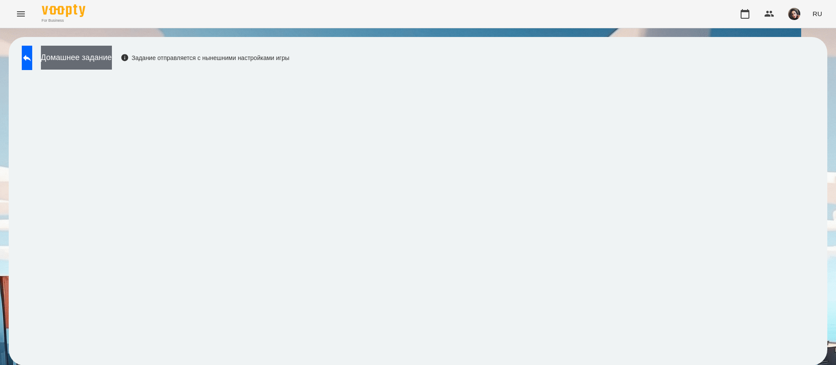
click at [112, 60] on button "Домашнее задание" at bounding box center [76, 58] width 71 height 24
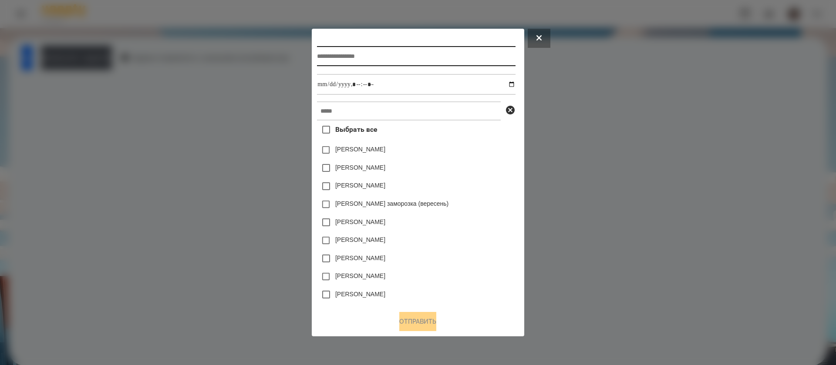
click at [336, 51] on input "text" at bounding box center [416, 56] width 198 height 20
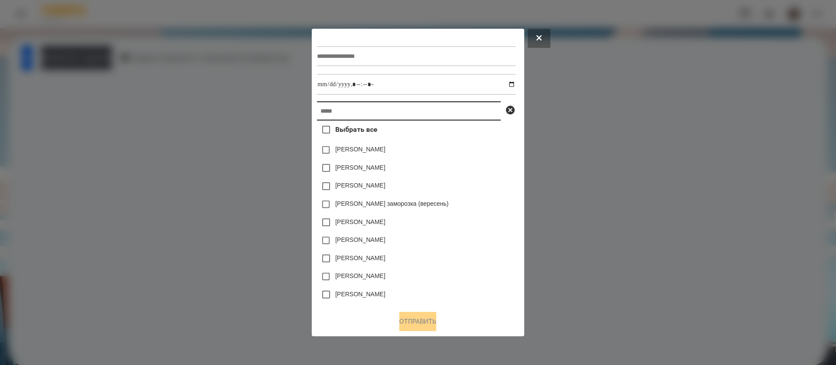
click at [345, 110] on input "text" at bounding box center [409, 110] width 184 height 19
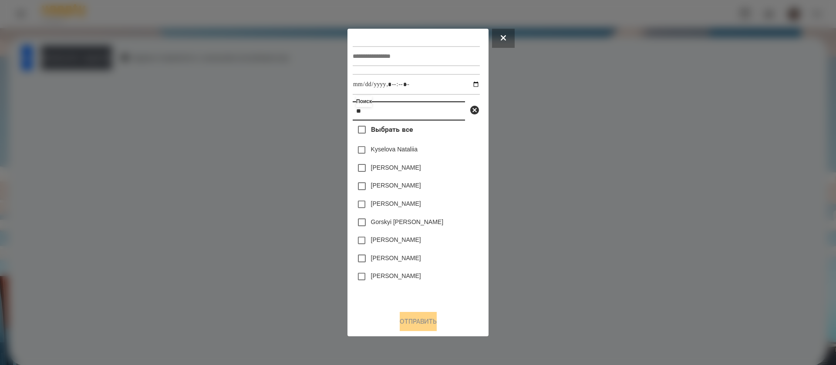
type input "**"
click at [374, 54] on input "text" at bounding box center [416, 56] width 127 height 20
type input "*"
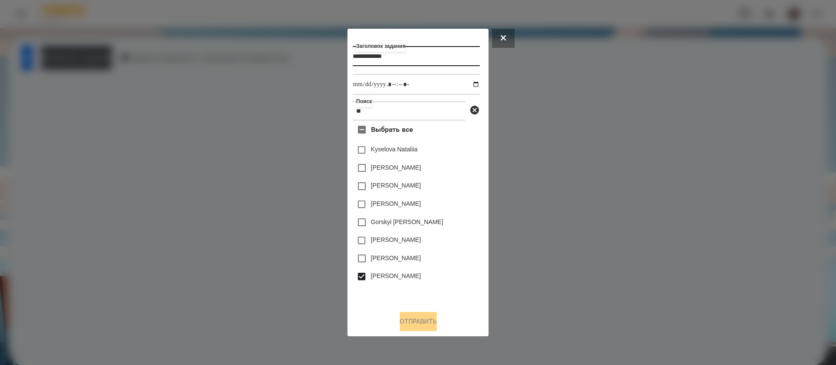
type input "**********"
click at [465, 85] on input "datetime-local" at bounding box center [416, 84] width 127 height 21
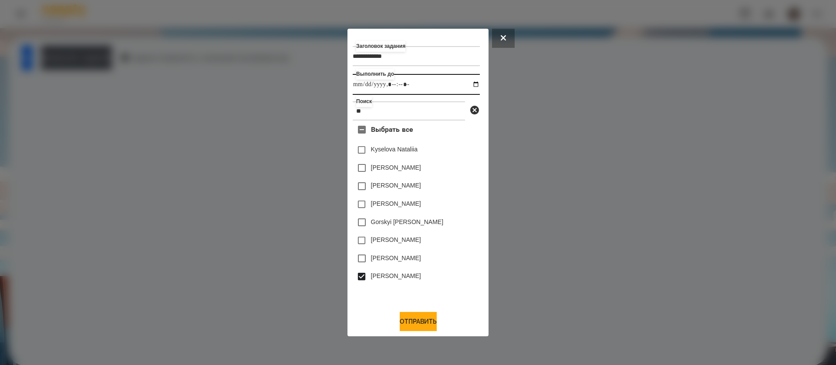
click at [404, 80] on input "datetime-local" at bounding box center [416, 84] width 127 height 21
click at [417, 88] on input "datetime-local" at bounding box center [416, 84] width 127 height 21
type input "**********"
click at [407, 325] on button "Отправить" at bounding box center [418, 321] width 37 height 19
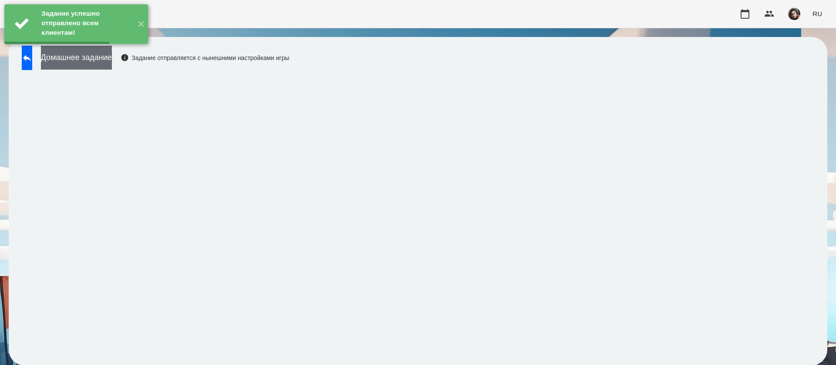
click at [112, 58] on button "Домашнее задание" at bounding box center [76, 58] width 71 height 24
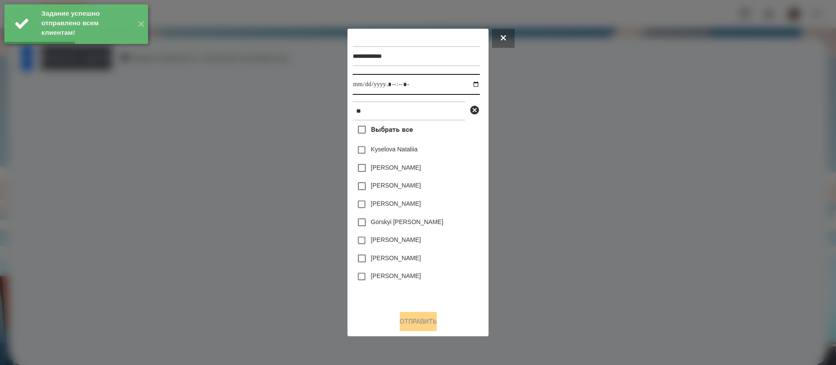
click at [364, 88] on input "datetime-local" at bounding box center [416, 84] width 127 height 21
type input "**********"
click at [374, 284] on div "[PERSON_NAME]" at bounding box center [416, 277] width 127 height 18
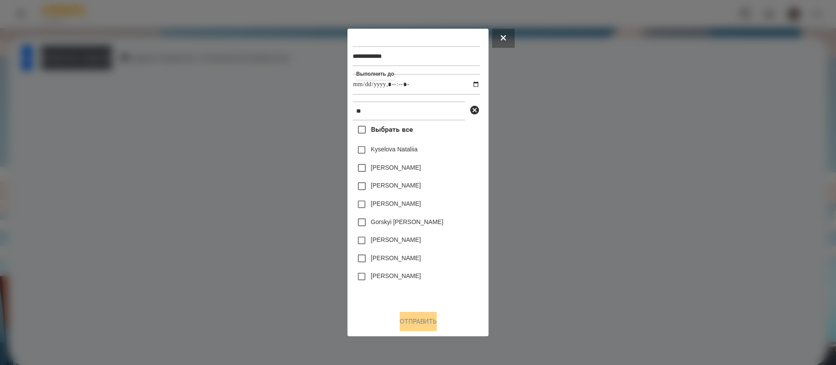
click at [396, 277] on label "[PERSON_NAME]" at bounding box center [396, 276] width 50 height 9
click at [424, 324] on button "Отправить" at bounding box center [418, 321] width 37 height 19
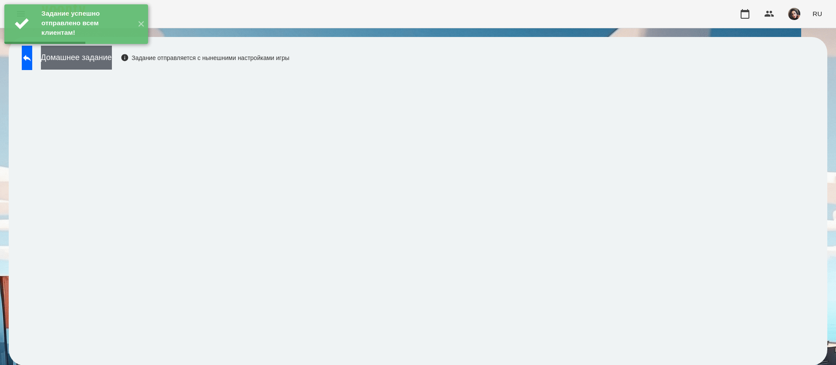
click at [112, 60] on button "Домашнее задание" at bounding box center [76, 58] width 71 height 24
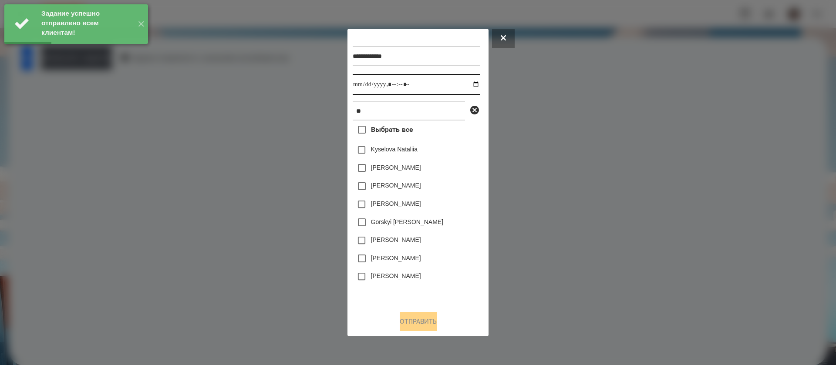
click at [361, 82] on input "datetime-local" at bounding box center [416, 84] width 127 height 21
type input "**********"
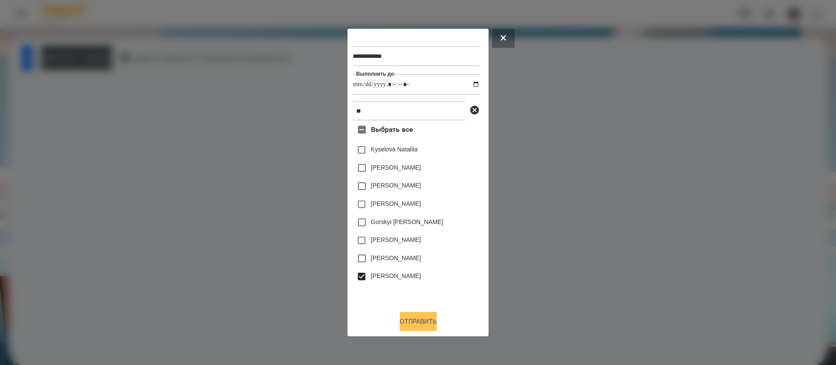
click at [411, 324] on button "Отправить" at bounding box center [418, 321] width 37 height 19
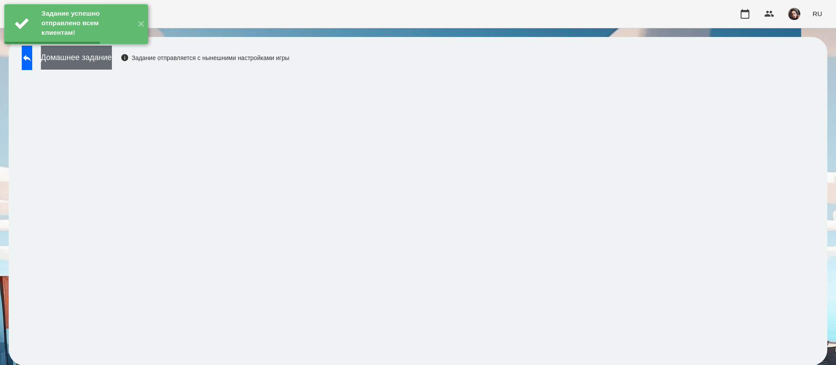
click at [76, 67] on button "Домашнее задание" at bounding box center [76, 58] width 71 height 24
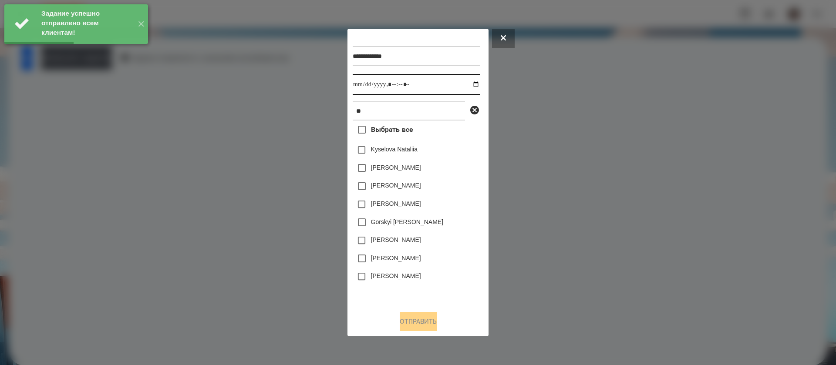
click at [363, 85] on input "datetime-local" at bounding box center [416, 84] width 127 height 21
type input "**********"
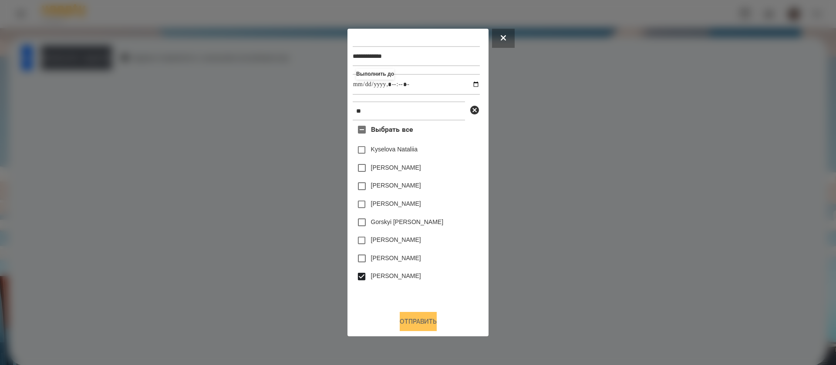
click at [422, 322] on button "Отправить" at bounding box center [418, 321] width 37 height 19
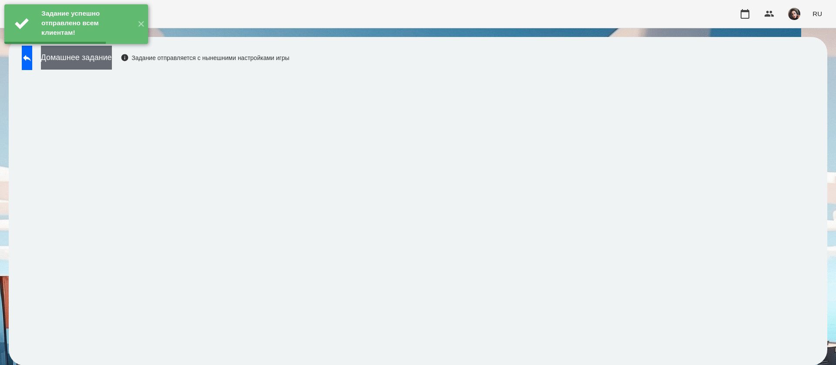
click at [112, 60] on button "Домашнее задание" at bounding box center [76, 58] width 71 height 24
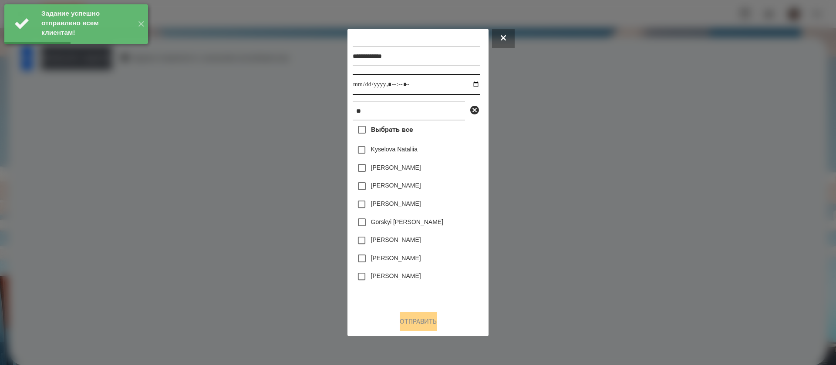
click at [361, 84] on input "datetime-local" at bounding box center [416, 84] width 127 height 21
type input "**********"
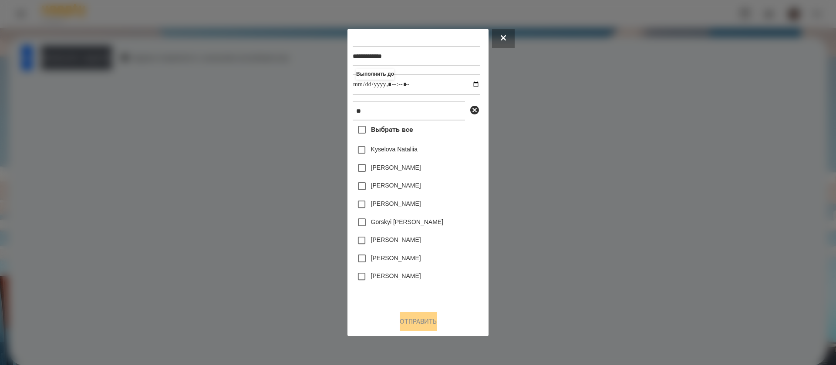
click at [378, 278] on label "[PERSON_NAME]" at bounding box center [396, 276] width 50 height 9
click at [415, 325] on button "Отправить" at bounding box center [418, 321] width 37 height 19
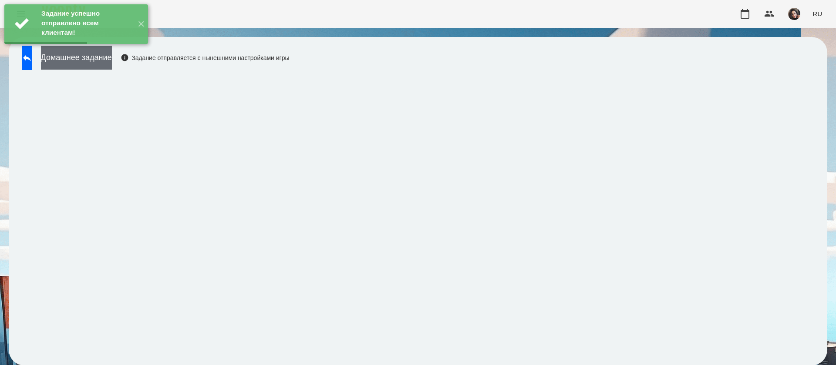
click at [112, 60] on button "Домашнее задание" at bounding box center [76, 58] width 71 height 24
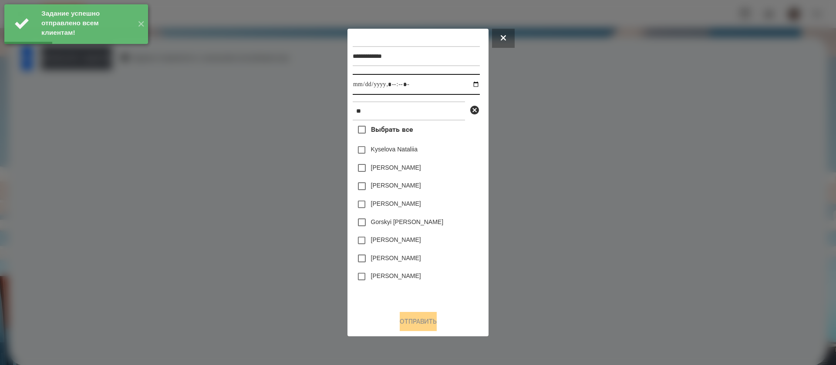
click at [368, 81] on input "datetime-local" at bounding box center [416, 84] width 127 height 21
type input "**********"
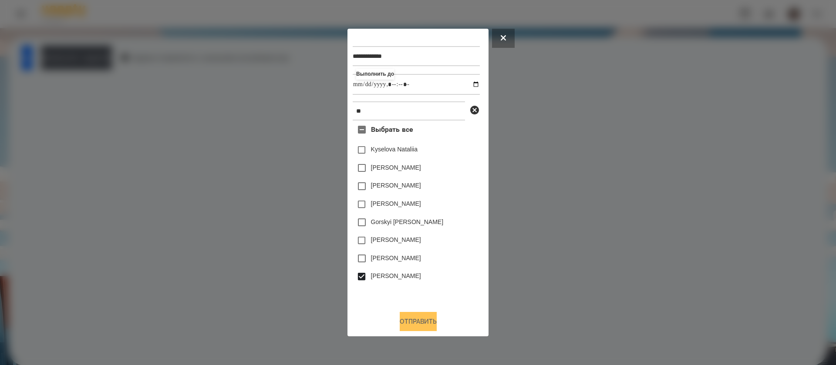
click at [417, 319] on button "Отправить" at bounding box center [418, 321] width 37 height 19
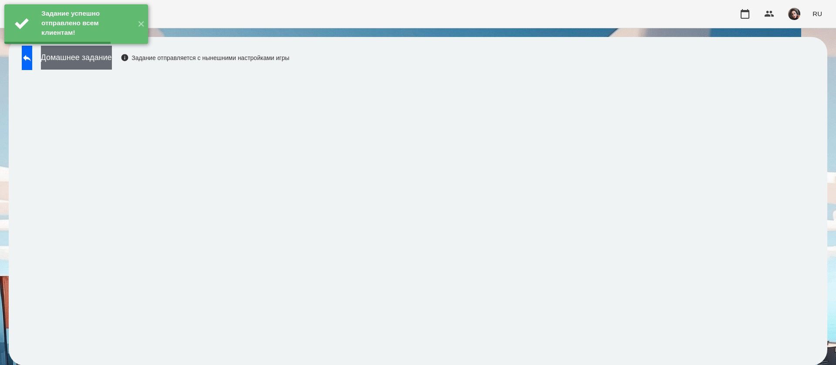
click at [112, 59] on button "Домашнее задание" at bounding box center [76, 58] width 71 height 24
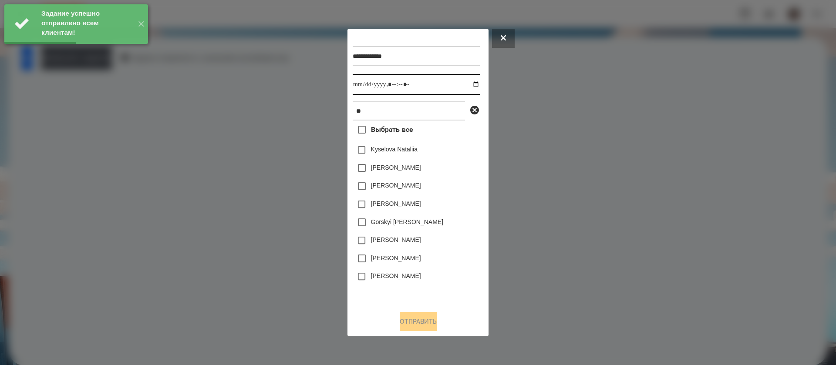
click at [362, 85] on input "datetime-local" at bounding box center [416, 84] width 127 height 21
type input "**********"
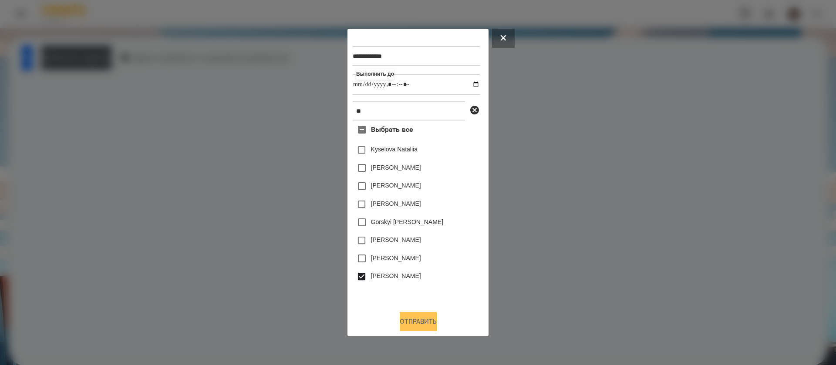
click at [414, 323] on button "Отправить" at bounding box center [418, 321] width 37 height 19
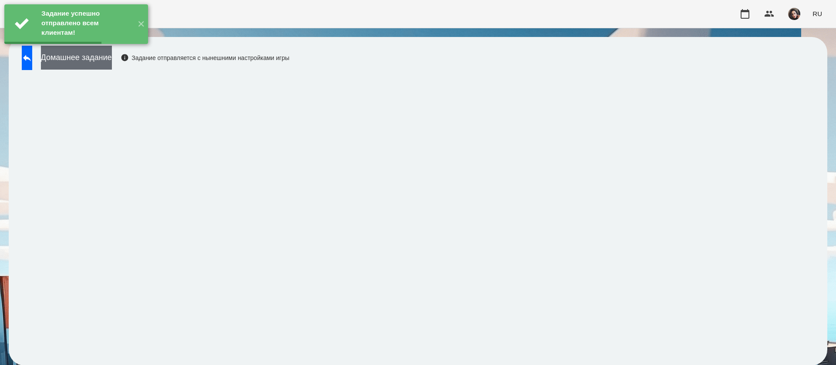
click at [112, 69] on button "Домашнее задание" at bounding box center [76, 58] width 71 height 24
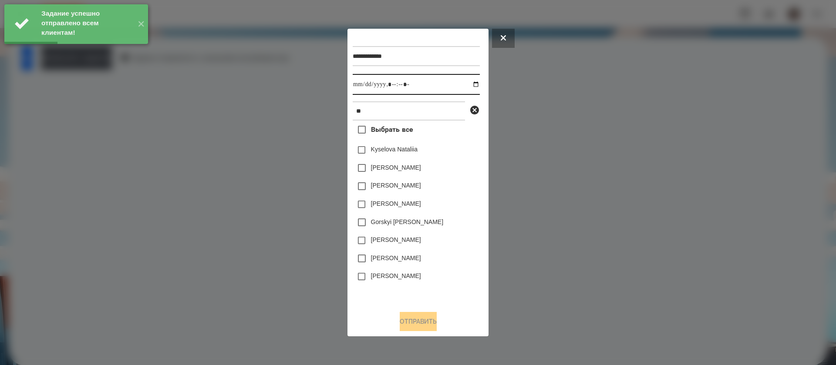
click at [362, 81] on input "datetime-local" at bounding box center [416, 84] width 127 height 21
type input "**********"
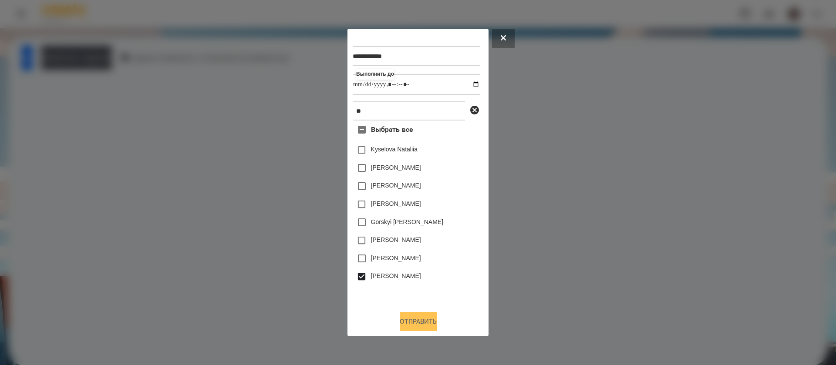
click at [423, 325] on button "Отправить" at bounding box center [418, 321] width 37 height 19
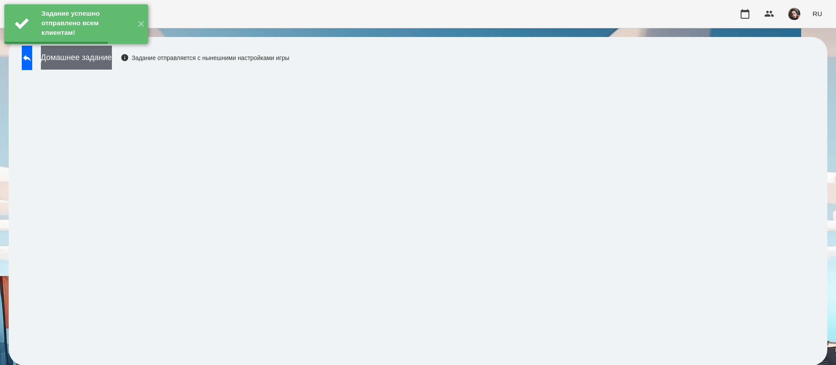
click at [103, 52] on button "Домашнее задание" at bounding box center [76, 58] width 71 height 24
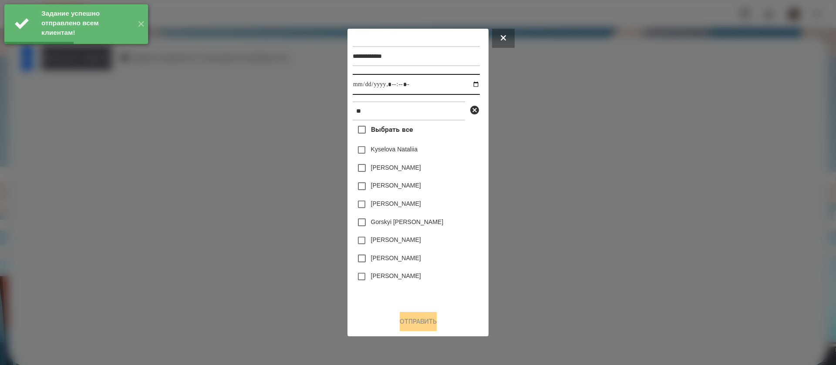
click at [367, 83] on input "datetime-local" at bounding box center [416, 84] width 127 height 21
type input "**********"
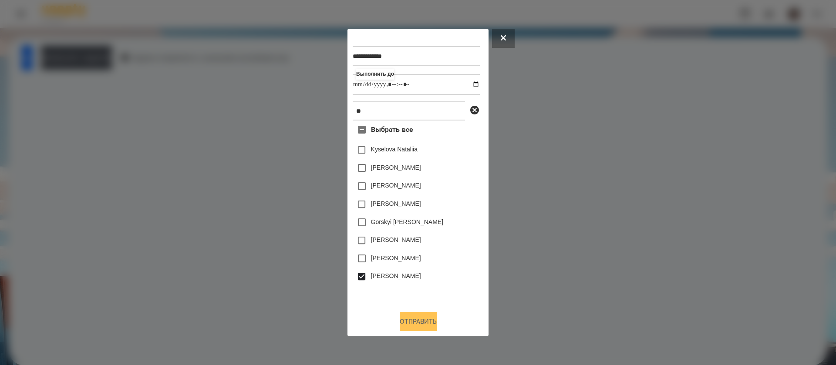
click at [417, 323] on button "Отправить" at bounding box center [418, 321] width 37 height 19
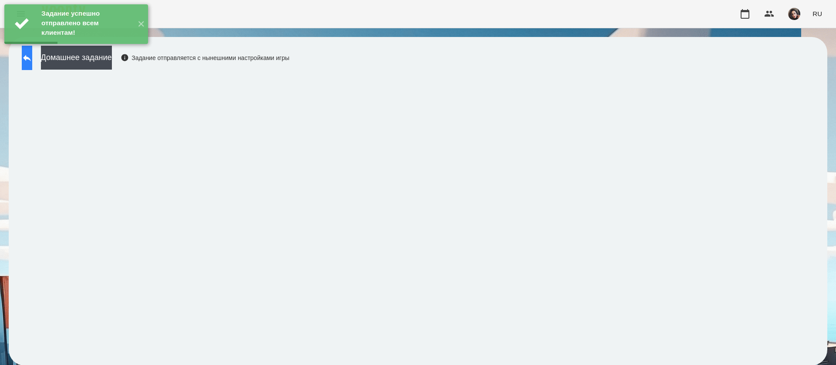
click at [32, 57] on button at bounding box center [27, 58] width 10 height 24
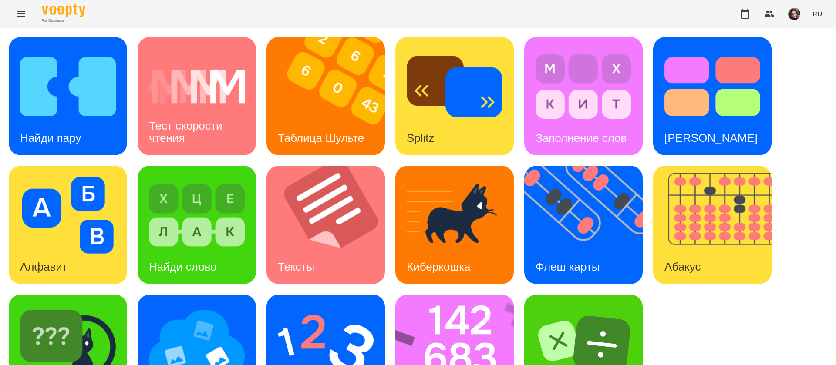
scroll to position [57, 0]
click at [316, 306] on img at bounding box center [326, 344] width 96 height 77
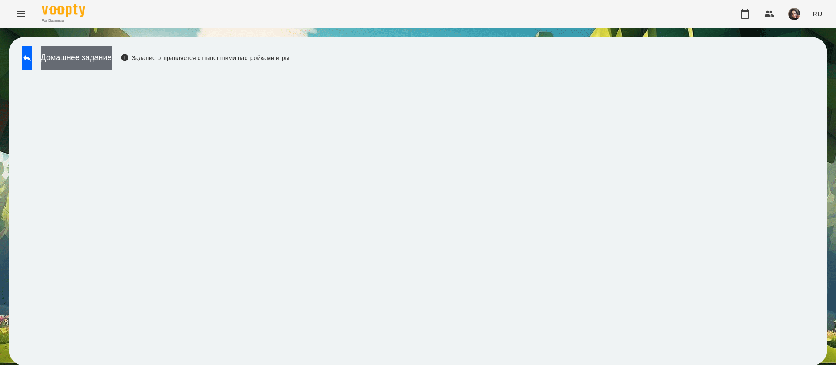
click at [112, 54] on button "Домашнее задание" at bounding box center [76, 58] width 71 height 24
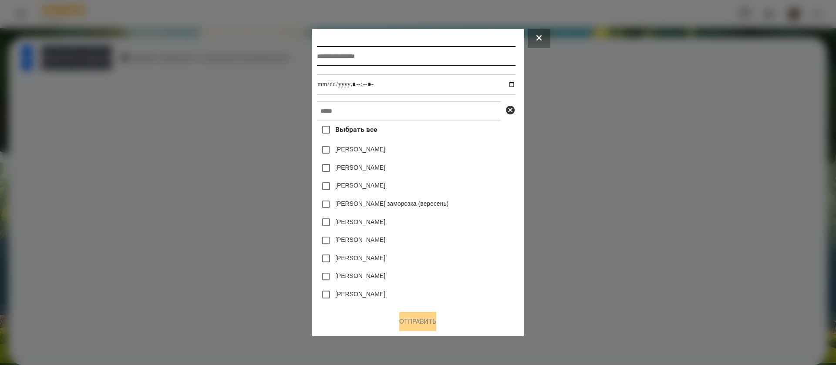
click at [347, 48] on input "text" at bounding box center [416, 56] width 198 height 20
type input "**********"
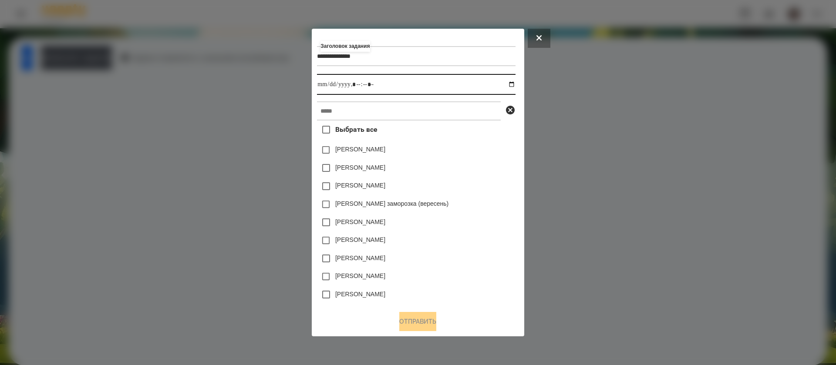
click at [512, 85] on input "datetime-local" at bounding box center [416, 84] width 198 height 21
click at [359, 88] on input "datetime-local" at bounding box center [416, 84] width 198 height 21
click at [368, 86] on input "datetime-local" at bounding box center [416, 84] width 198 height 21
type input "**********"
click at [367, 111] on input "text" at bounding box center [409, 110] width 184 height 19
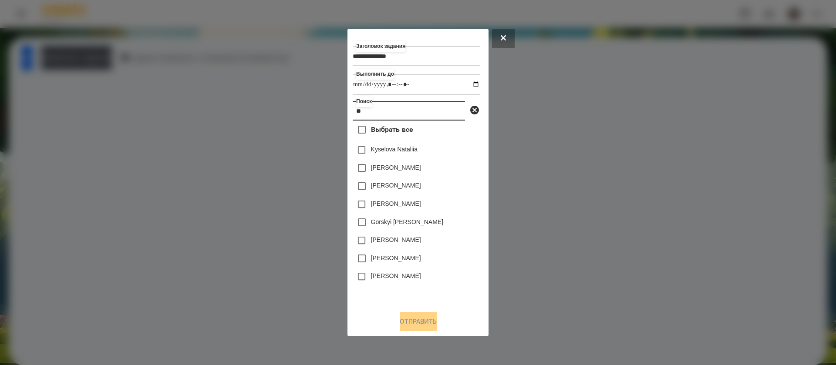
type input "**"
click at [403, 322] on button "Отправить" at bounding box center [418, 321] width 37 height 19
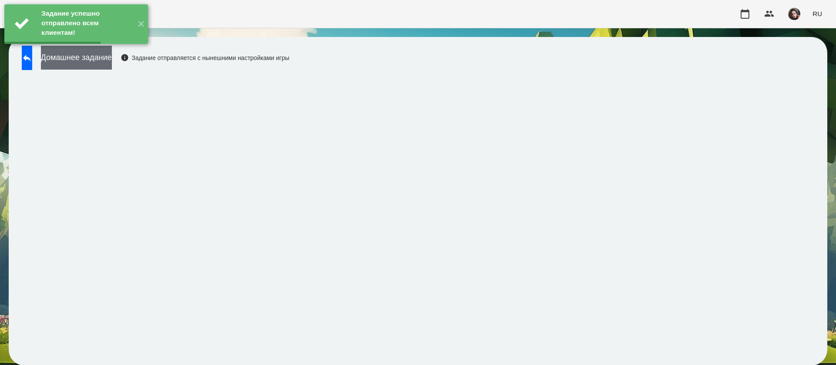
click at [112, 62] on button "Домашнее задание" at bounding box center [76, 58] width 71 height 24
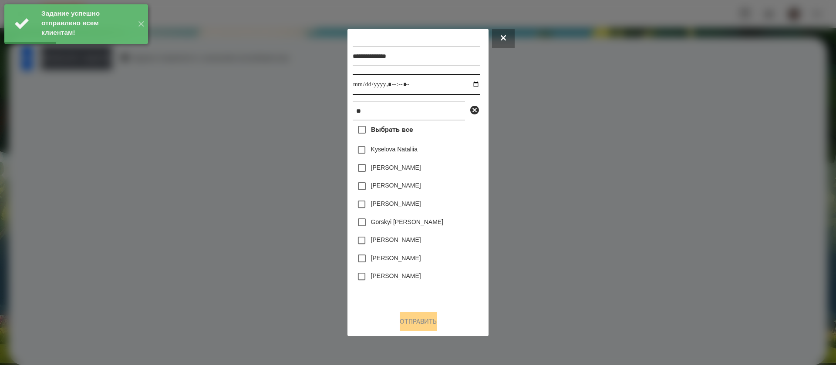
click at [369, 85] on input "datetime-local" at bounding box center [416, 84] width 127 height 21
type input "**********"
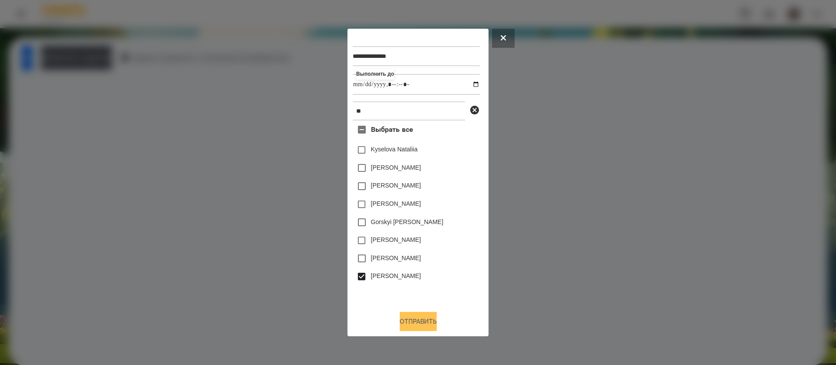
click at [415, 325] on button "Отправить" at bounding box center [418, 321] width 37 height 19
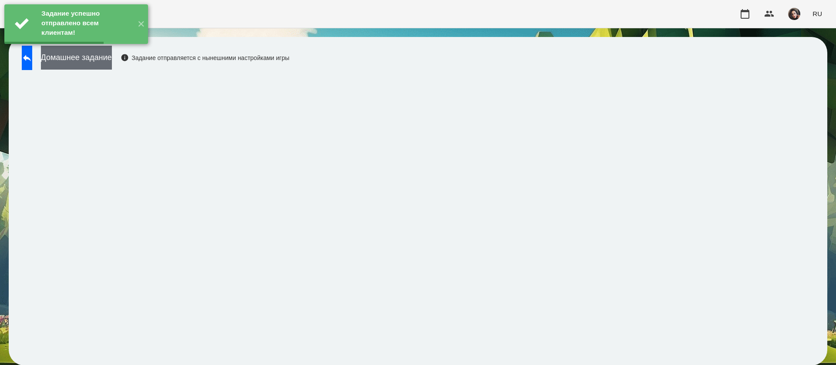
click at [101, 62] on button "Домашнее задание" at bounding box center [76, 58] width 71 height 24
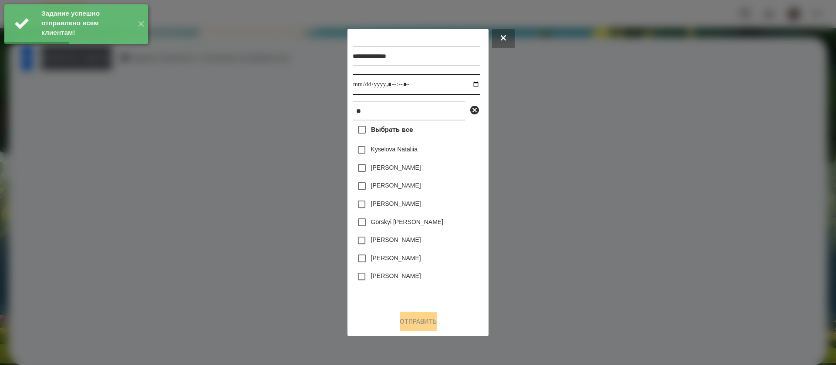
click at [359, 86] on input "datetime-local" at bounding box center [416, 84] width 127 height 21
type input "**********"
click at [377, 280] on label "[PERSON_NAME]" at bounding box center [396, 276] width 50 height 9
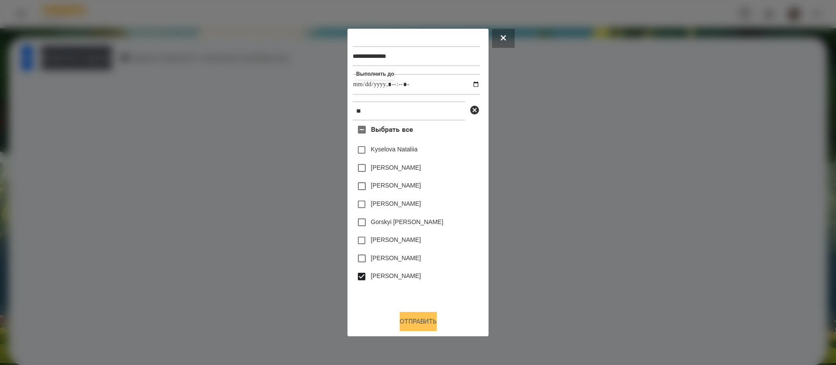
click at [403, 320] on button "Отправить" at bounding box center [418, 321] width 37 height 19
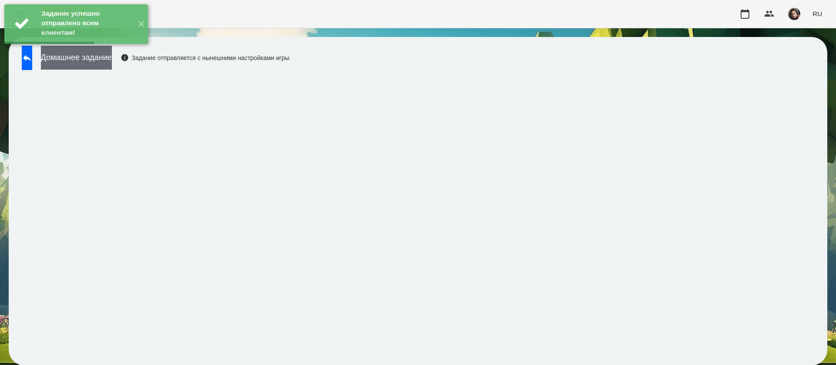
click at [88, 61] on button "Домашнее задание" at bounding box center [76, 58] width 71 height 24
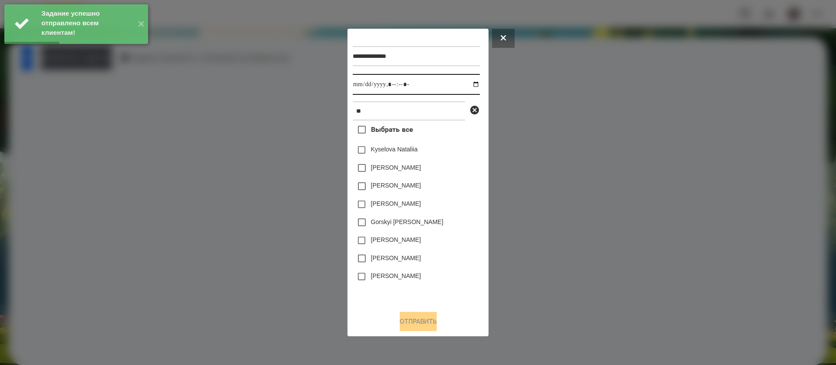
click at [360, 88] on input "datetime-local" at bounding box center [416, 84] width 127 height 21
type input "**********"
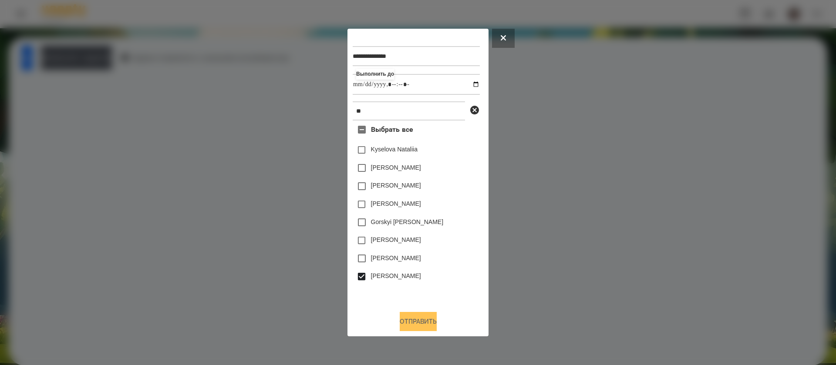
click at [403, 326] on button "Отправить" at bounding box center [418, 321] width 37 height 19
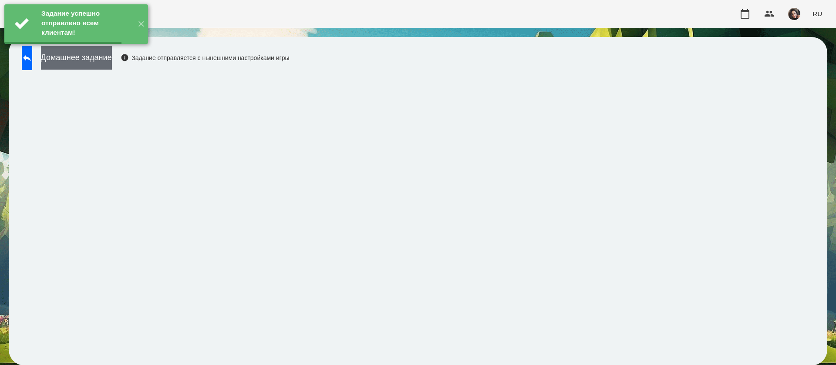
click at [112, 57] on button "Домашнее задание" at bounding box center [76, 58] width 71 height 24
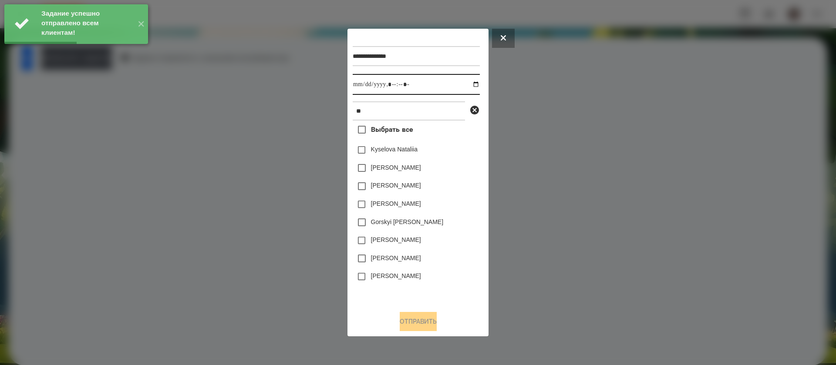
click at [359, 84] on input "datetime-local" at bounding box center [416, 84] width 127 height 21
type input "**********"
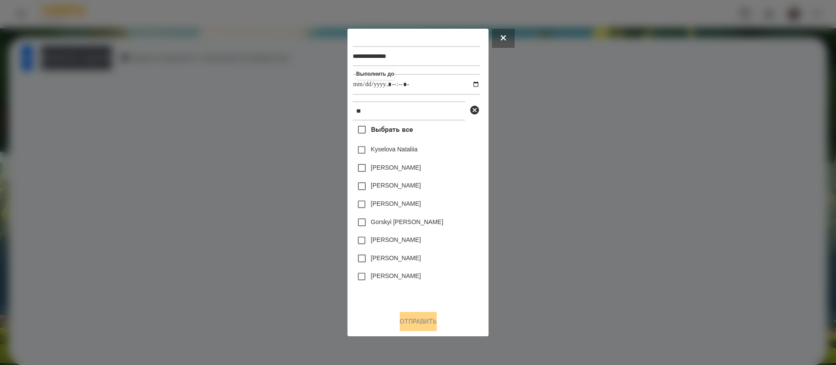
click at [385, 275] on label "[PERSON_NAME]" at bounding box center [396, 276] width 50 height 9
click at [412, 326] on button "Отправить" at bounding box center [418, 321] width 37 height 19
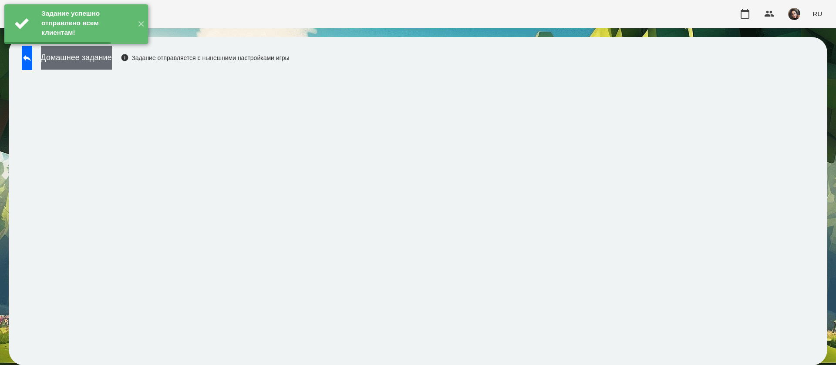
click at [112, 61] on button "Домашнее задание" at bounding box center [76, 58] width 71 height 24
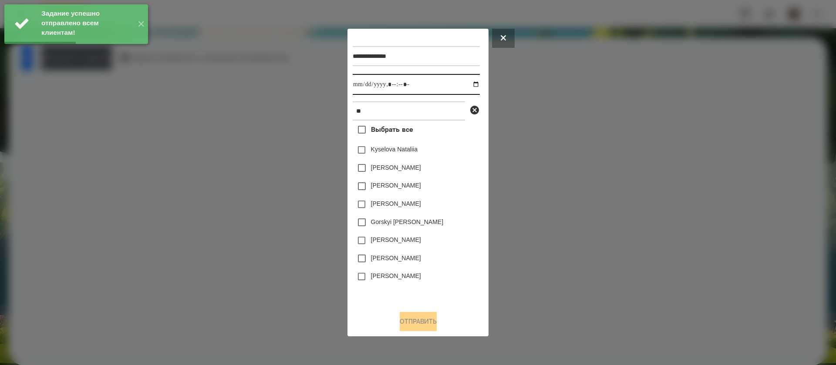
click at [361, 84] on input "datetime-local" at bounding box center [416, 84] width 127 height 21
type input "**********"
click at [374, 277] on label "[PERSON_NAME]" at bounding box center [396, 276] width 50 height 9
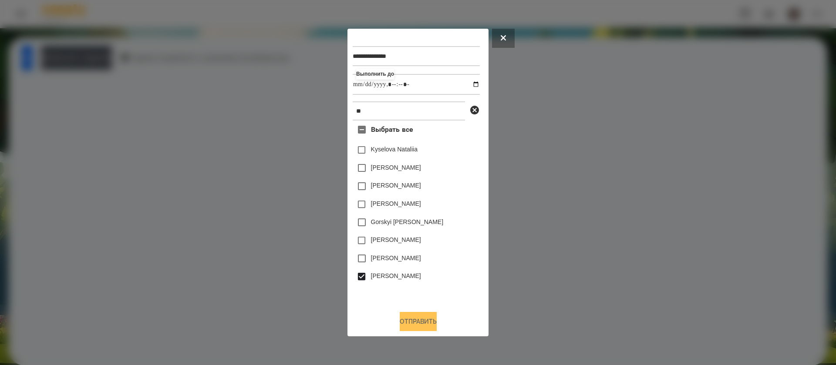
click at [410, 316] on button "Отправить" at bounding box center [418, 321] width 37 height 19
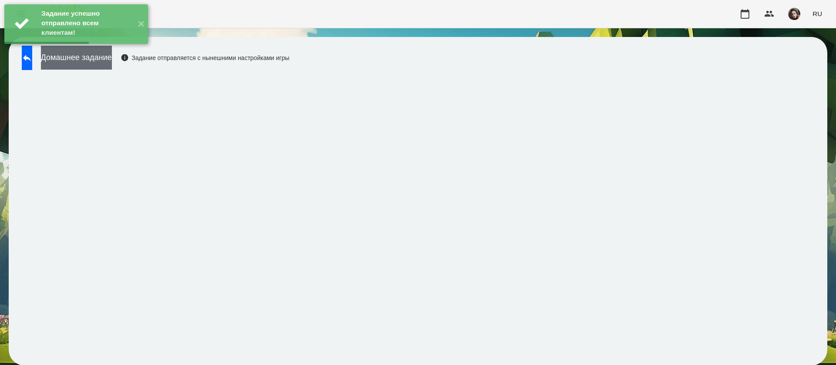
click at [94, 56] on button "Домашнее задание" at bounding box center [76, 58] width 71 height 24
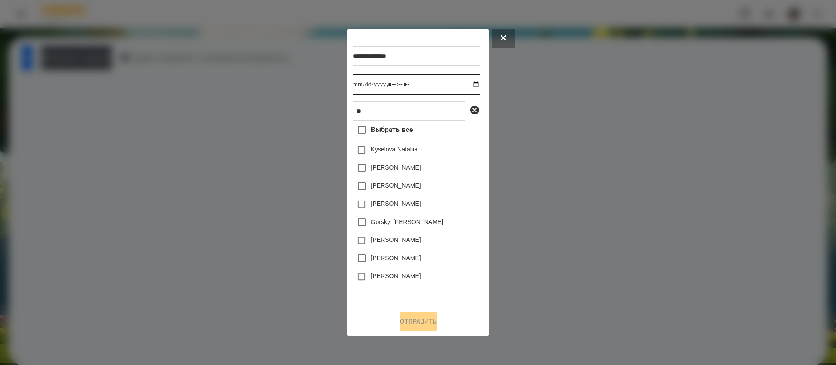
click at [364, 83] on input "datetime-local" at bounding box center [416, 84] width 127 height 21
type input "**********"
click at [371, 278] on label "[PERSON_NAME]" at bounding box center [396, 276] width 50 height 9
click at [418, 325] on button "Отправить" at bounding box center [418, 321] width 37 height 19
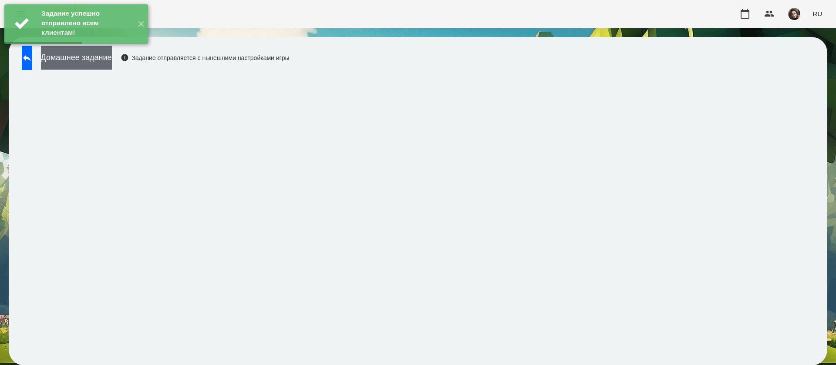
click at [75, 59] on button "Домашнее задание" at bounding box center [76, 58] width 71 height 24
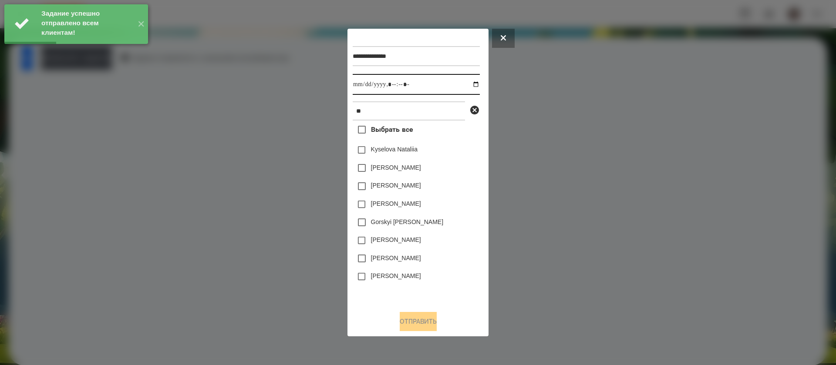
click at [364, 82] on input "datetime-local" at bounding box center [416, 84] width 127 height 21
type input "**********"
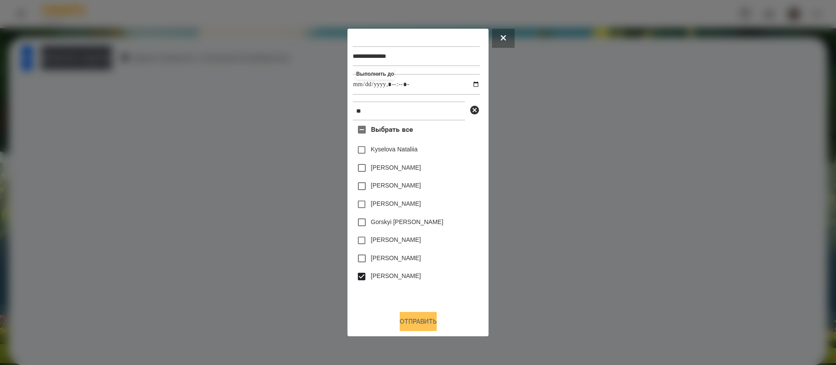
click at [411, 322] on button "Отправить" at bounding box center [418, 321] width 37 height 19
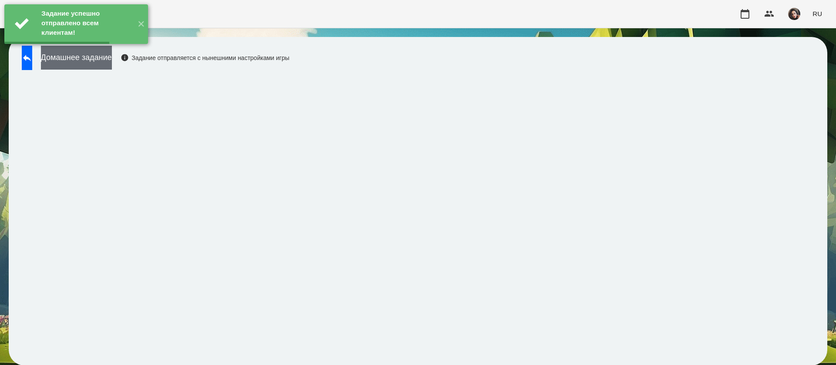
click at [101, 65] on button "Домашнее задание" at bounding box center [76, 58] width 71 height 24
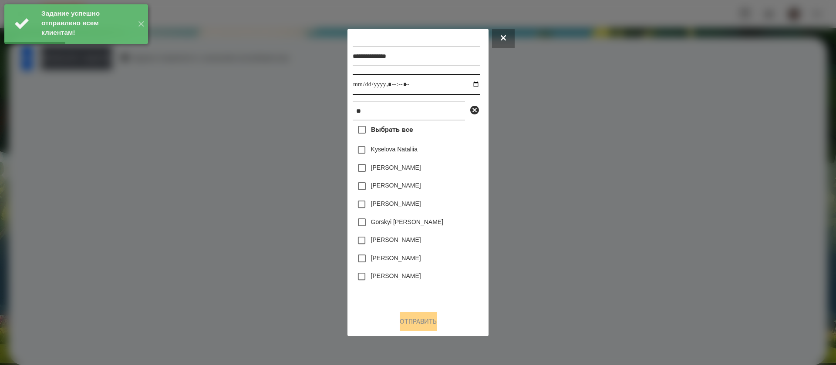
click at [363, 88] on input "datetime-local" at bounding box center [416, 84] width 127 height 21
type input "**********"
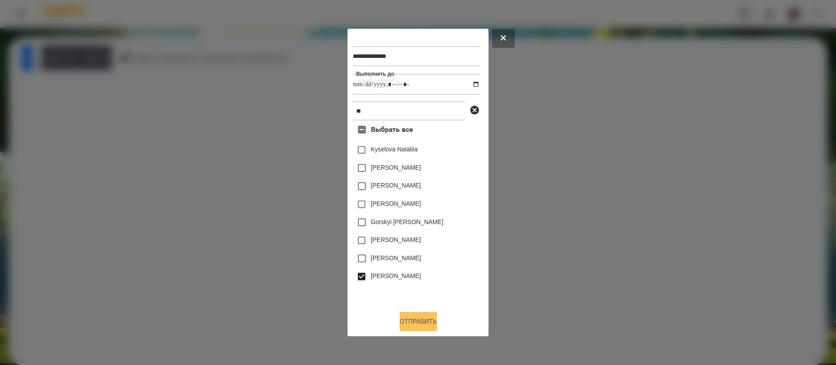
click at [411, 315] on button "Отправить" at bounding box center [418, 321] width 37 height 19
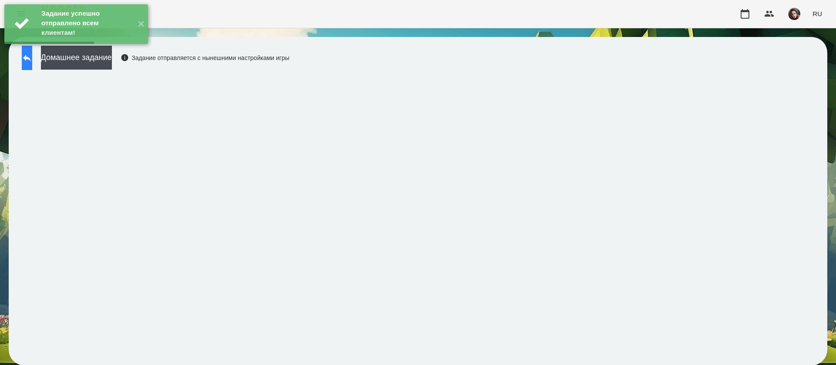
click at [32, 64] on button at bounding box center [27, 58] width 10 height 24
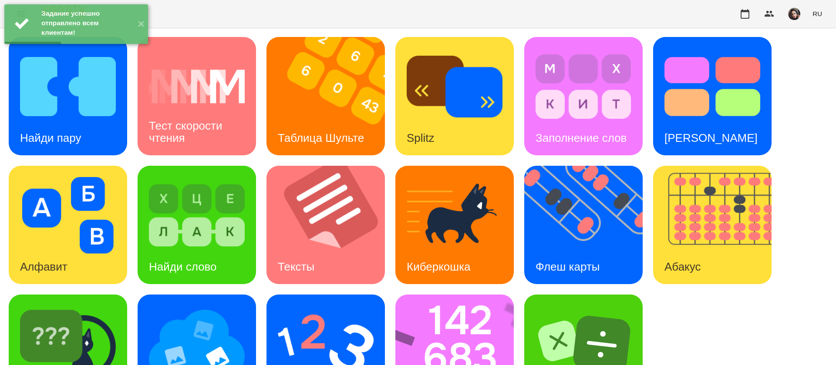
scroll to position [57, 0]
click at [189, 306] on img at bounding box center [197, 344] width 96 height 77
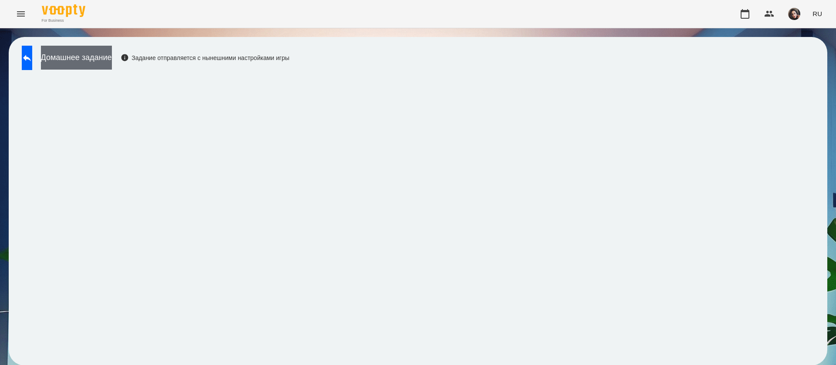
click at [85, 53] on button "Домашнее задание" at bounding box center [76, 58] width 71 height 24
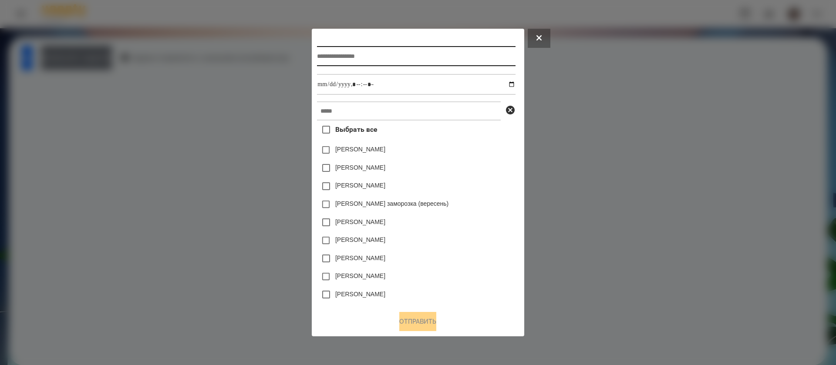
click at [324, 56] on input "text" at bounding box center [416, 56] width 198 height 20
type input "*"
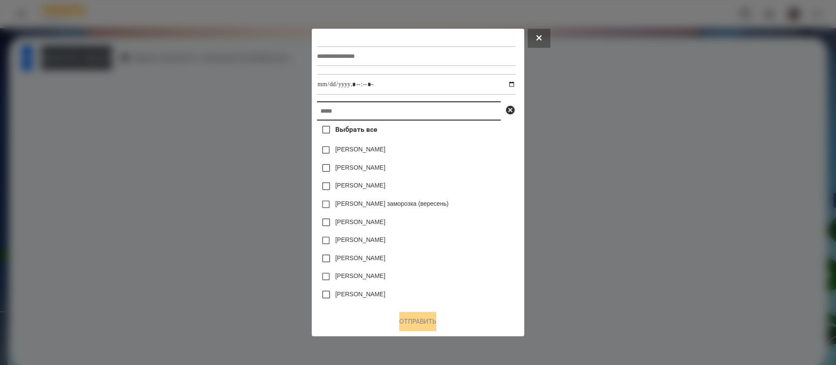
click at [343, 119] on input "text" at bounding box center [409, 110] width 184 height 19
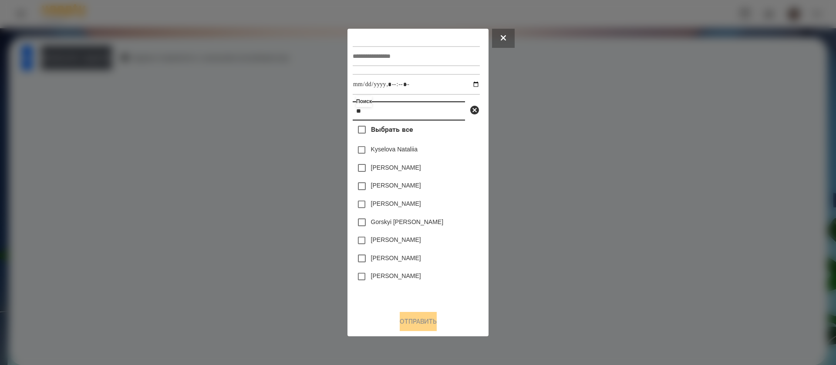
type input "**"
click at [393, 54] on input "text" at bounding box center [416, 56] width 127 height 20
type input "**********"
drag, startPoint x: 467, startPoint y: 85, endPoint x: 474, endPoint y: 81, distance: 7.6
click at [468, 85] on input "datetime-local" at bounding box center [416, 84] width 127 height 21
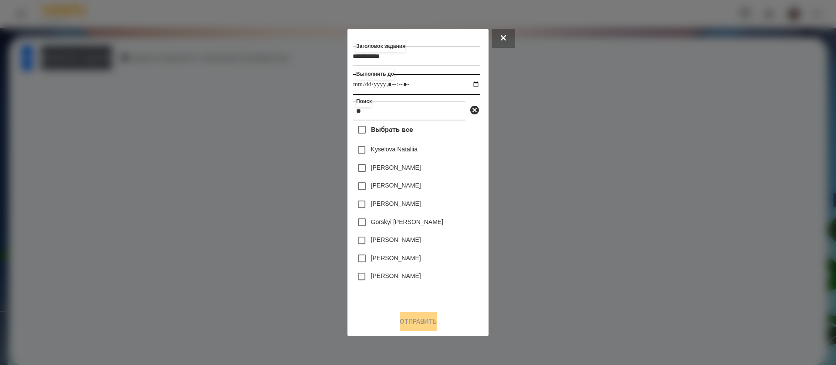
click at [403, 88] on input "datetime-local" at bounding box center [416, 84] width 127 height 21
click at [413, 84] on input "datetime-local" at bounding box center [416, 84] width 127 height 21
type input "**********"
click at [376, 280] on label "[PERSON_NAME]" at bounding box center [396, 276] width 50 height 9
click at [412, 322] on button "Отправить" at bounding box center [418, 321] width 37 height 19
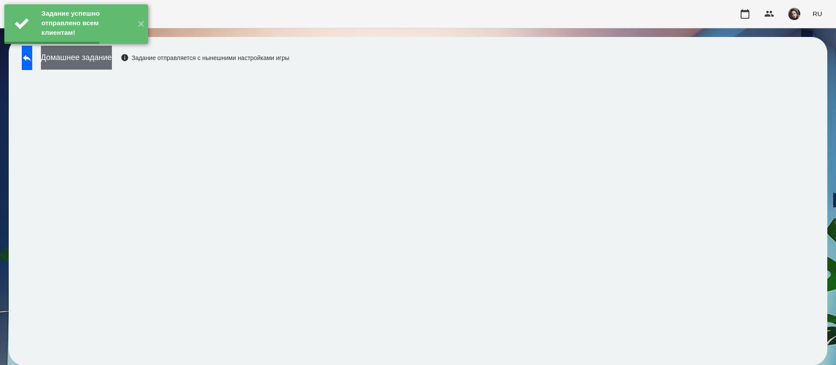
click at [104, 58] on button "Домашнее задание" at bounding box center [76, 58] width 71 height 24
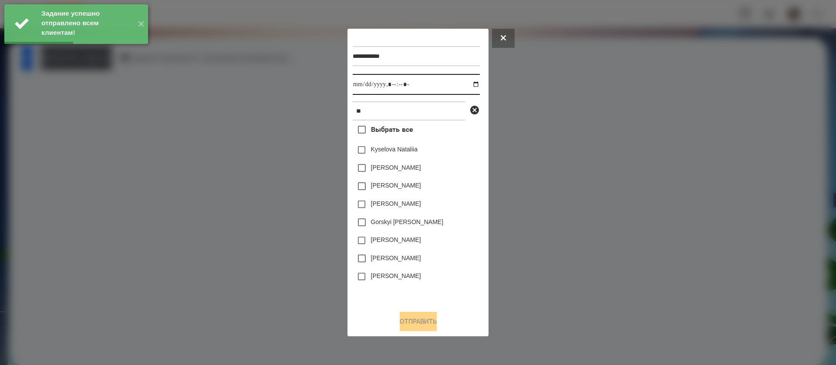
click at [360, 82] on input "datetime-local" at bounding box center [416, 84] width 127 height 21
type input "**********"
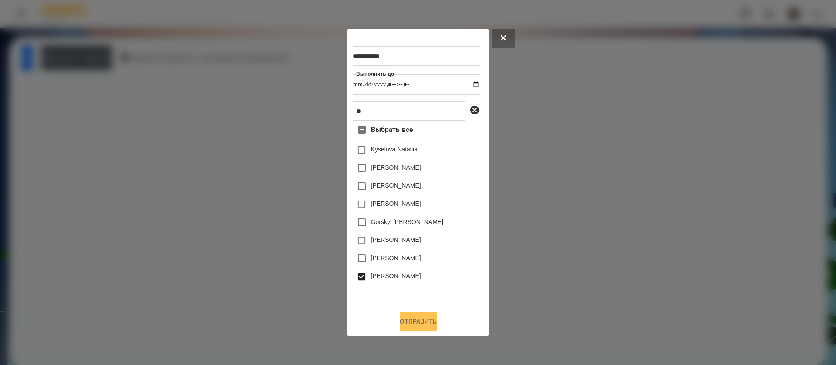
click at [406, 321] on button "Отправить" at bounding box center [418, 321] width 37 height 19
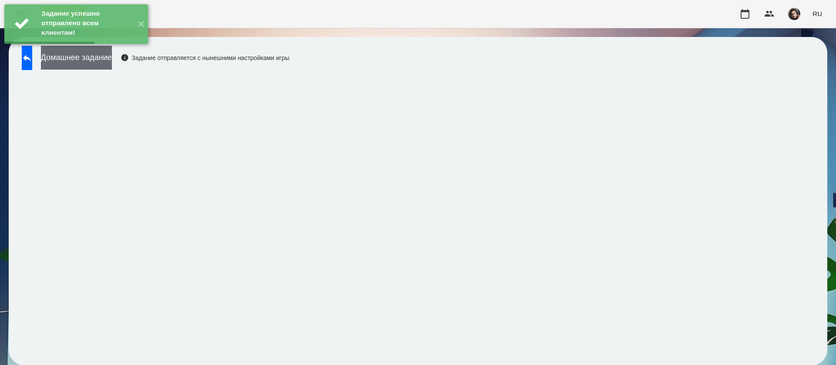
click at [112, 63] on button "Домашнее задание" at bounding box center [76, 58] width 71 height 24
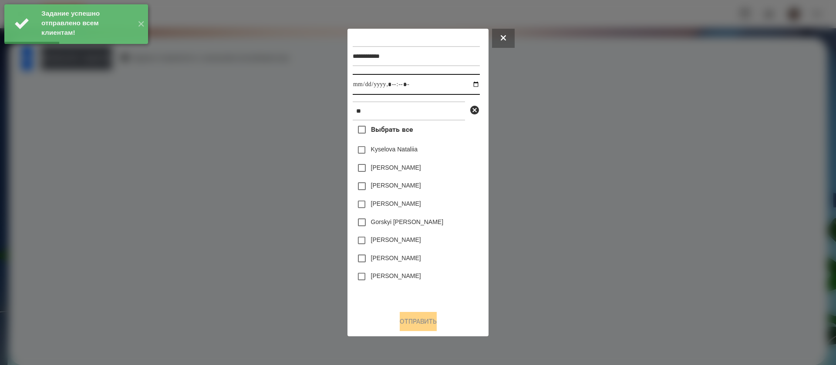
click at [363, 88] on input "datetime-local" at bounding box center [416, 84] width 127 height 21
type input "**********"
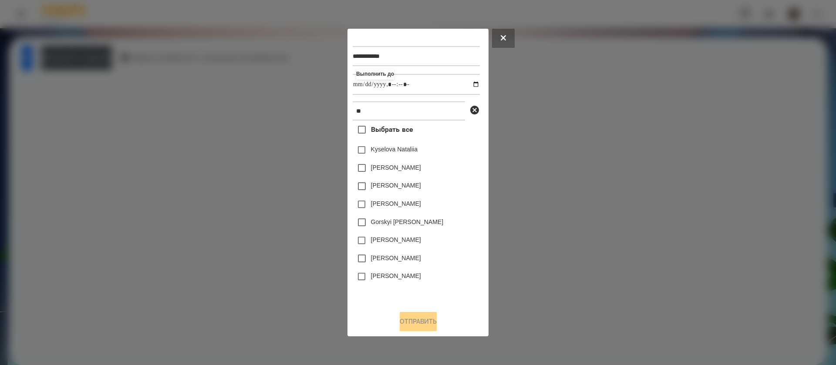
click at [376, 285] on div "[PERSON_NAME]" at bounding box center [416, 277] width 127 height 18
click at [375, 280] on label "[PERSON_NAME]" at bounding box center [396, 276] width 50 height 9
click at [412, 316] on button "Отправить" at bounding box center [418, 321] width 37 height 19
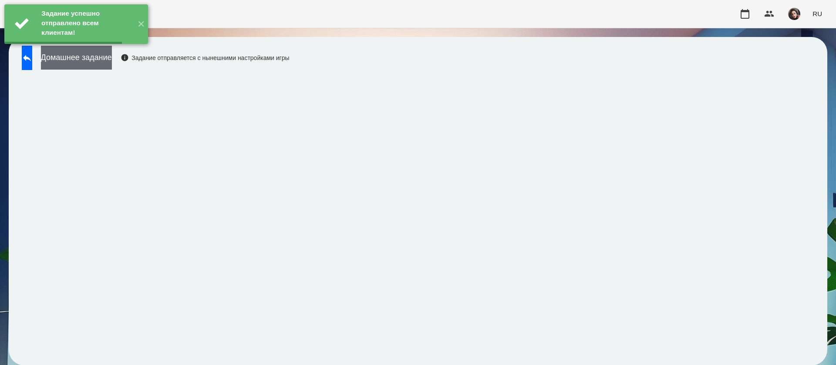
click at [112, 57] on button "Домашнее задание" at bounding box center [76, 58] width 71 height 24
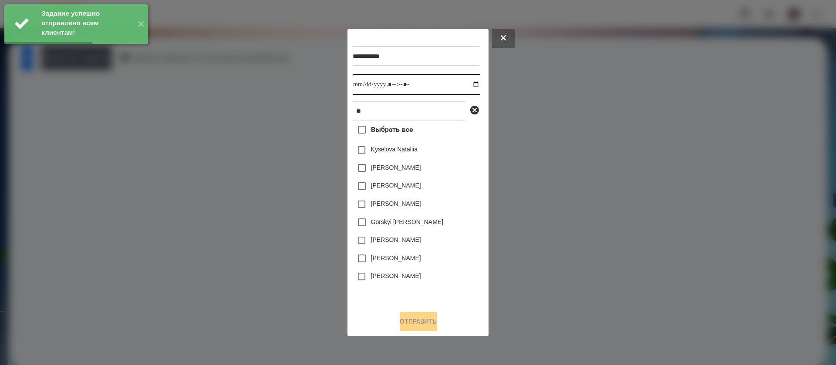
click at [363, 81] on input "datetime-local" at bounding box center [416, 84] width 127 height 21
type input "**********"
click at [403, 316] on button "Отправить" at bounding box center [418, 321] width 37 height 19
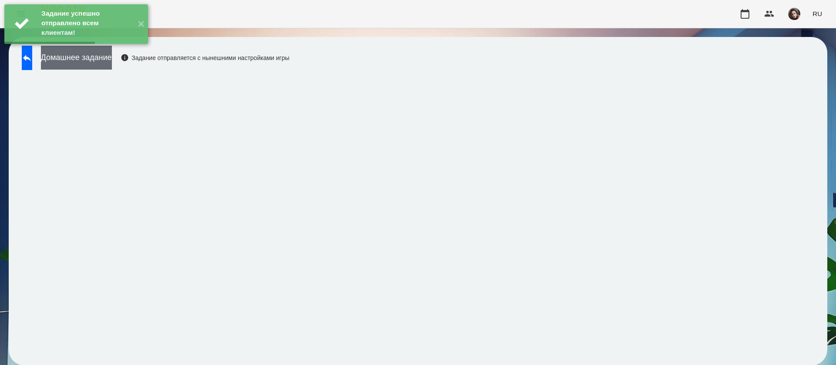
click at [112, 64] on button "Домашнее задание" at bounding box center [76, 58] width 71 height 24
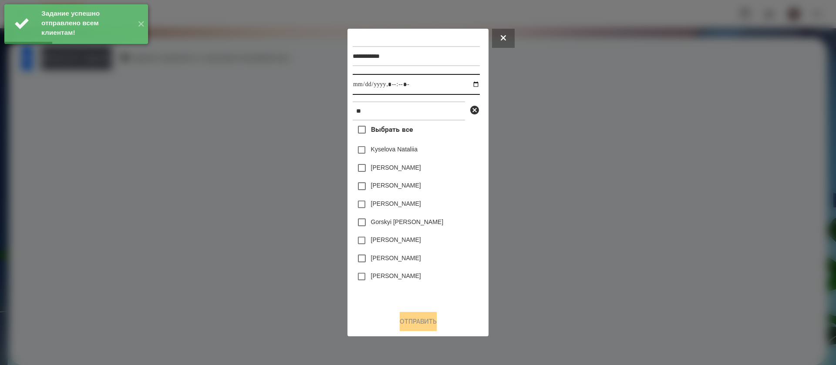
click at [360, 86] on input "datetime-local" at bounding box center [416, 84] width 127 height 21
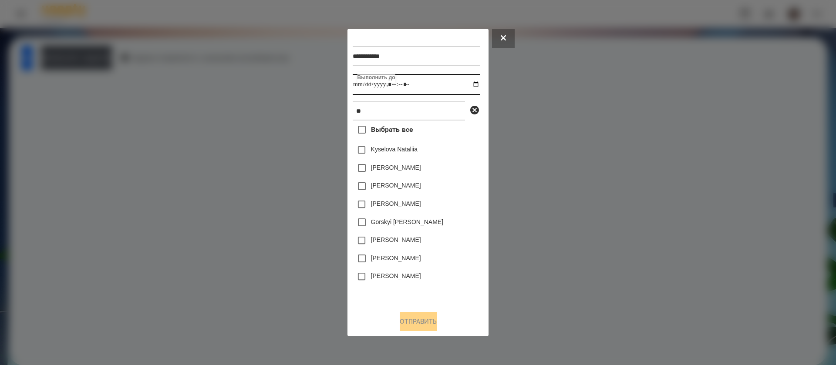
type input "**********"
click at [372, 278] on label "[PERSON_NAME]" at bounding box center [396, 276] width 50 height 9
click at [423, 326] on button "Отправить" at bounding box center [418, 321] width 37 height 19
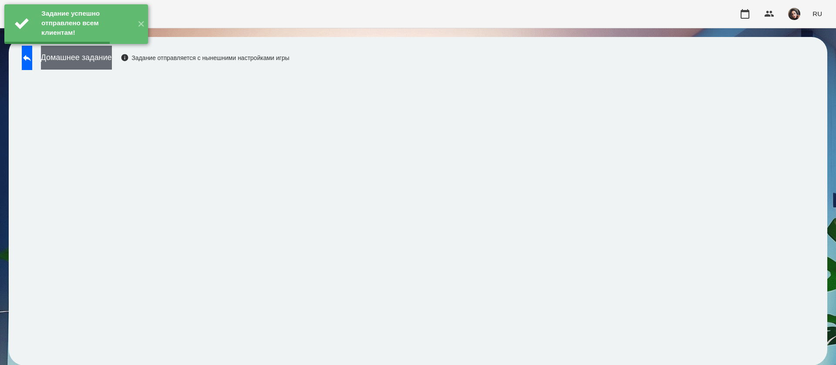
click at [112, 62] on button "Домашнее задание" at bounding box center [76, 58] width 71 height 24
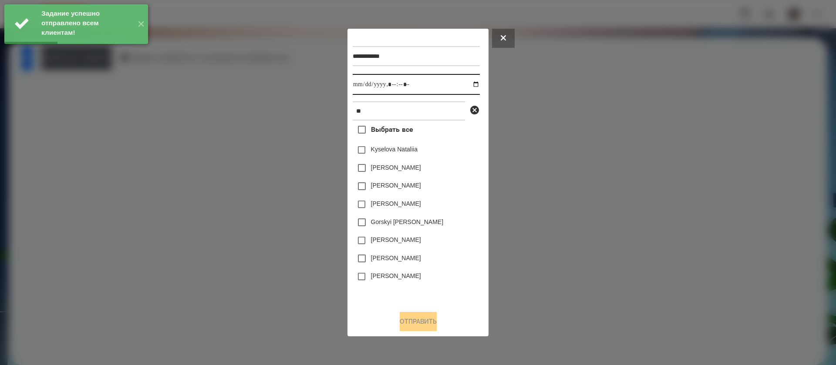
click at [364, 85] on input "datetime-local" at bounding box center [416, 84] width 127 height 21
type input "**********"
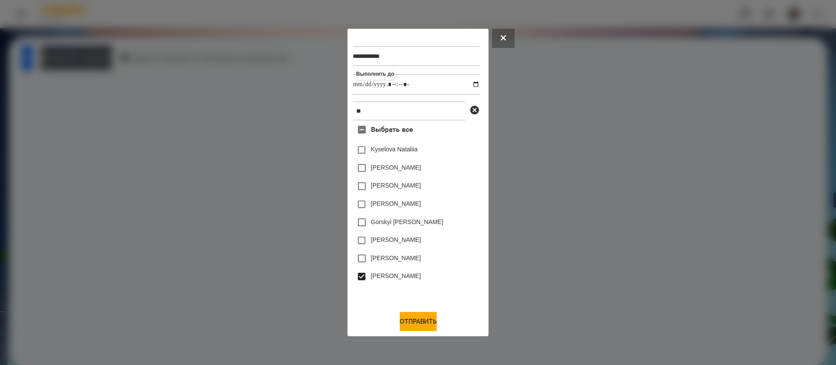
click at [402, 307] on div "**********" at bounding box center [418, 182] width 131 height 297
click at [407, 313] on div "**********" at bounding box center [418, 182] width 131 height 297
click at [411, 318] on button "Отправить" at bounding box center [418, 321] width 37 height 19
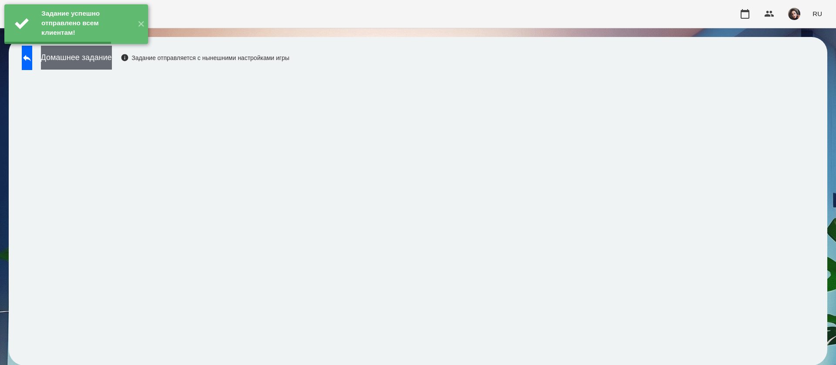
click at [112, 62] on button "Домашнее задание" at bounding box center [76, 58] width 71 height 24
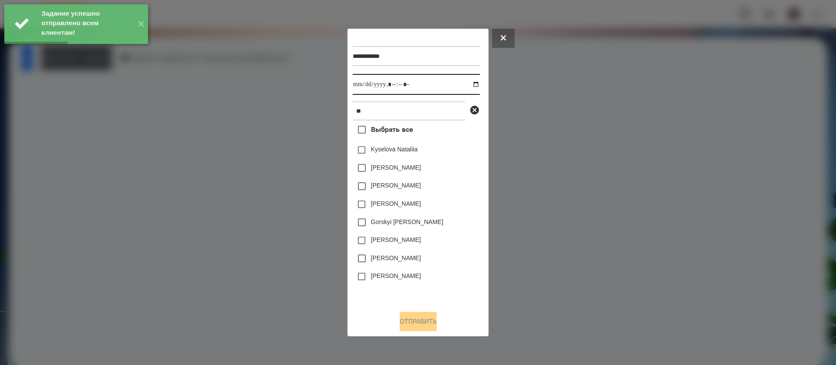
click at [361, 85] on input "datetime-local" at bounding box center [416, 84] width 127 height 21
type input "**********"
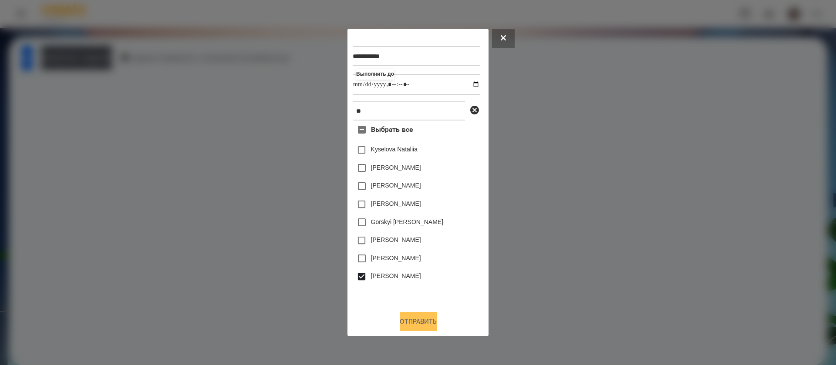
click at [402, 325] on button "Отправить" at bounding box center [418, 321] width 37 height 19
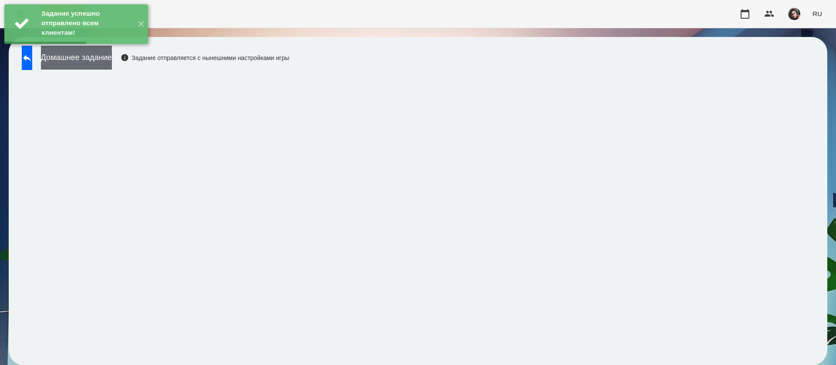
click at [112, 62] on button "Домашнее задание" at bounding box center [76, 58] width 71 height 24
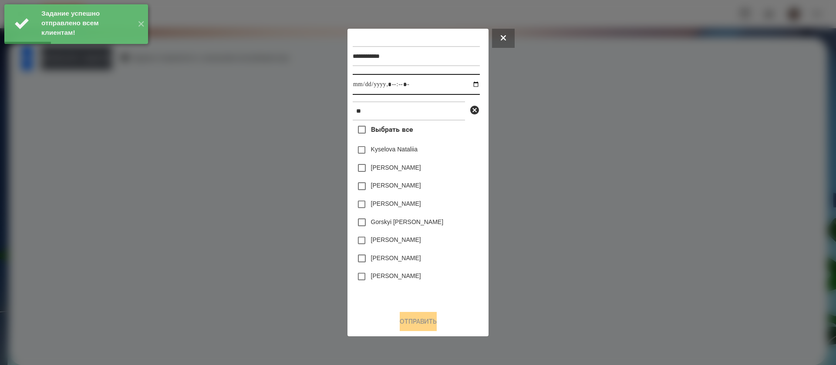
click at [362, 89] on input "datetime-local" at bounding box center [416, 84] width 127 height 21
type input "**********"
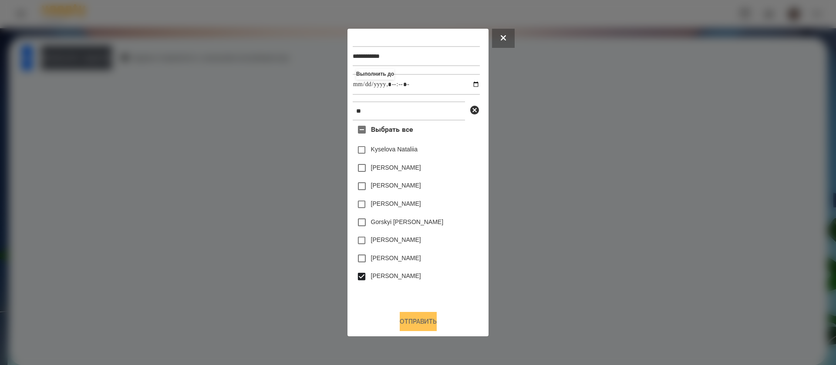
click at [400, 328] on button "Отправить" at bounding box center [418, 321] width 37 height 19
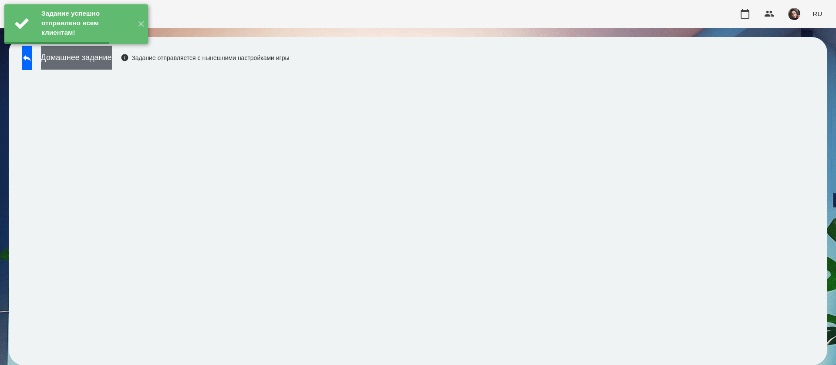
click at [112, 61] on button "Домашнее задание" at bounding box center [76, 58] width 71 height 24
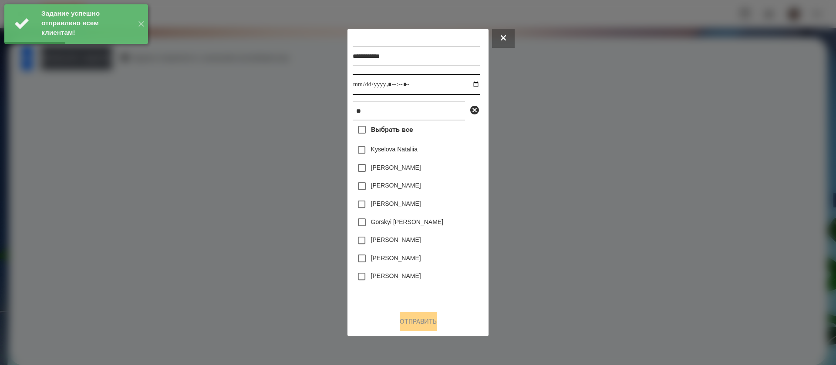
click at [364, 85] on input "datetime-local" at bounding box center [416, 84] width 127 height 21
type input "**********"
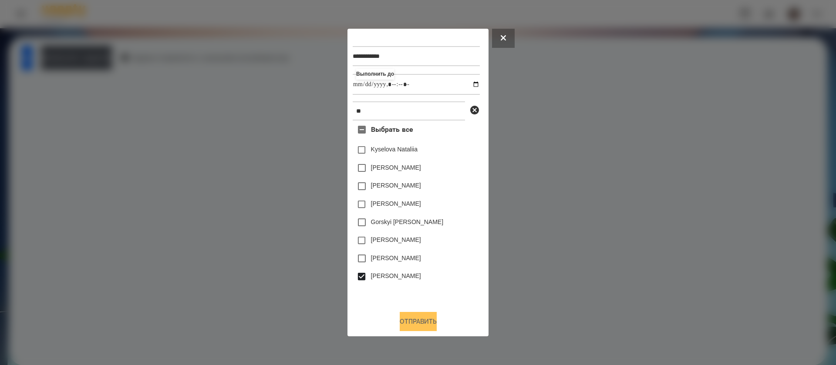
drag, startPoint x: 402, startPoint y: 332, endPoint x: 401, endPoint y: 326, distance: 6.2
click at [402, 330] on button "Отправить" at bounding box center [418, 321] width 37 height 19
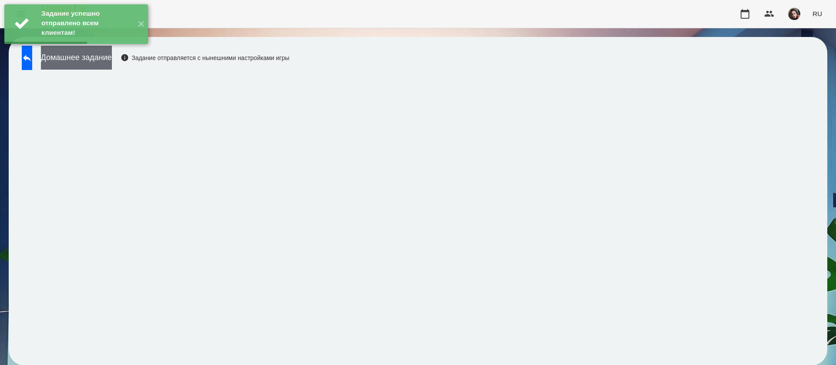
click at [97, 57] on button "Домашнее задание" at bounding box center [76, 58] width 71 height 24
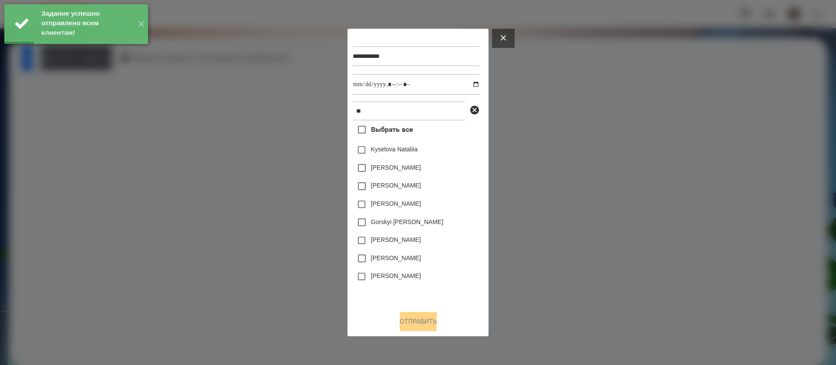
click at [511, 35] on button at bounding box center [503, 38] width 23 height 19
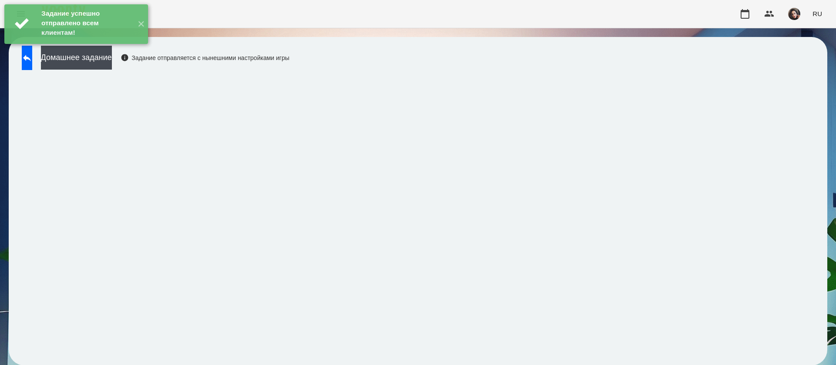
click at [40, 48] on div "Задание успешно отправлено всем клиентам! ✕" at bounding box center [76, 24] width 152 height 48
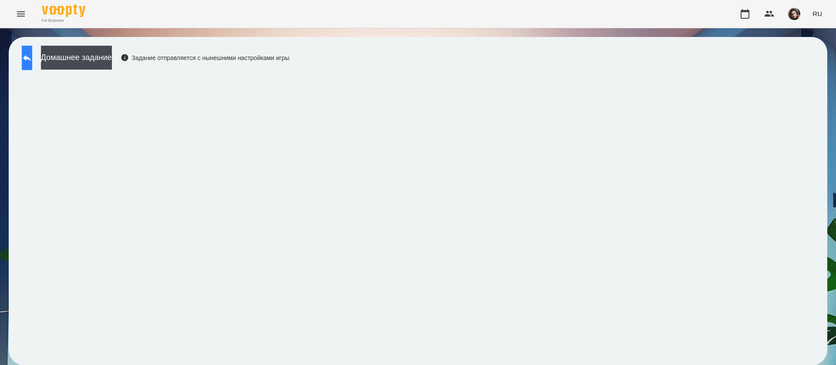
click at [32, 64] on button at bounding box center [27, 58] width 10 height 24
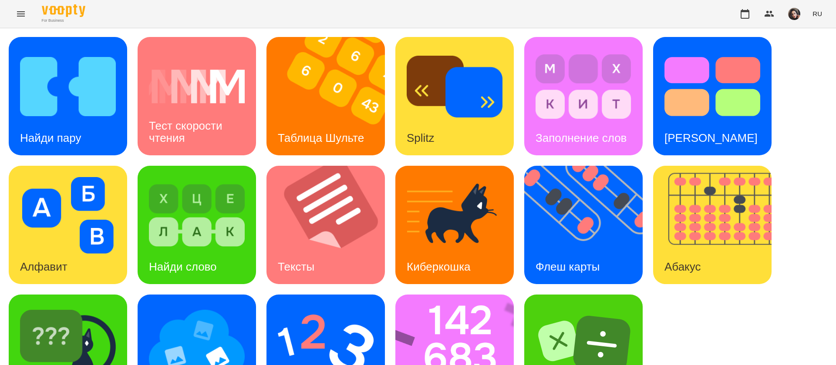
scroll to position [57, 0]
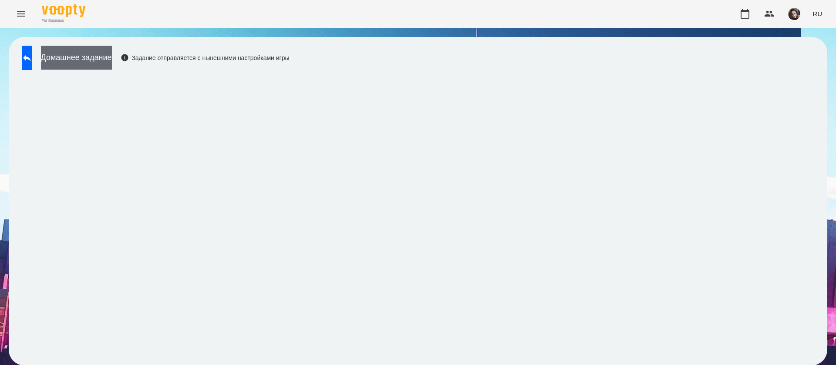
click at [109, 62] on button "Домашнее задание" at bounding box center [76, 58] width 71 height 24
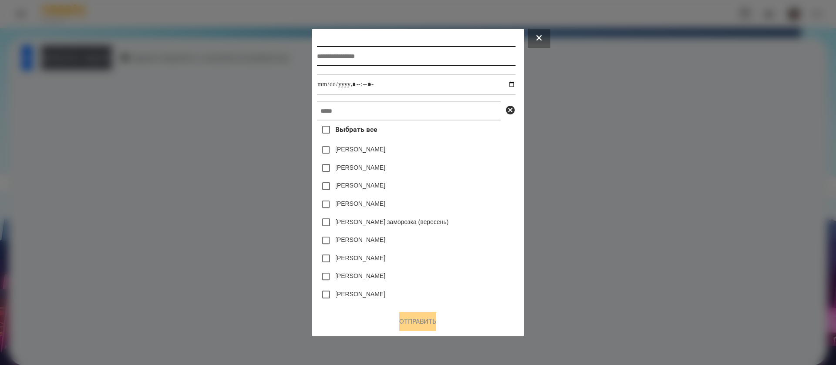
click at [377, 59] on input "text" at bounding box center [416, 56] width 198 height 20
type input "**********"
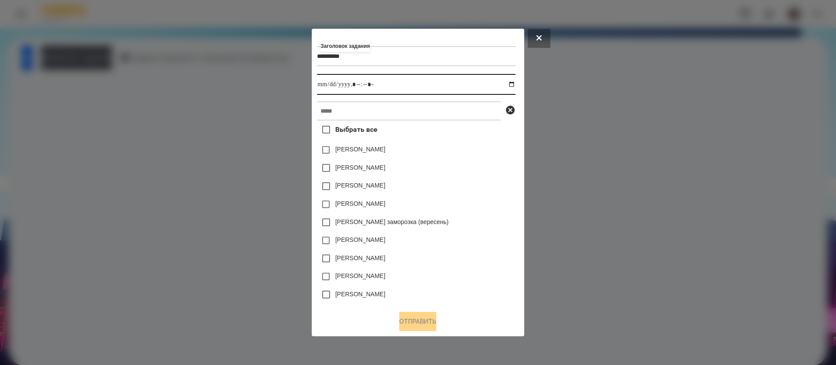
click at [515, 86] on input "datetime-local" at bounding box center [416, 84] width 198 height 21
click at [358, 88] on input "datetime-local" at bounding box center [416, 84] width 198 height 21
click at [370, 86] on input "datetime-local" at bounding box center [416, 84] width 198 height 21
type input "**********"
click at [369, 109] on input "text" at bounding box center [409, 110] width 184 height 19
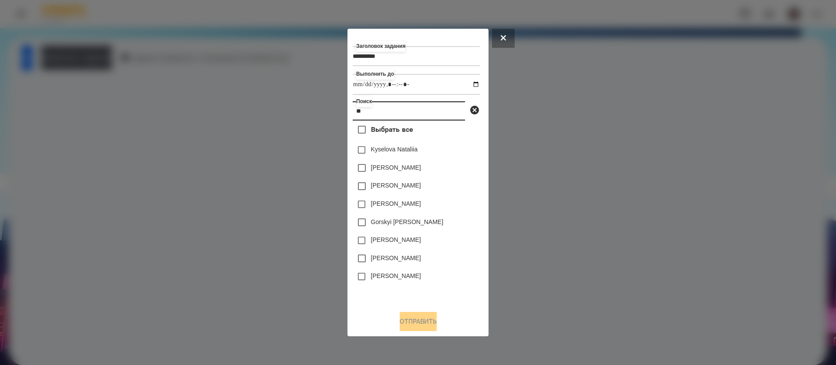
type input "**"
click at [372, 277] on label "[PERSON_NAME]" at bounding box center [396, 276] width 50 height 9
click at [407, 327] on button "Отправить" at bounding box center [418, 321] width 37 height 19
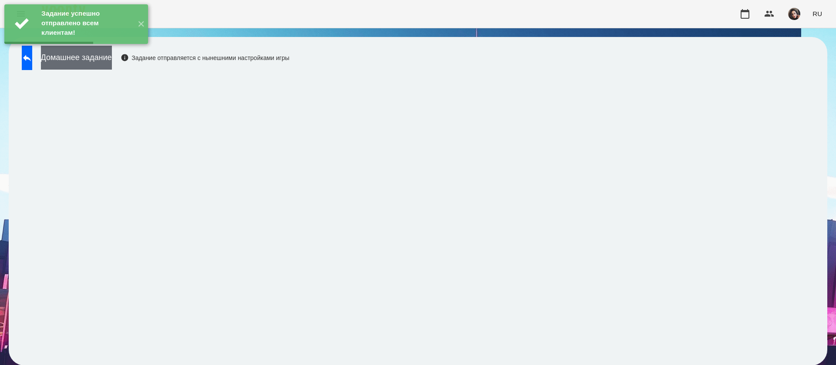
click at [112, 60] on button "Домашнее задание" at bounding box center [76, 58] width 71 height 24
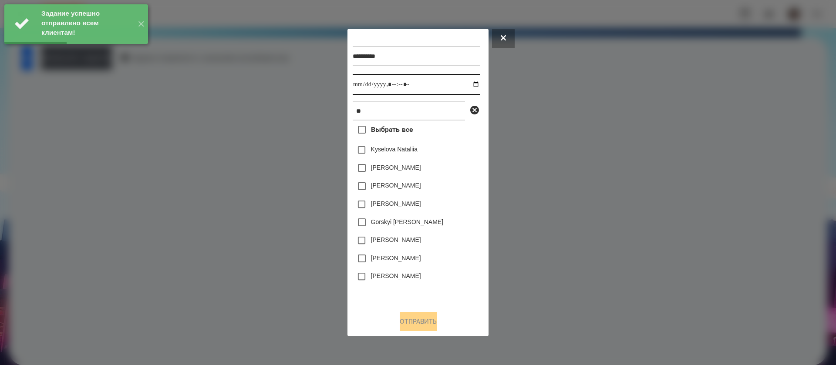
click at [362, 89] on input "datetime-local" at bounding box center [416, 84] width 127 height 21
type input "**********"
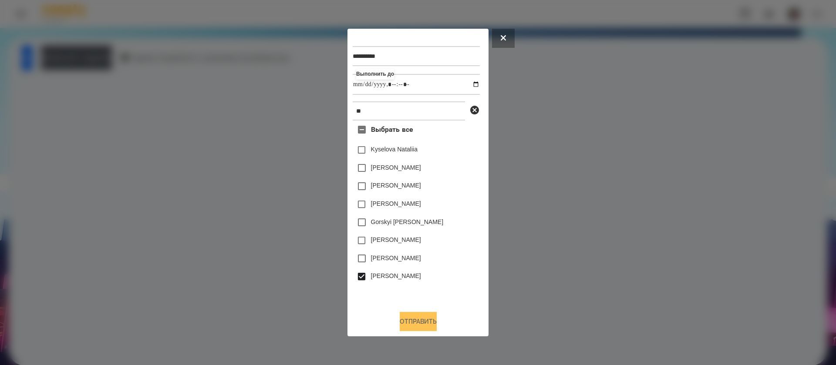
click at [411, 324] on button "Отправить" at bounding box center [418, 321] width 37 height 19
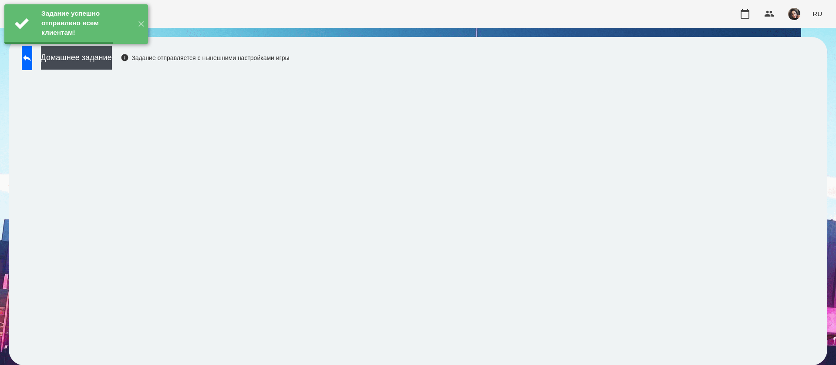
click at [94, 59] on button "Домашнее задание" at bounding box center [76, 58] width 71 height 24
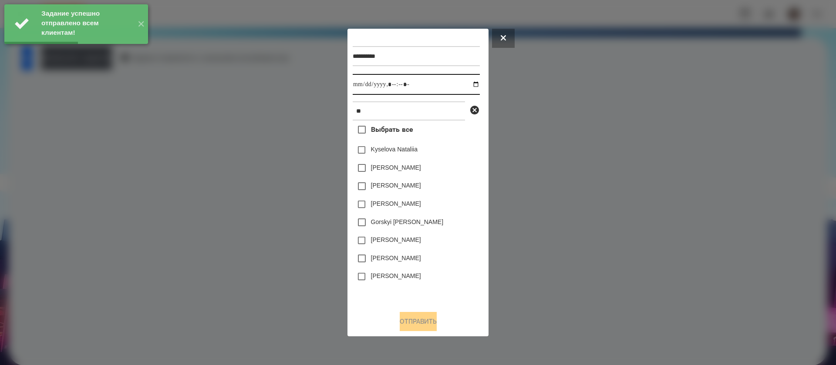
click at [365, 87] on input "datetime-local" at bounding box center [416, 84] width 127 height 21
type input "**********"
click at [372, 279] on label "[PERSON_NAME]" at bounding box center [396, 276] width 50 height 9
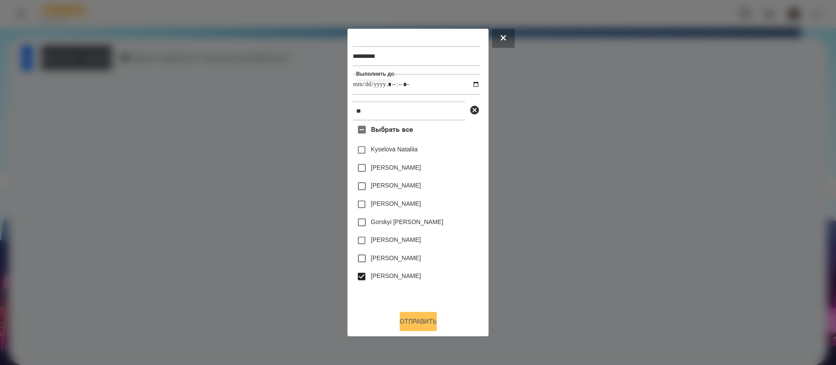
click at [415, 331] on button "Отправить" at bounding box center [418, 321] width 37 height 19
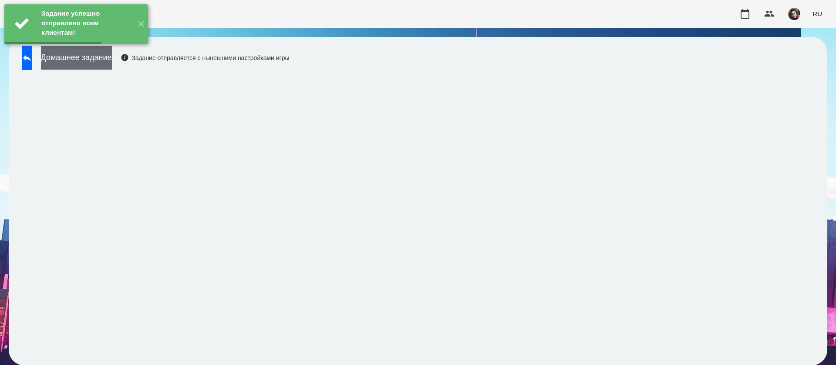
click at [112, 57] on button "Домашнее задание" at bounding box center [76, 58] width 71 height 24
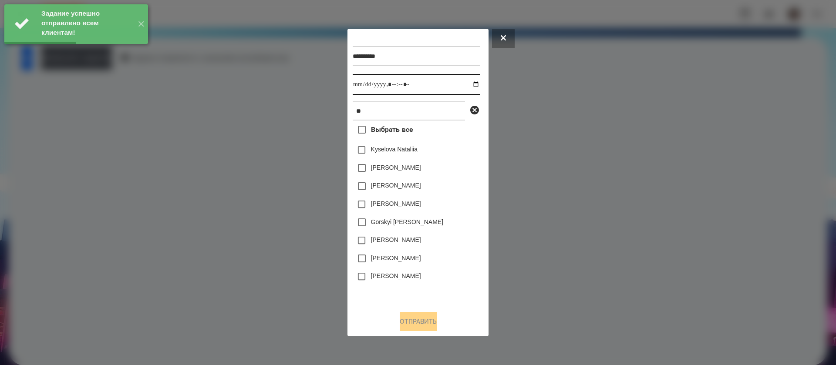
click at [359, 85] on input "datetime-local" at bounding box center [416, 84] width 127 height 21
type input "**********"
click at [371, 275] on div "[PERSON_NAME]" at bounding box center [416, 277] width 127 height 18
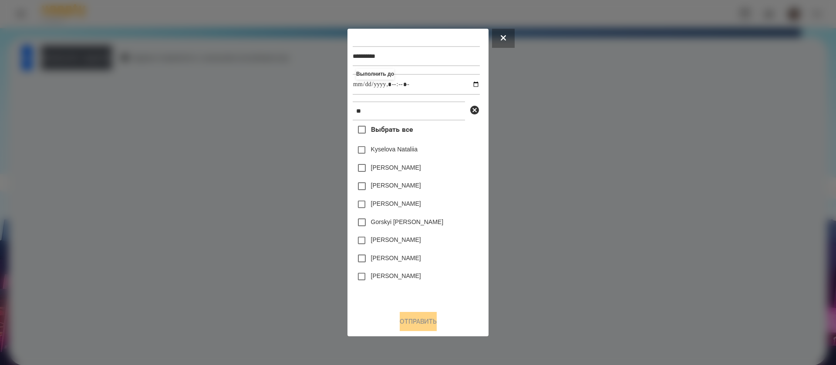
click at [375, 276] on label "[PERSON_NAME]" at bounding box center [396, 276] width 50 height 9
click at [423, 320] on button "Отправить" at bounding box center [418, 321] width 37 height 19
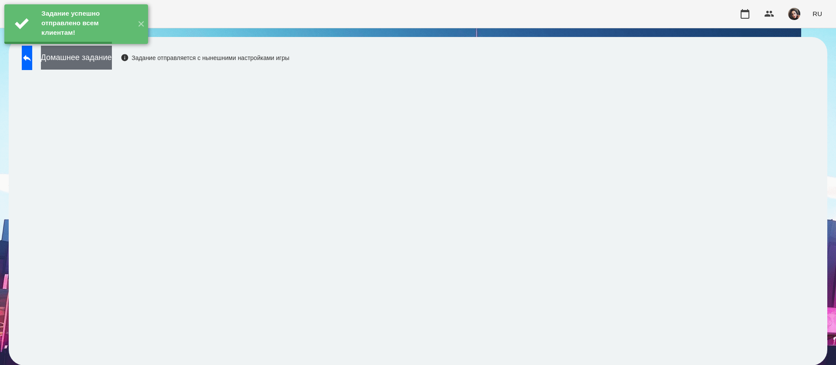
click at [98, 61] on button "Домашнее задание" at bounding box center [76, 58] width 71 height 24
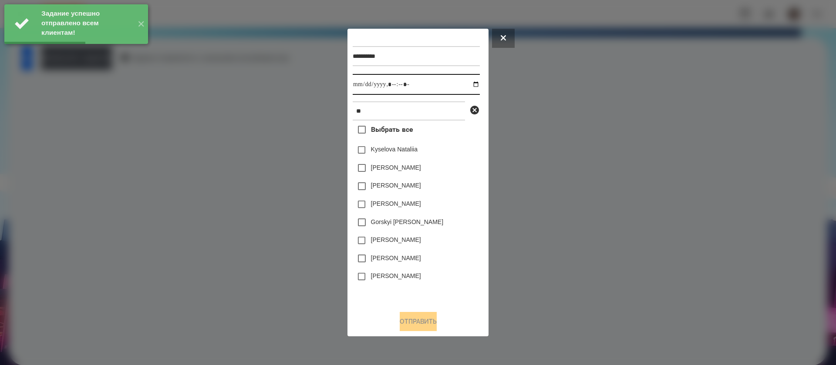
click at [362, 88] on input "datetime-local" at bounding box center [416, 84] width 127 height 21
type input "**********"
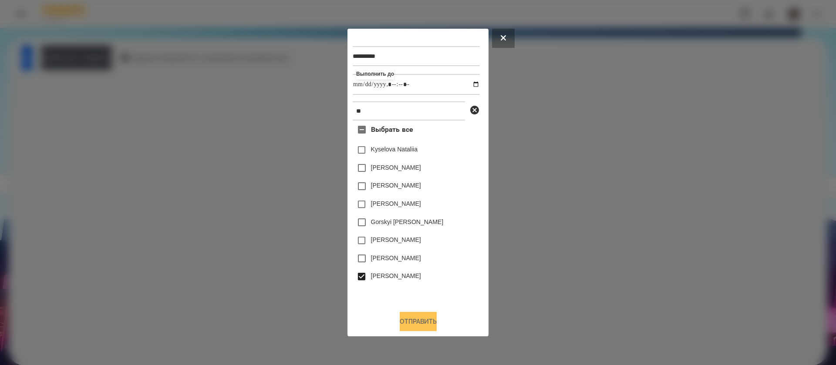
click at [412, 326] on button "Отправить" at bounding box center [418, 321] width 37 height 19
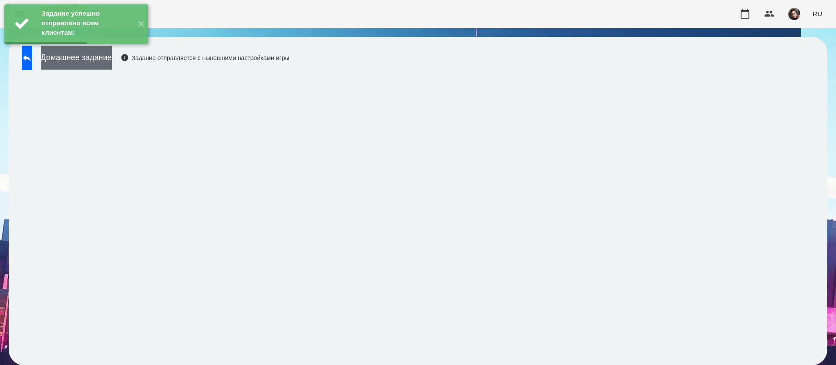
click at [112, 58] on button "Домашнее задание" at bounding box center [76, 58] width 71 height 24
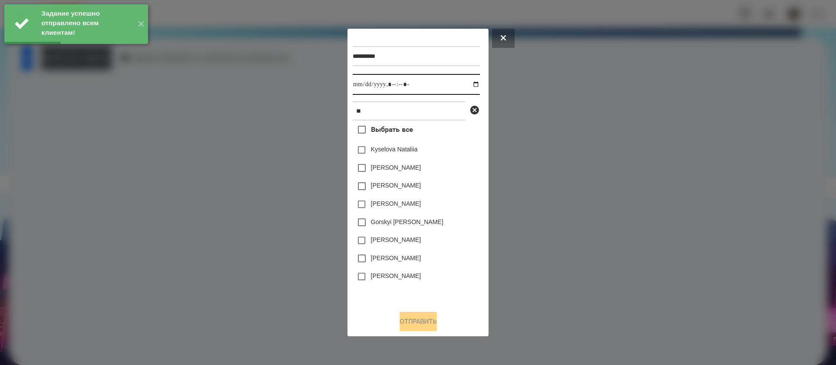
click at [362, 84] on input "datetime-local" at bounding box center [416, 84] width 127 height 21
type input "**********"
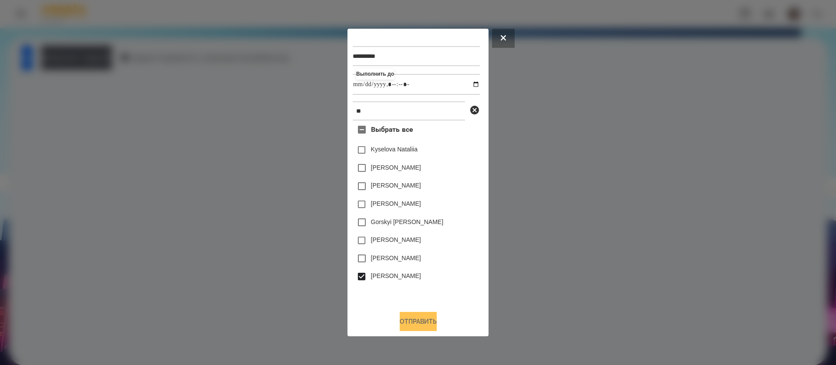
click at [417, 323] on button "Отправить" at bounding box center [418, 321] width 37 height 19
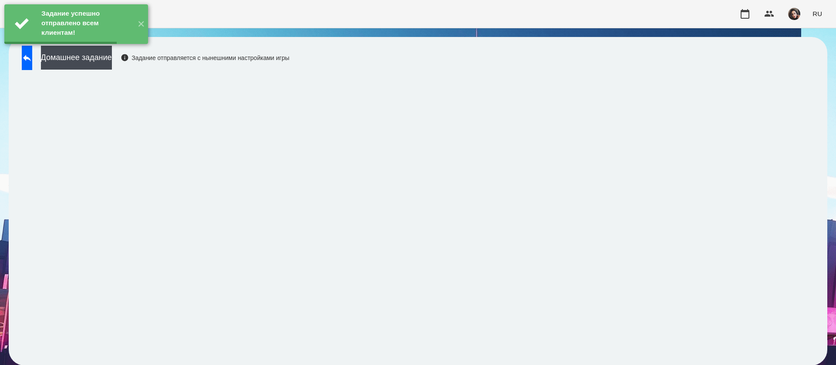
click at [106, 61] on button "Домашнее задание" at bounding box center [76, 58] width 71 height 24
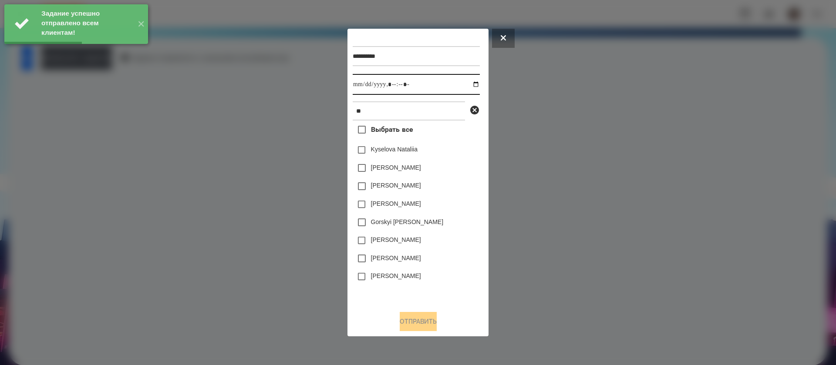
click at [362, 91] on input "datetime-local" at bounding box center [416, 84] width 127 height 21
type input "**********"
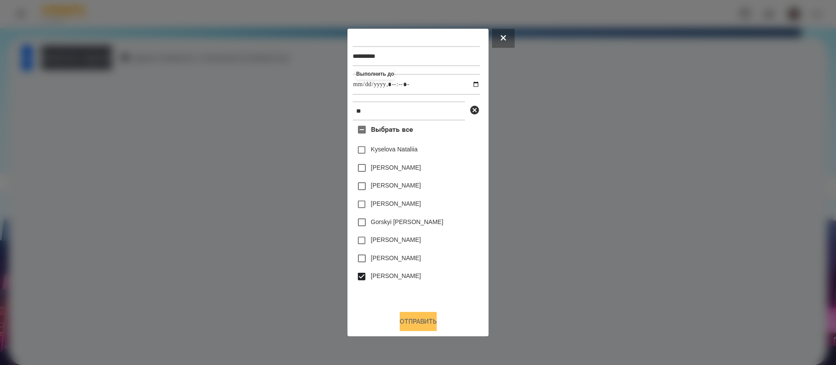
click at [412, 319] on button "Отправить" at bounding box center [418, 321] width 37 height 19
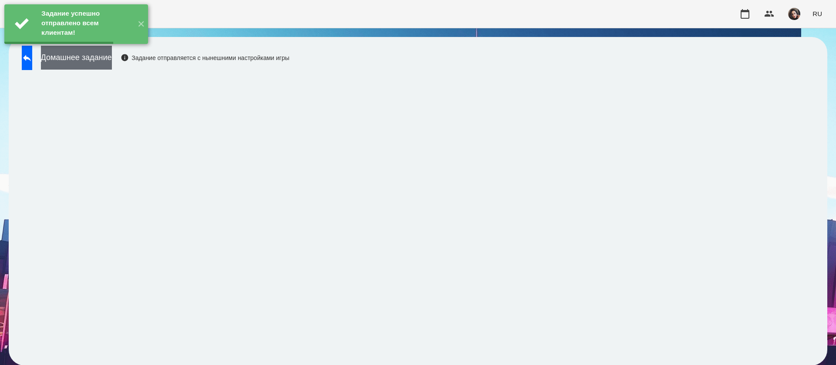
click at [112, 61] on button "Домашнее задание" at bounding box center [76, 58] width 71 height 24
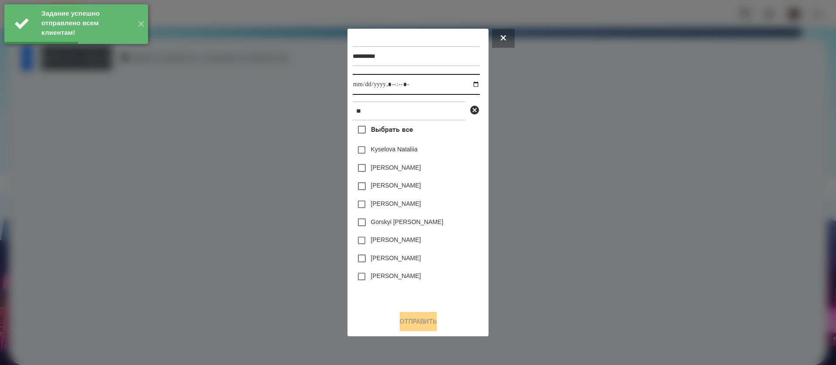
click at [367, 88] on input "datetime-local" at bounding box center [416, 84] width 127 height 21
type input "**********"
click at [373, 278] on label "[PERSON_NAME]" at bounding box center [396, 276] width 50 height 9
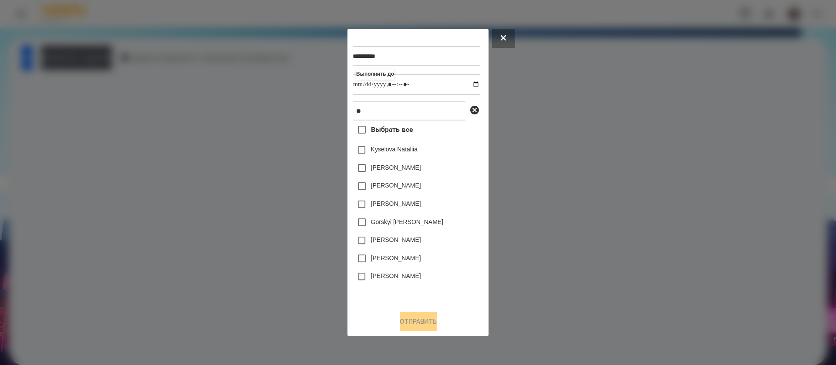
click at [371, 272] on div "[PERSON_NAME]" at bounding box center [416, 277] width 127 height 18
click at [412, 325] on button "Отправить" at bounding box center [418, 321] width 37 height 19
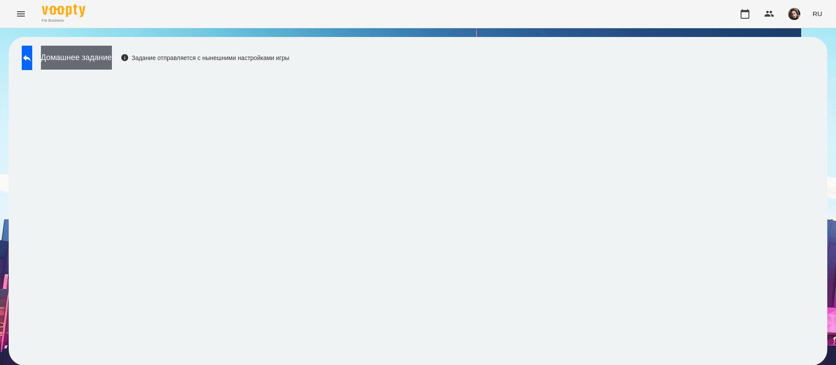
click at [81, 66] on button "Домашнее задание" at bounding box center [76, 58] width 71 height 24
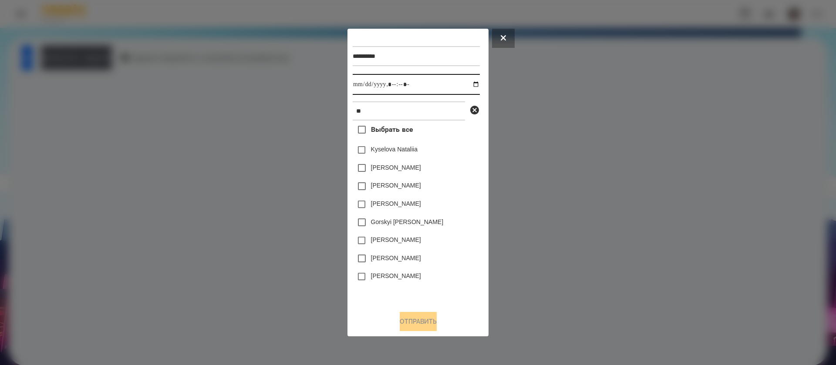
click at [359, 86] on input "datetime-local" at bounding box center [416, 84] width 127 height 21
type input "**********"
click at [420, 274] on label "[PERSON_NAME]" at bounding box center [396, 276] width 50 height 9
drag, startPoint x: 411, startPoint y: 330, endPoint x: 406, endPoint y: 323, distance: 9.1
click at [409, 329] on button "Отправить" at bounding box center [418, 321] width 37 height 19
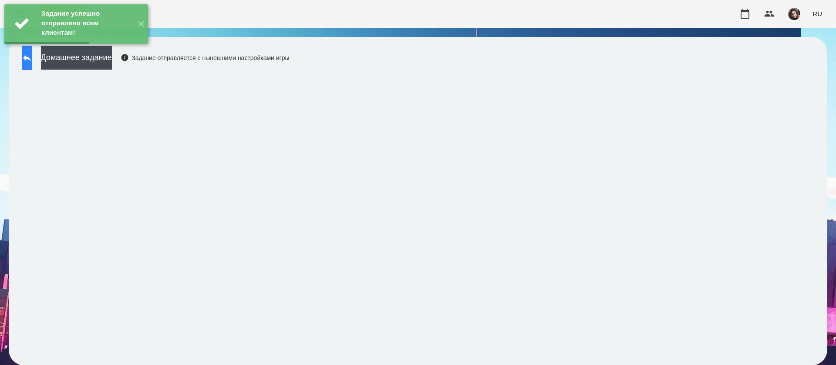
click at [32, 61] on icon at bounding box center [27, 58] width 10 height 10
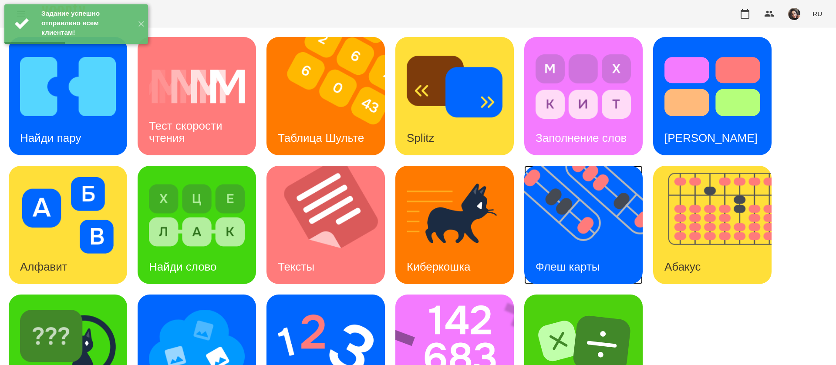
click at [603, 211] on img at bounding box center [588, 225] width 129 height 118
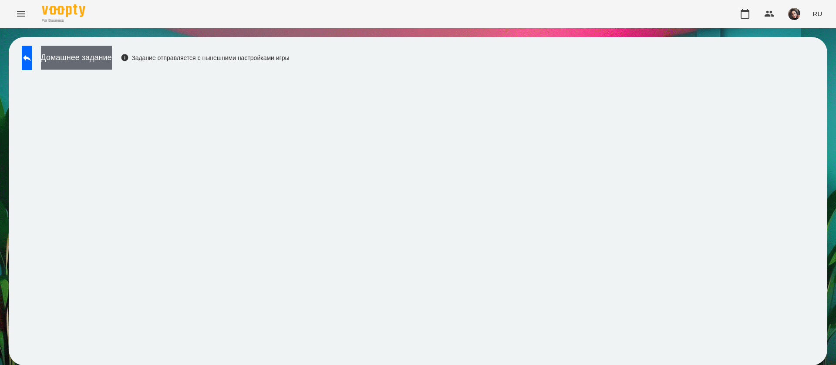
click at [81, 68] on button "Домашнее задание" at bounding box center [76, 58] width 71 height 24
click at [95, 64] on button "Домашнее задание" at bounding box center [76, 58] width 71 height 24
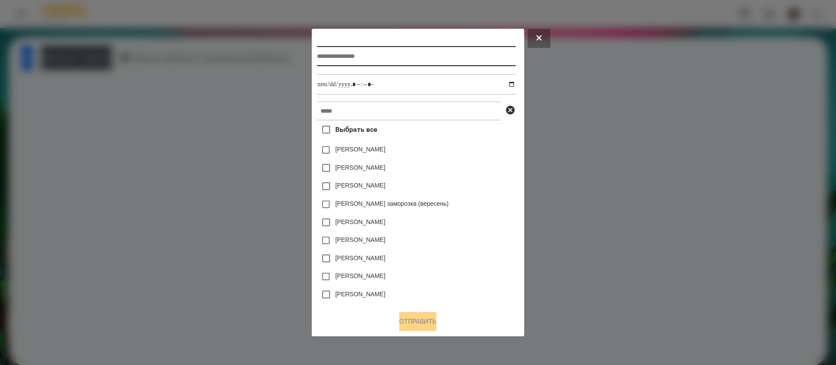
click at [339, 52] on input "text" at bounding box center [416, 56] width 198 height 20
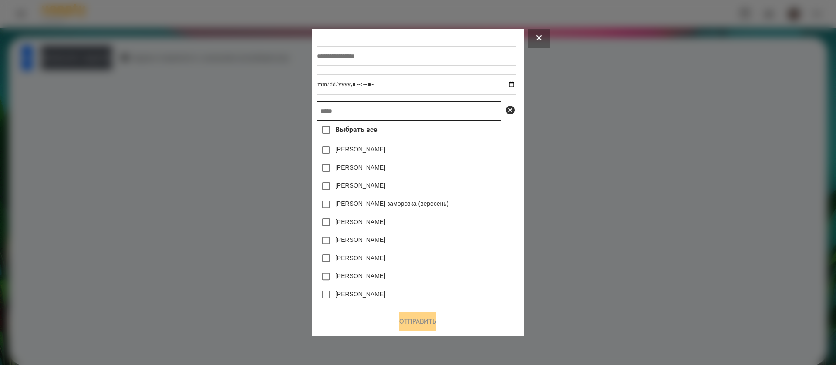
click at [336, 114] on input "text" at bounding box center [409, 110] width 184 height 19
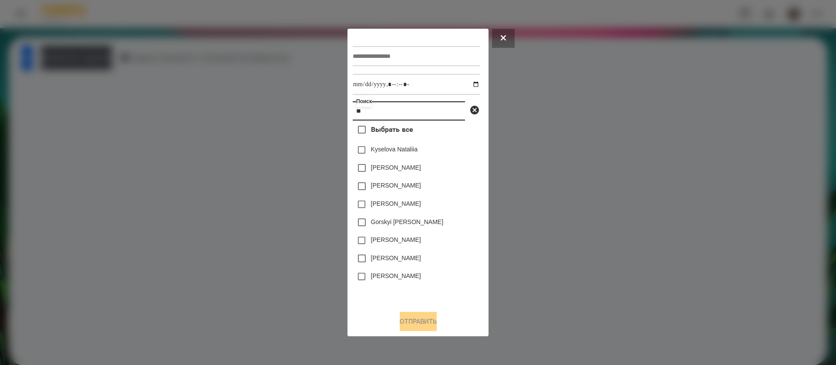
type input "**"
click at [387, 54] on input "text" at bounding box center [416, 56] width 127 height 20
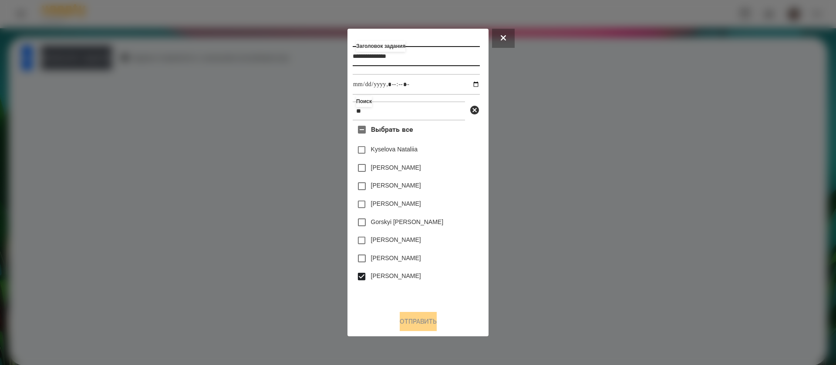
type input "**********"
click at [469, 86] on input "datetime-local" at bounding box center [416, 84] width 127 height 21
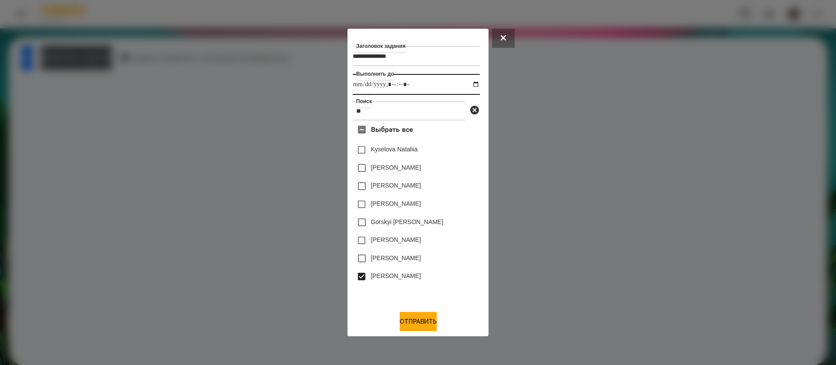
click at [407, 85] on input "datetime-local" at bounding box center [416, 84] width 127 height 21
click at [403, 86] on input "datetime-local" at bounding box center [416, 84] width 127 height 21
click at [418, 82] on input "datetime-local" at bounding box center [416, 84] width 127 height 21
click at [415, 85] on input "datetime-local" at bounding box center [416, 84] width 127 height 21
type input "**********"
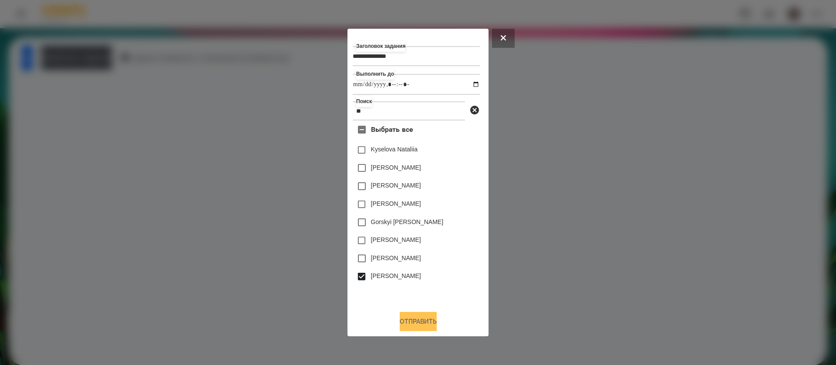
click at [414, 321] on button "Отправить" at bounding box center [418, 321] width 37 height 19
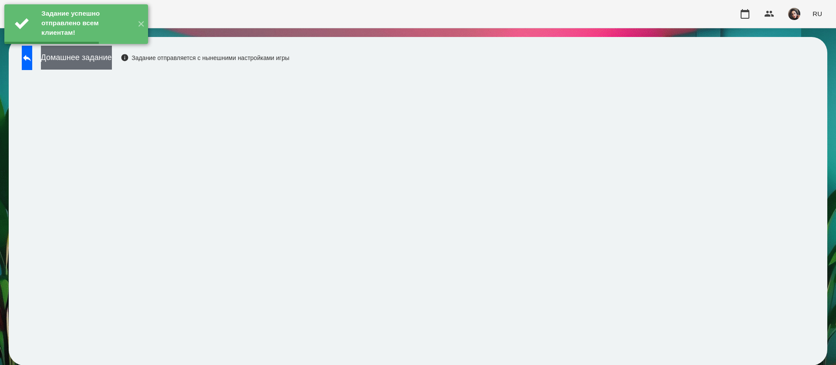
click at [111, 61] on button "Домашнее задание" at bounding box center [76, 58] width 71 height 24
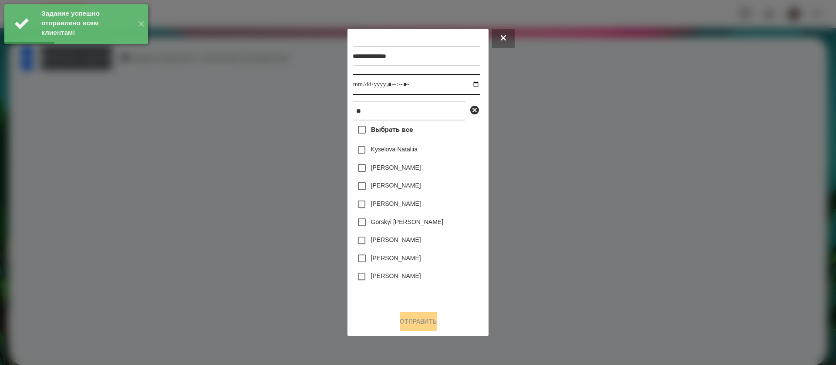
click at [364, 82] on input "datetime-local" at bounding box center [416, 84] width 127 height 21
type input "**********"
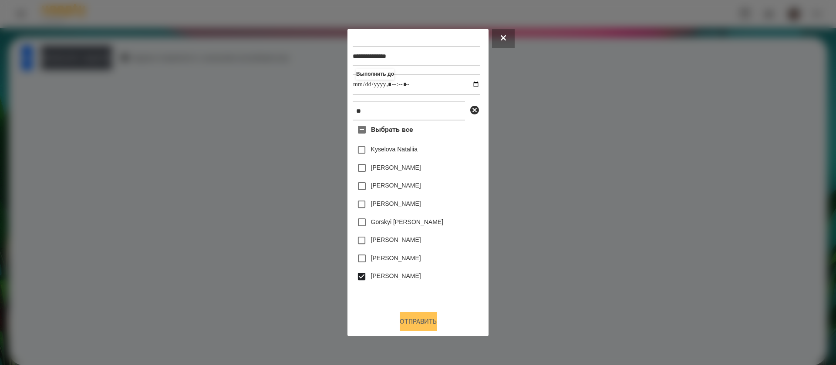
click at [401, 320] on button "Отправить" at bounding box center [418, 321] width 37 height 19
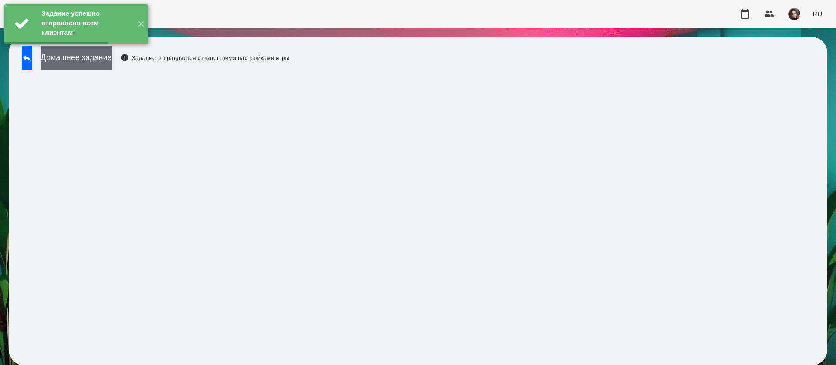
click at [112, 59] on button "Домашнее задание" at bounding box center [76, 58] width 71 height 24
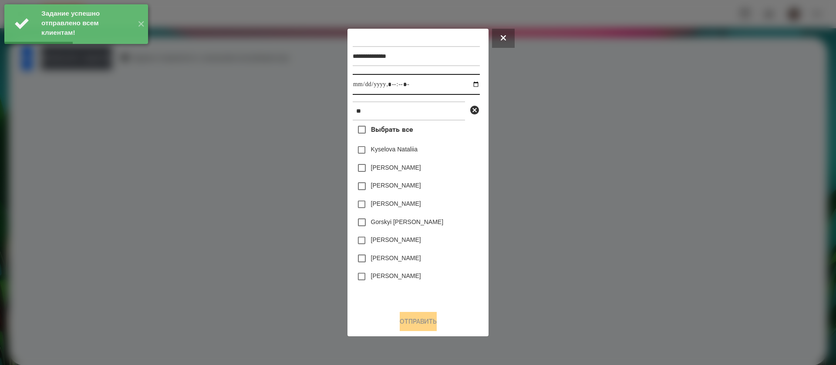
click at [362, 85] on input "datetime-local" at bounding box center [416, 84] width 127 height 21
type input "**********"
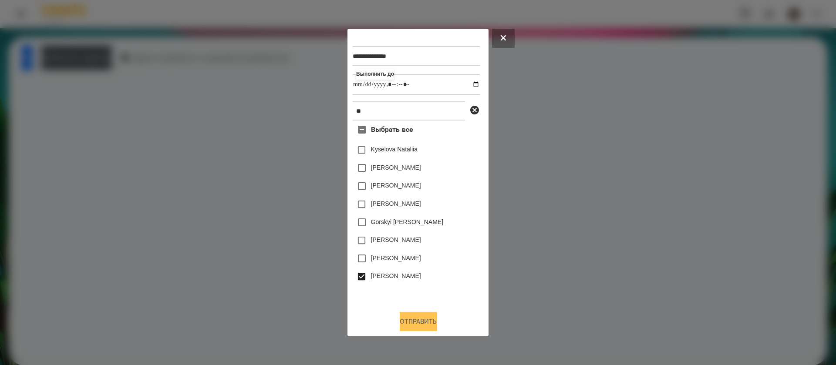
click at [404, 316] on button "Отправить" at bounding box center [418, 321] width 37 height 19
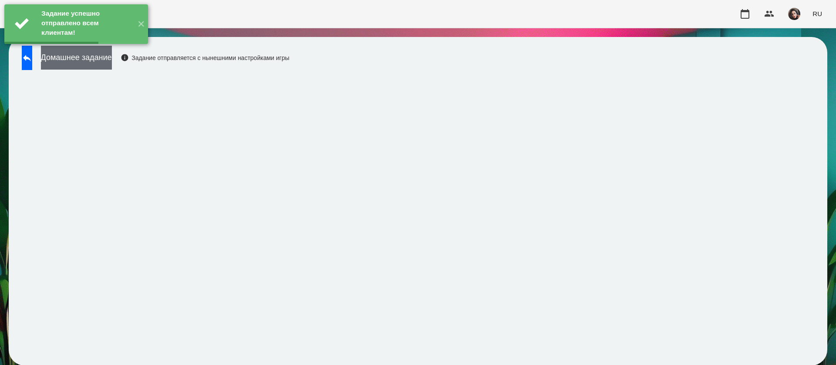
click at [112, 68] on button "Домашнее задание" at bounding box center [76, 58] width 71 height 24
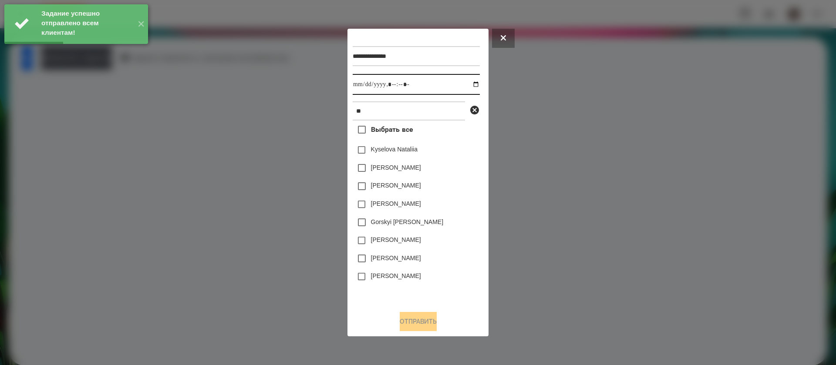
click at [366, 84] on input "datetime-local" at bounding box center [416, 84] width 127 height 21
type input "**********"
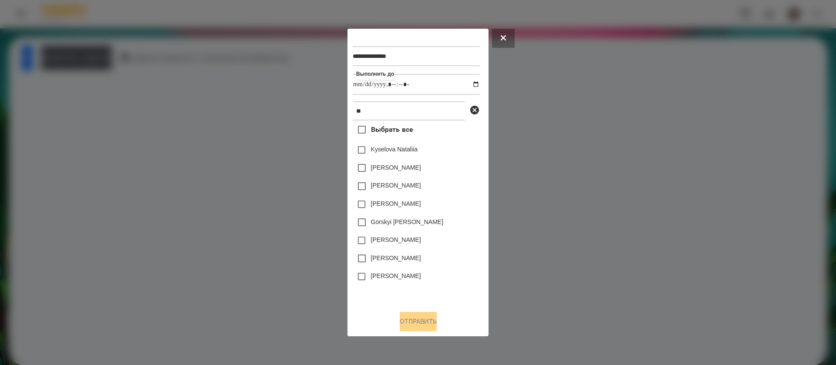
click at [372, 280] on label "[PERSON_NAME]" at bounding box center [396, 276] width 50 height 9
click at [411, 328] on button "Отправить" at bounding box center [418, 321] width 37 height 19
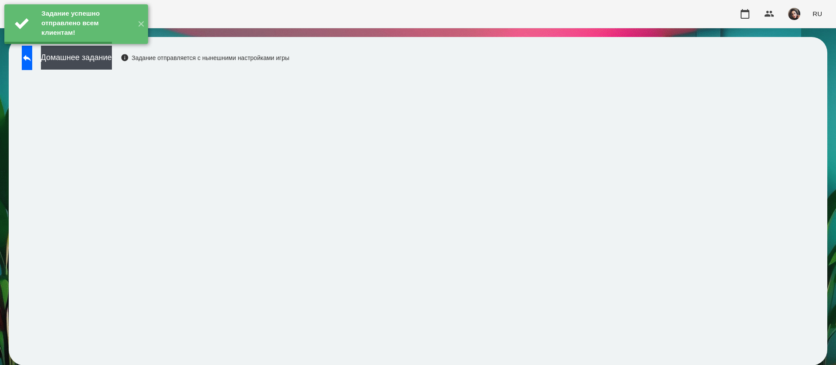
click at [112, 61] on button "Домашнее задание" at bounding box center [76, 58] width 71 height 24
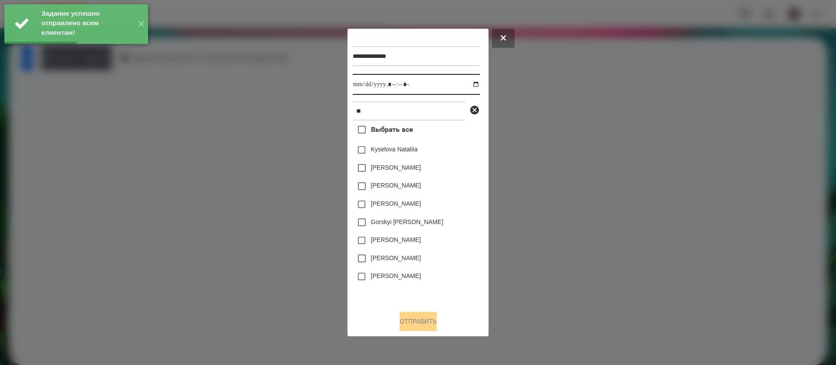
click at [363, 87] on input "datetime-local" at bounding box center [416, 84] width 127 height 21
type input "**********"
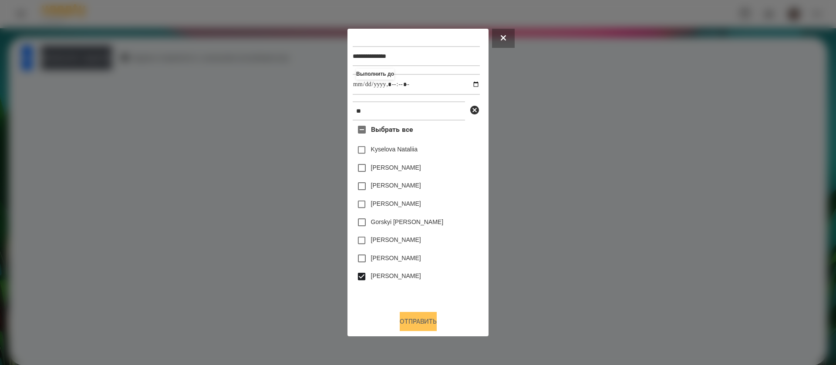
click at [406, 323] on button "Отправить" at bounding box center [418, 321] width 37 height 19
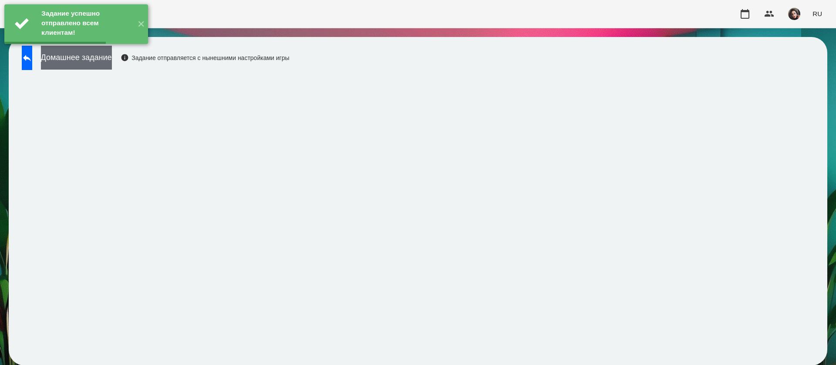
click at [112, 63] on button "Домашнее задание" at bounding box center [76, 58] width 71 height 24
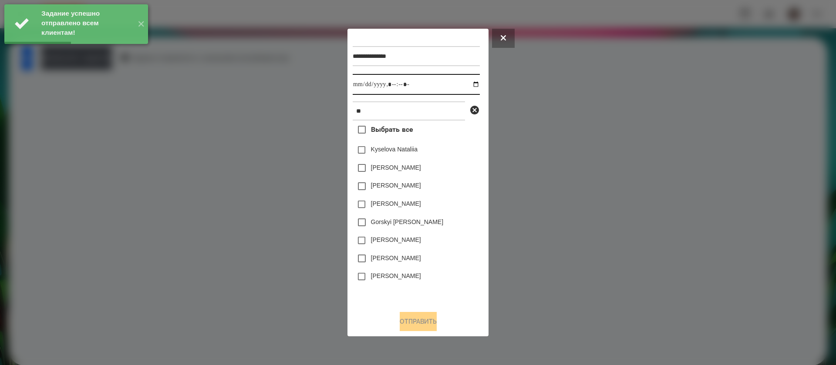
click at [363, 88] on input "datetime-local" at bounding box center [416, 84] width 127 height 21
type input "**********"
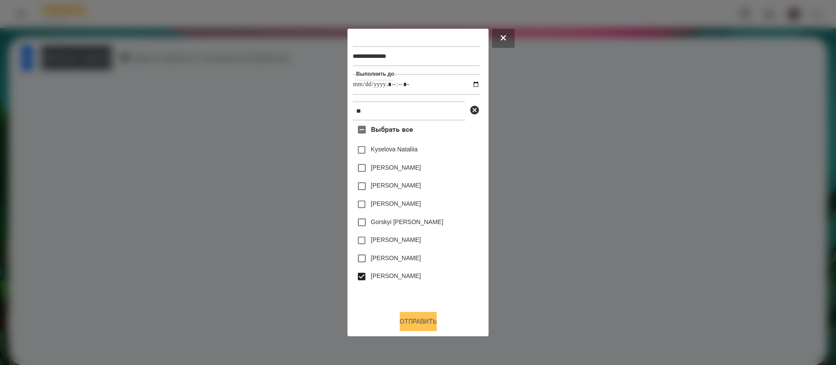
click at [407, 323] on button "Отправить" at bounding box center [418, 321] width 37 height 19
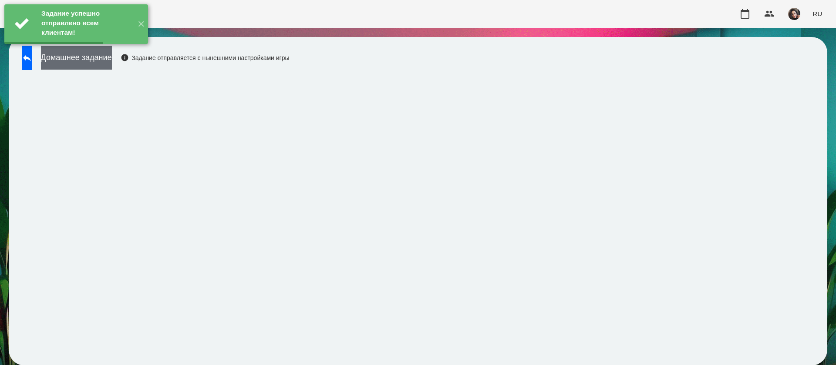
click at [112, 61] on button "Домашнее задание" at bounding box center [76, 58] width 71 height 24
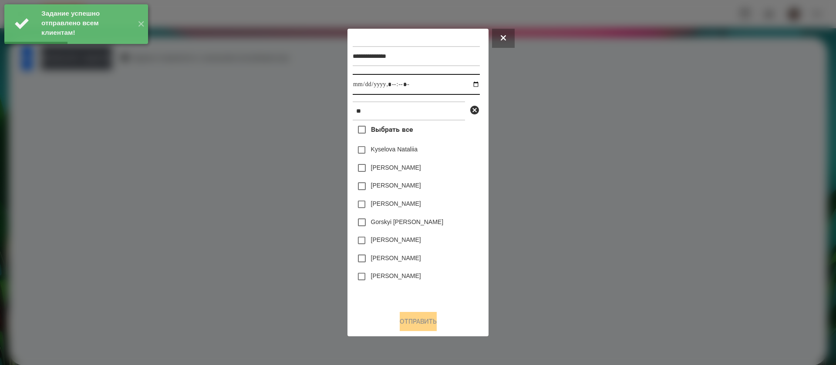
click at [365, 81] on input "datetime-local" at bounding box center [416, 84] width 127 height 21
type input "**********"
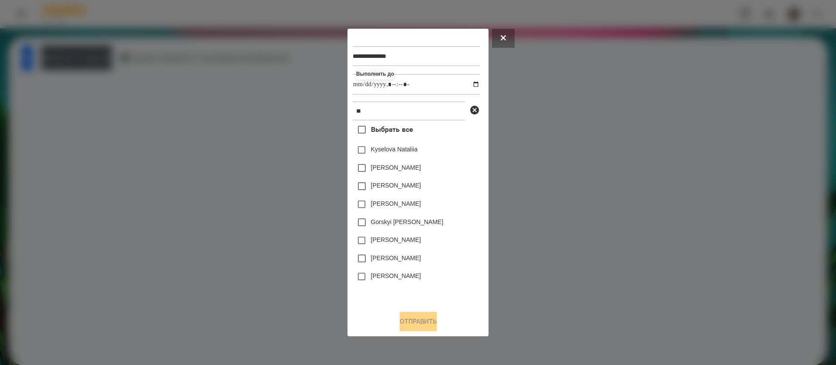
click at [375, 276] on label "[PERSON_NAME]" at bounding box center [396, 276] width 50 height 9
click at [411, 323] on button "Отправить" at bounding box center [418, 321] width 37 height 19
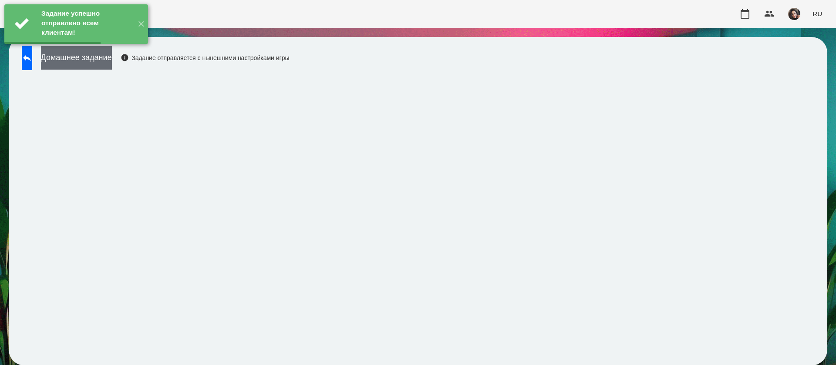
click at [112, 55] on button "Домашнее задание" at bounding box center [76, 58] width 71 height 24
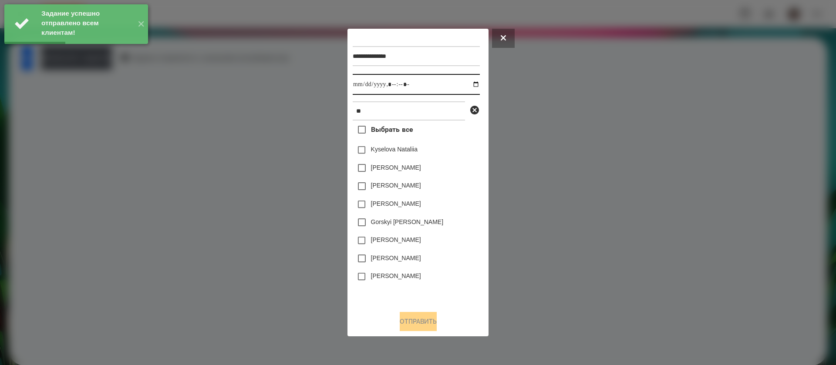
click at [364, 84] on input "datetime-local" at bounding box center [416, 84] width 127 height 21
type input "**********"
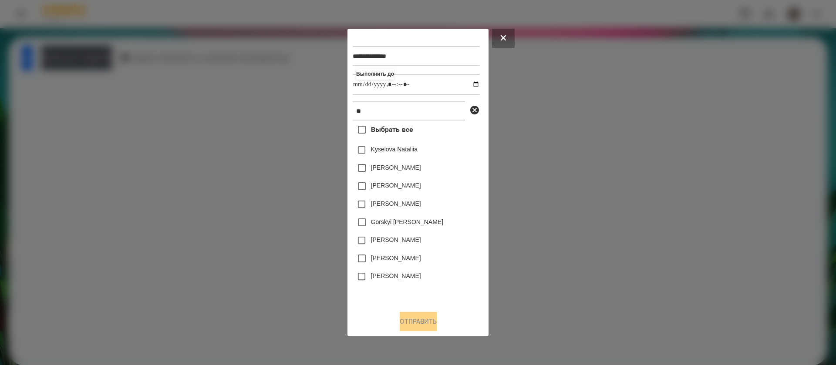
click at [373, 280] on label "[PERSON_NAME]" at bounding box center [396, 276] width 50 height 9
click at [423, 318] on button "Отправить" at bounding box center [418, 321] width 37 height 19
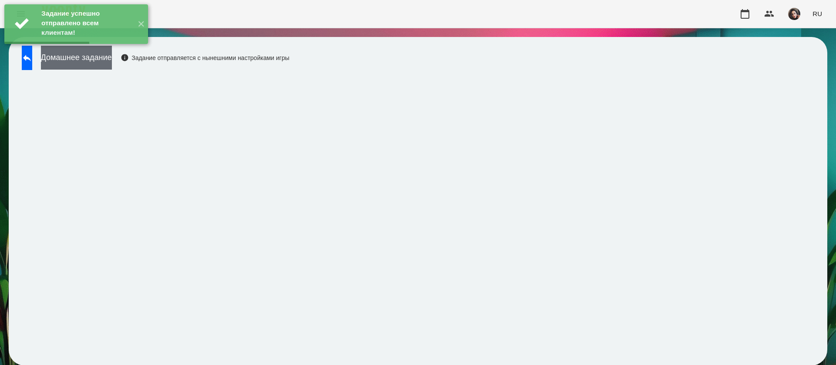
click at [112, 63] on button "Домашнее задание" at bounding box center [76, 58] width 71 height 24
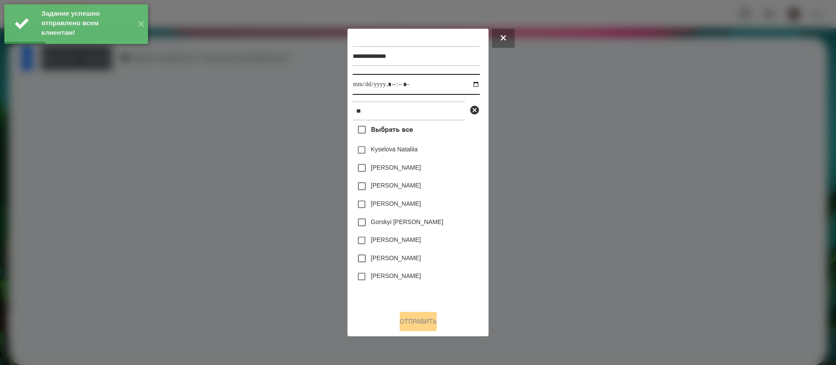
click at [367, 84] on input "datetime-local" at bounding box center [416, 84] width 127 height 21
type input "**********"
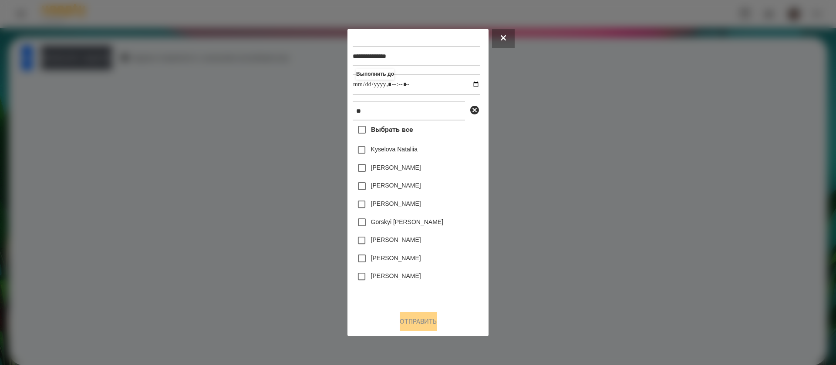
click at [395, 277] on label "[PERSON_NAME]" at bounding box center [396, 276] width 50 height 9
click at [414, 330] on button "Отправить" at bounding box center [418, 321] width 37 height 19
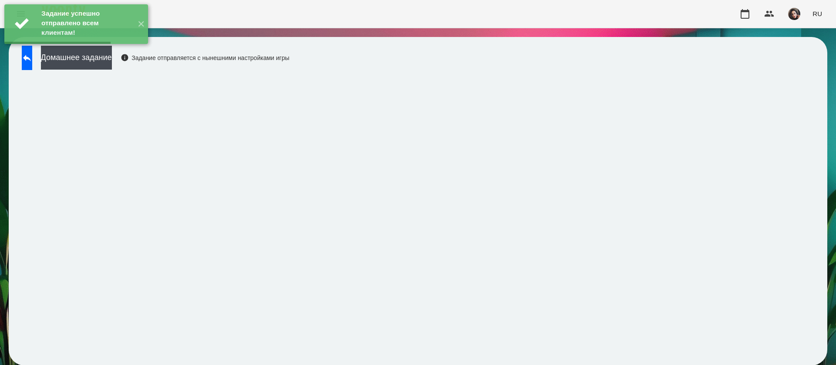
click at [34, 48] on div "Задание успешно отправлено всем клиентам! ✕" at bounding box center [76, 24] width 152 height 48
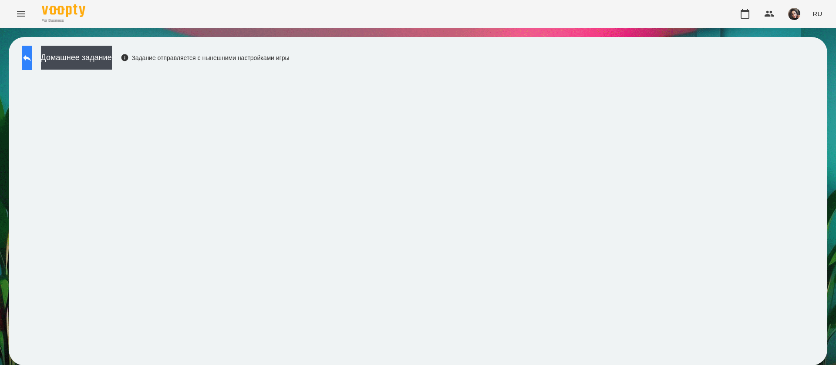
click at [30, 58] on icon at bounding box center [27, 58] width 10 height 10
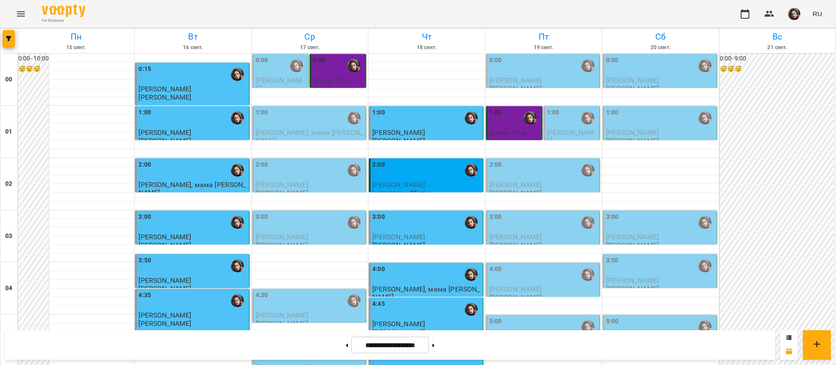
scroll to position [784, 0]
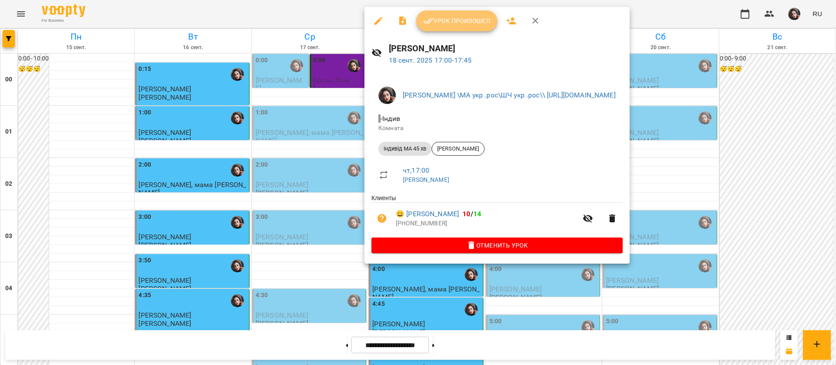
click at [441, 26] on button "Урок произошел" at bounding box center [456, 20] width 81 height 21
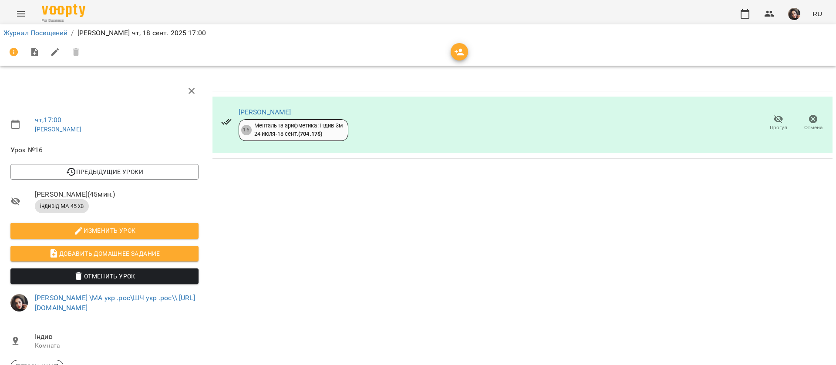
click at [25, 15] on icon "Menu" at bounding box center [21, 14] width 10 height 10
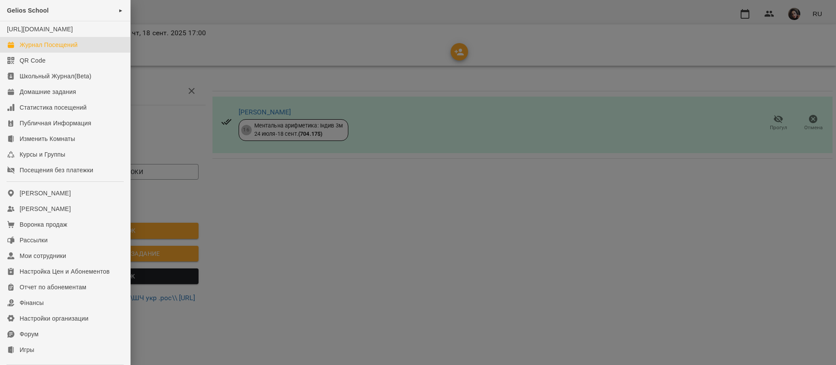
click at [28, 49] on div "Журнал Посещений" at bounding box center [49, 44] width 58 height 9
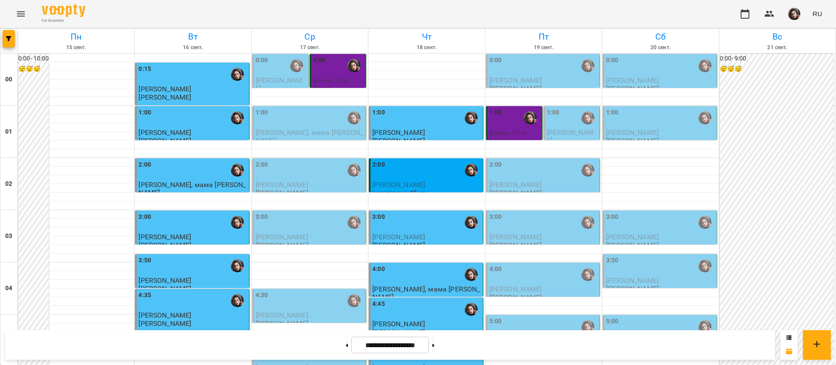
scroll to position [979, 0]
